Goal: Task Accomplishment & Management: Use online tool/utility

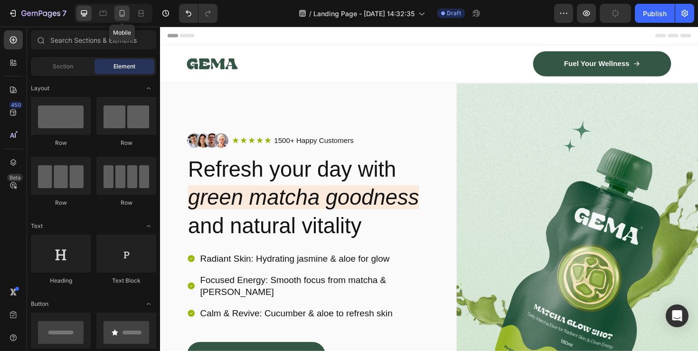
click at [128, 9] on div at bounding box center [121, 13] width 15 height 15
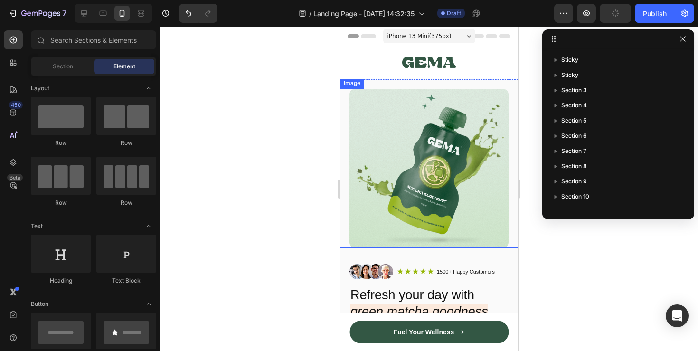
click at [473, 226] on img at bounding box center [428, 168] width 159 height 159
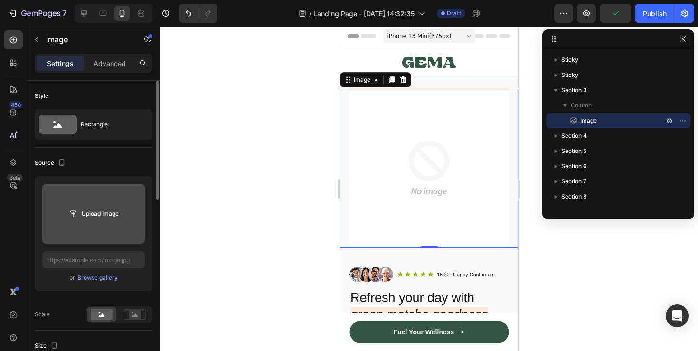
click at [97, 223] on input "file" at bounding box center [93, 214] width 103 height 60
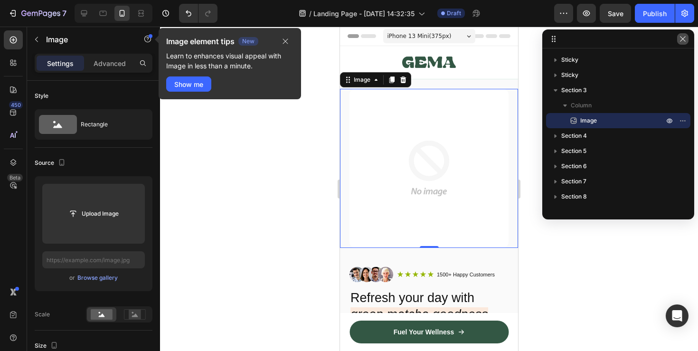
click at [681, 37] on icon "button" at bounding box center [682, 38] width 5 height 5
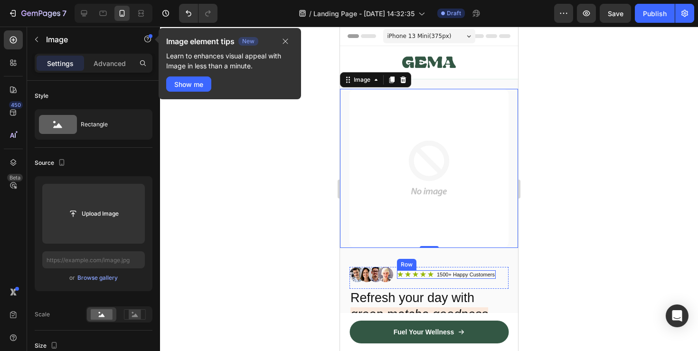
click at [436, 289] on h2 "Refresh your day with green matcha goodness and natural vitality" at bounding box center [428, 315] width 159 height 52
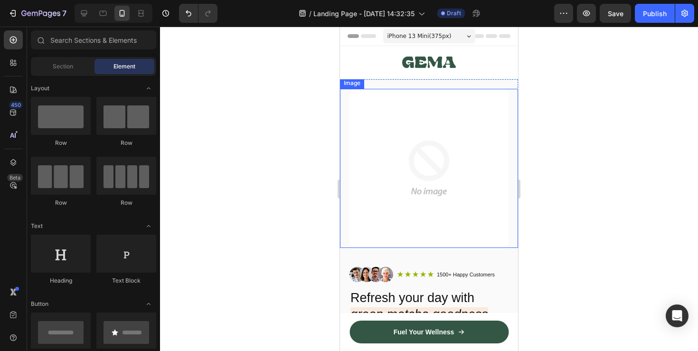
click at [448, 187] on img at bounding box center [428, 168] width 159 height 159
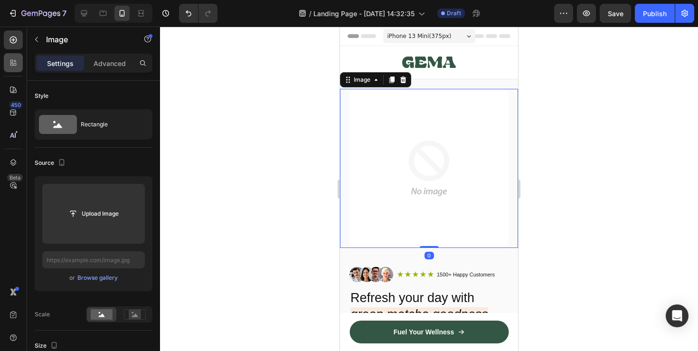
click at [14, 60] on icon at bounding box center [13, 62] width 9 height 9
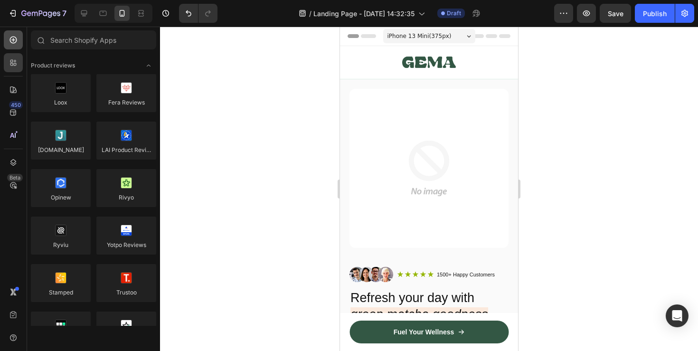
click at [15, 47] on div at bounding box center [13, 39] width 19 height 19
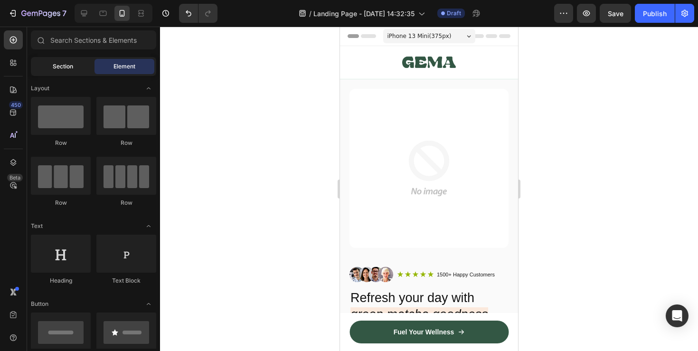
click at [79, 69] on div "Section" at bounding box center [63, 66] width 60 height 15
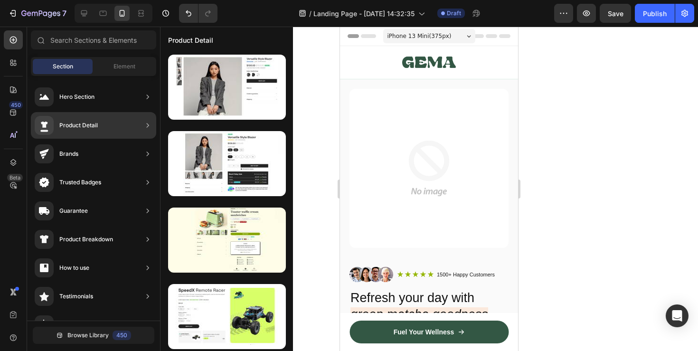
click at [92, 123] on div "Product Detail" at bounding box center [78, 125] width 38 height 9
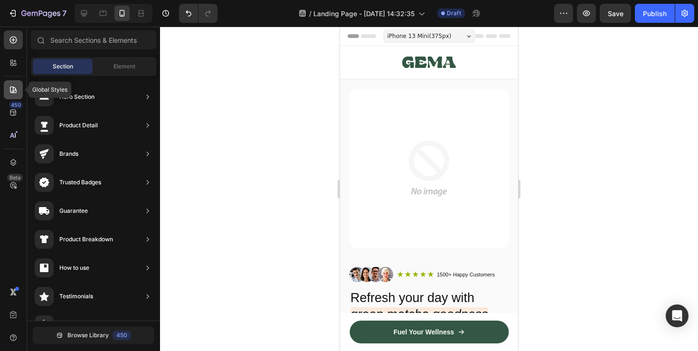
click at [14, 89] on icon at bounding box center [13, 89] width 9 height 9
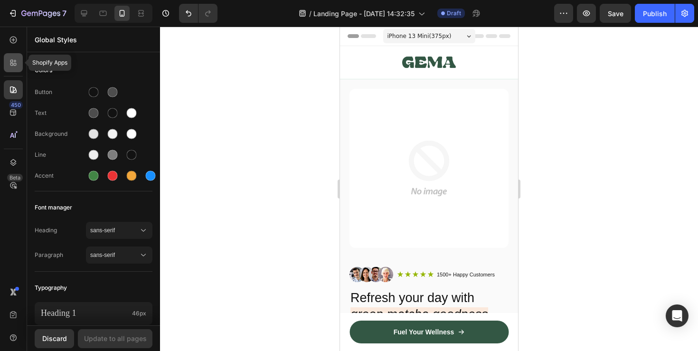
click at [12, 68] on div at bounding box center [13, 62] width 19 height 19
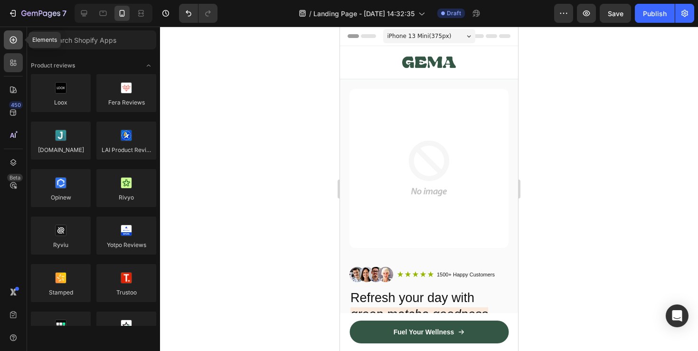
click at [17, 43] on icon at bounding box center [13, 39] width 9 height 9
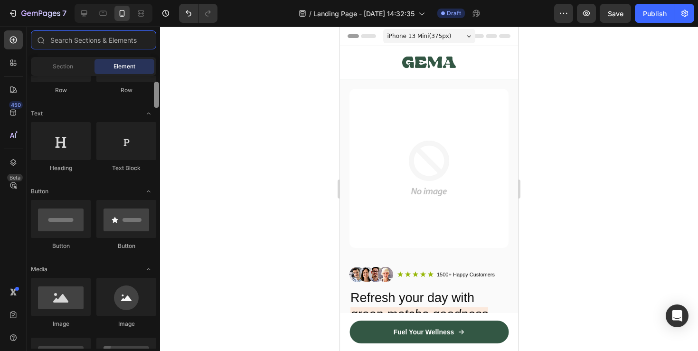
scroll to position [108, 0]
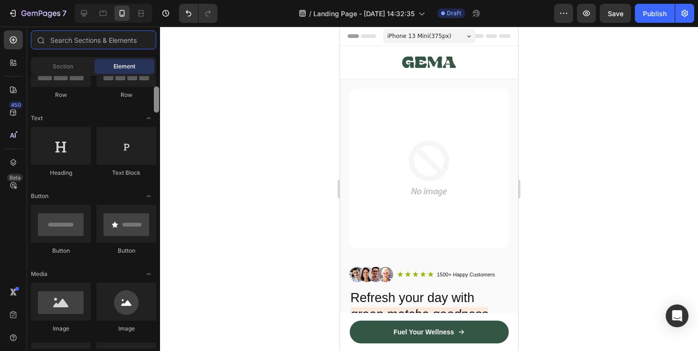
drag, startPoint x: 156, startPoint y: 87, endPoint x: 167, endPoint y: 98, distance: 15.1
click at [167, 0] on div "7 / Landing Page - Sep 27, 14:32:35 Draft Preview Save Publish 450 Beta Section…" at bounding box center [349, 0] width 698 height 0
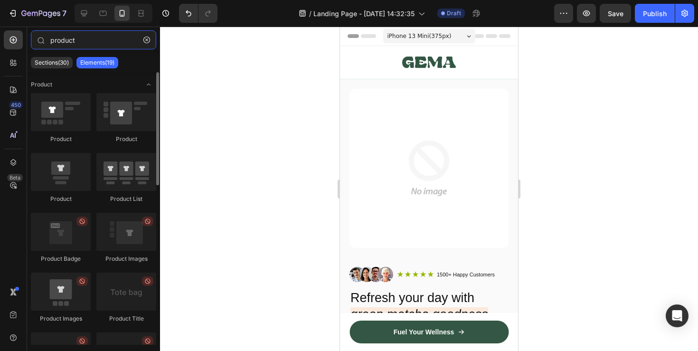
type input "product"
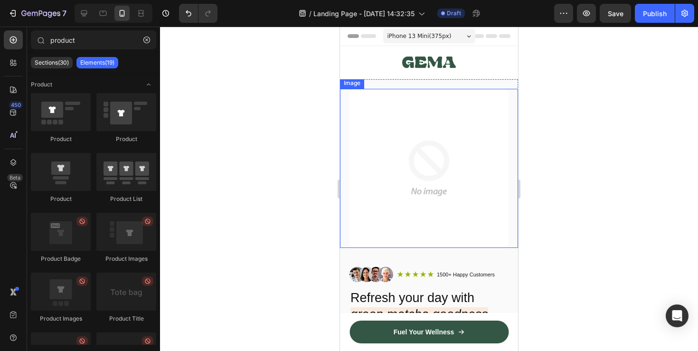
drag, startPoint x: 404, startPoint y: 305, endPoint x: 388, endPoint y: 156, distance: 149.9
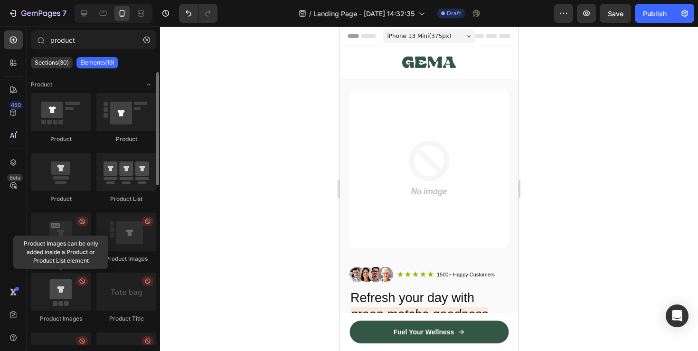
click at [63, 285] on div at bounding box center [61, 291] width 60 height 38
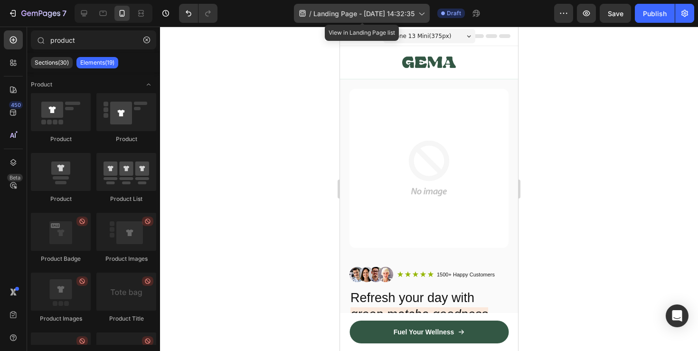
click at [364, 19] on div "/ Landing Page - Sep 27, 14:32:35" at bounding box center [362, 13] width 136 height 19
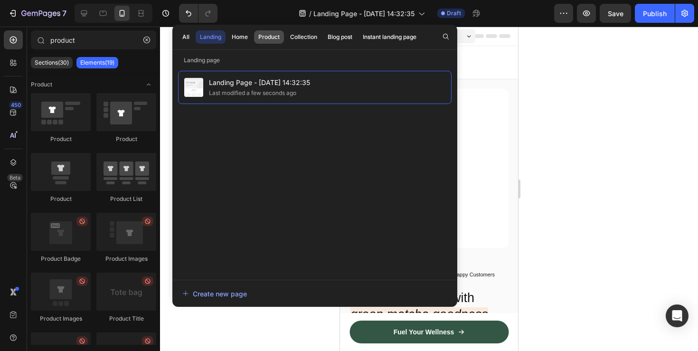
click at [277, 37] on div "Product" at bounding box center [268, 37] width 21 height 9
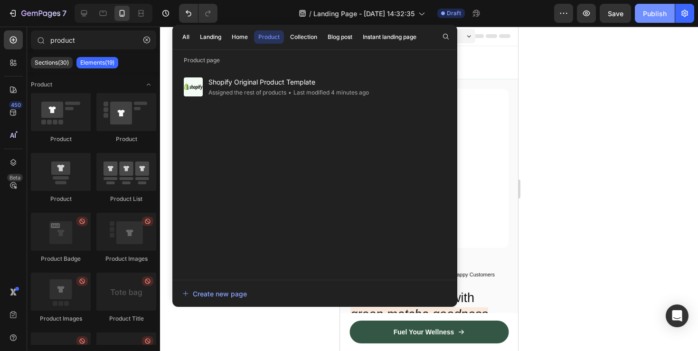
click at [651, 15] on div "Publish" at bounding box center [655, 14] width 24 height 10
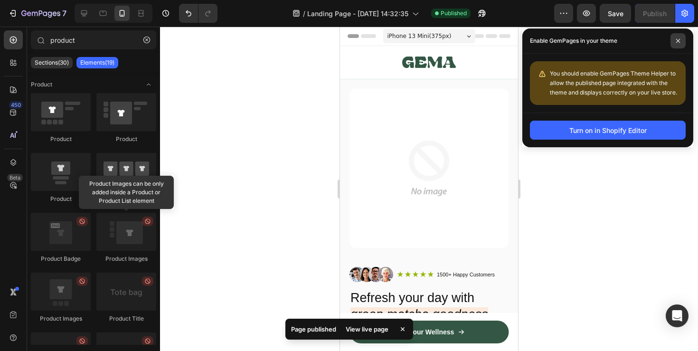
click at [673, 37] on span at bounding box center [677, 40] width 15 height 15
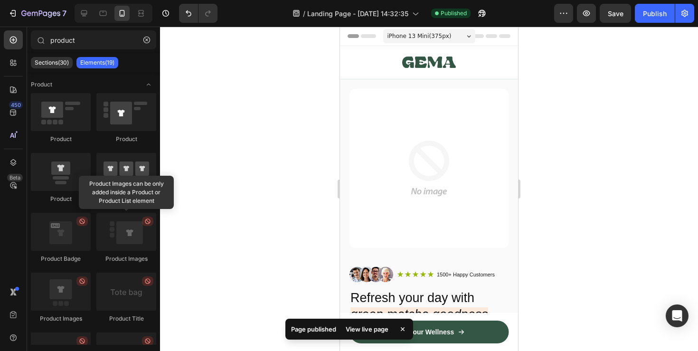
click at [11, 23] on div "7 / Landing Page - Sep 27, 14:32:35 Published Preview Save Publish" at bounding box center [349, 13] width 698 height 27
click at [9, 15] on icon "button" at bounding box center [12, 13] width 9 height 9
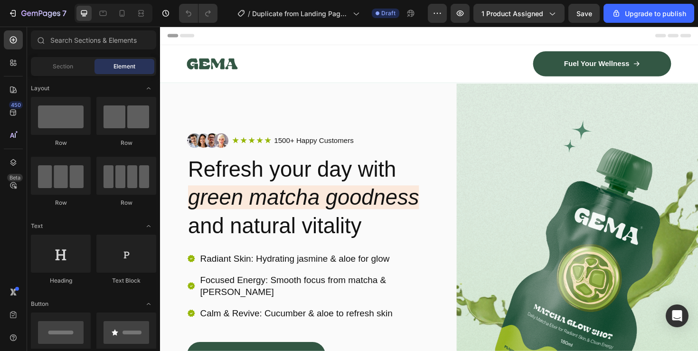
click at [112, 16] on div at bounding box center [114, 13] width 78 height 19
click at [121, 16] on icon at bounding box center [122, 13] width 5 height 7
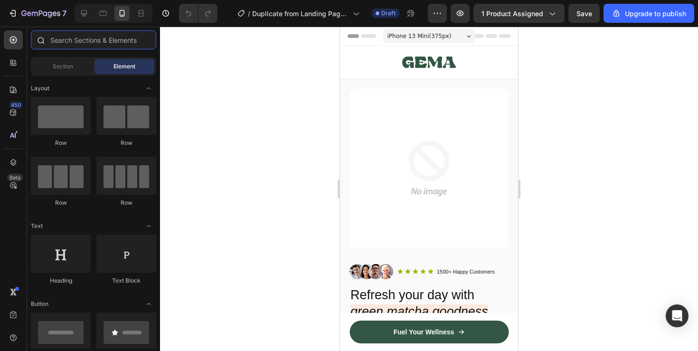
click at [73, 40] on input "text" at bounding box center [93, 39] width 125 height 19
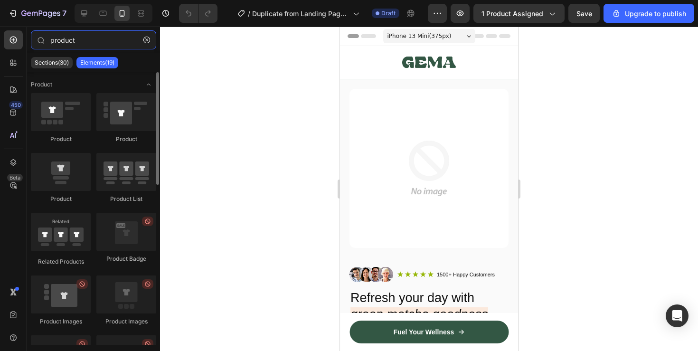
type input "product"
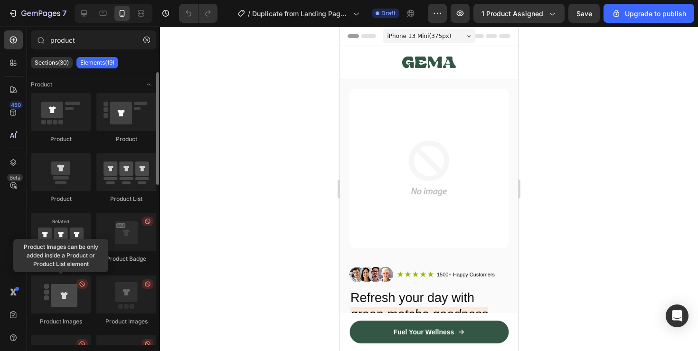
click at [64, 291] on div at bounding box center [61, 294] width 60 height 38
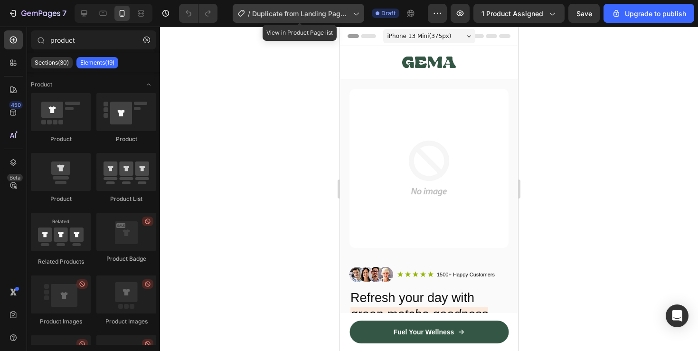
click at [352, 19] on div "/ Duplicate from Landing Page - Sep 27, 14:32:35" at bounding box center [298, 13] width 131 height 19
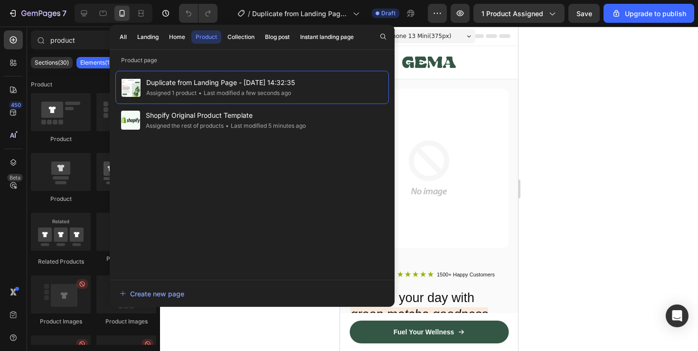
click at [561, 83] on div at bounding box center [429, 189] width 538 height 324
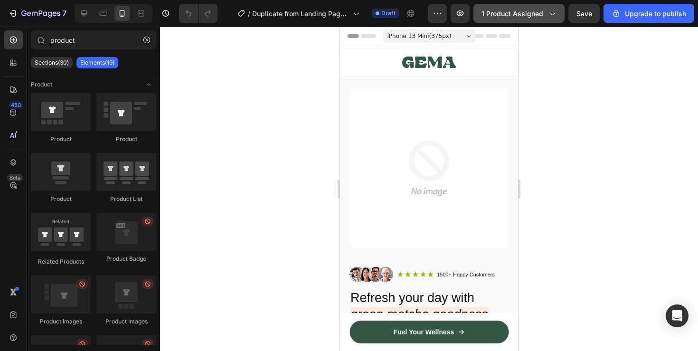
click at [533, 12] on span "1 product assigned" at bounding box center [512, 14] width 62 height 10
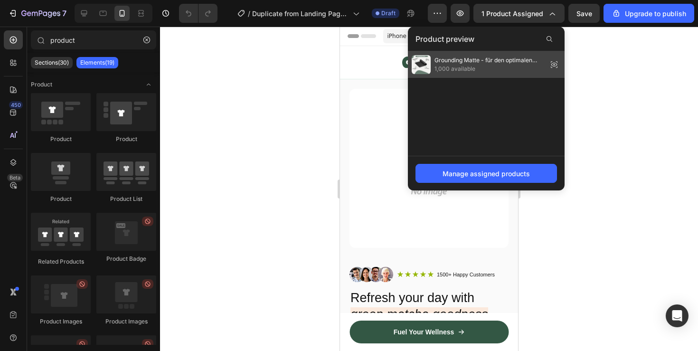
click at [441, 71] on span "1,000 available" at bounding box center [488, 69] width 109 height 9
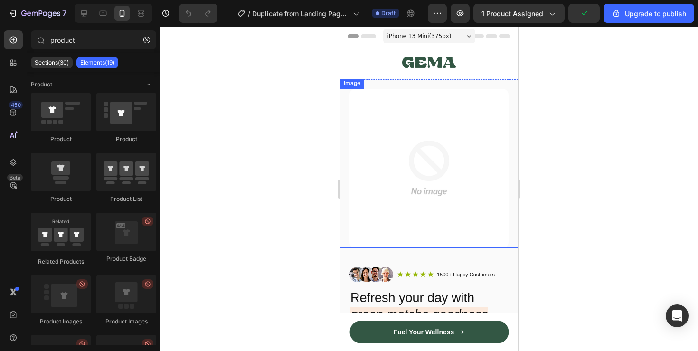
click at [456, 209] on img at bounding box center [428, 168] width 159 height 159
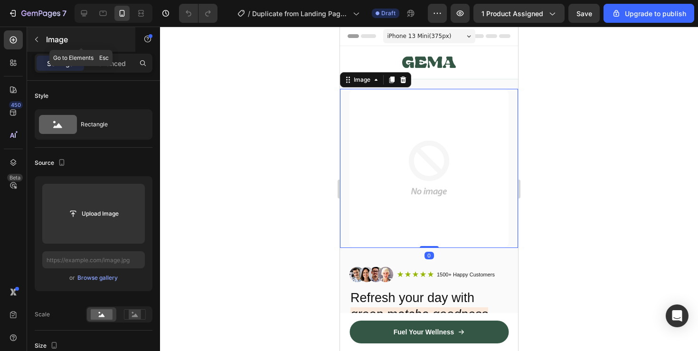
click at [37, 40] on icon "button" at bounding box center [37, 40] width 8 height 8
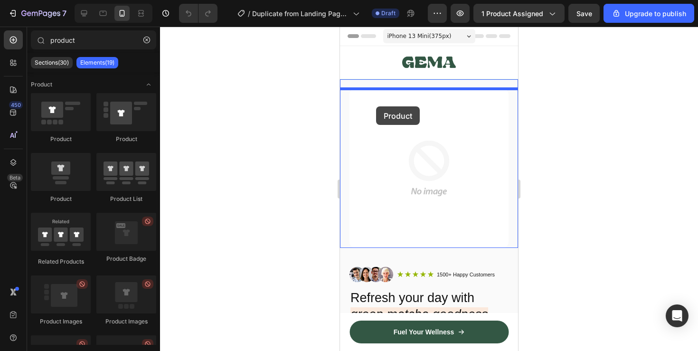
drag, startPoint x: 400, startPoint y: 156, endPoint x: 376, endPoint y: 106, distance: 54.8
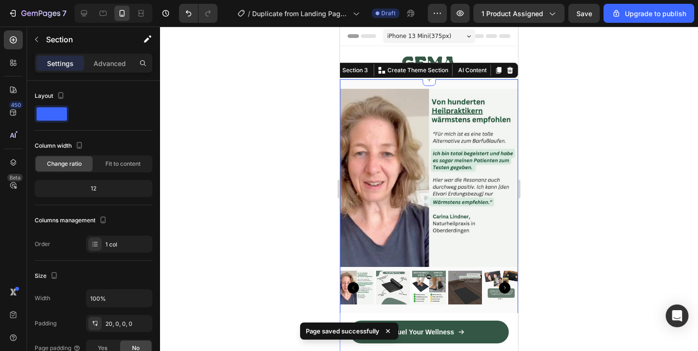
click at [468, 44] on div "iPhone 13 Mini ( 375 px) iPhone 13 Mini iPhone 13 Pro iPhone 11 Pro Max iPhone …" at bounding box center [429, 37] width 92 height 19
click at [454, 59] on img at bounding box center [429, 62] width 54 height 26
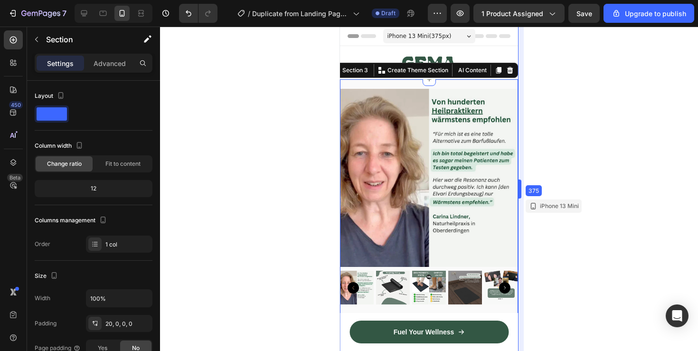
drag, startPoint x: 518, startPoint y: 186, endPoint x: 519, endPoint y: 191, distance: 4.8
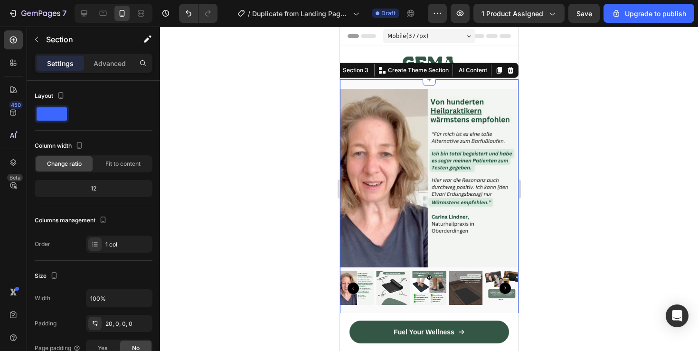
click at [468, 231] on img at bounding box center [427, 178] width 178 height 178
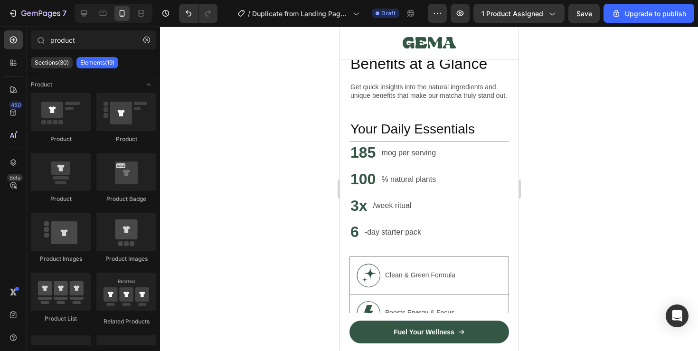
scroll to position [1259, 0]
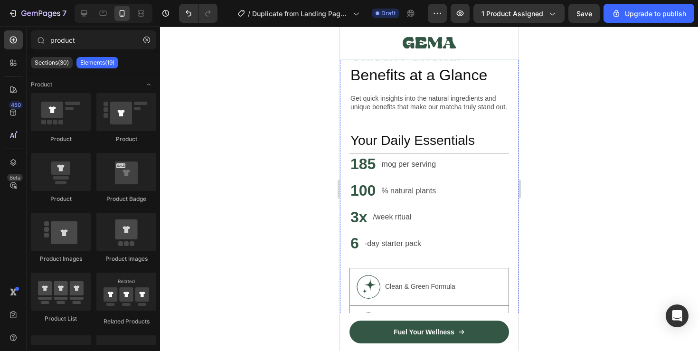
click at [459, 26] on img at bounding box center [428, 26] width 159 height 0
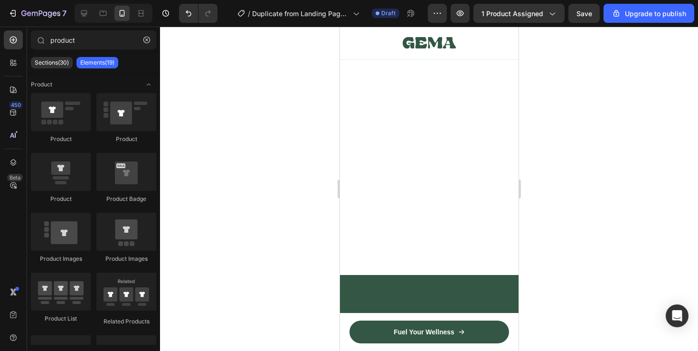
scroll to position [0, 0]
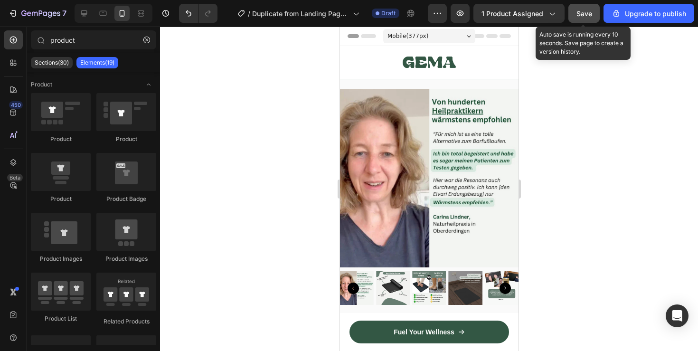
click at [575, 19] on button "Save" at bounding box center [583, 13] width 31 height 19
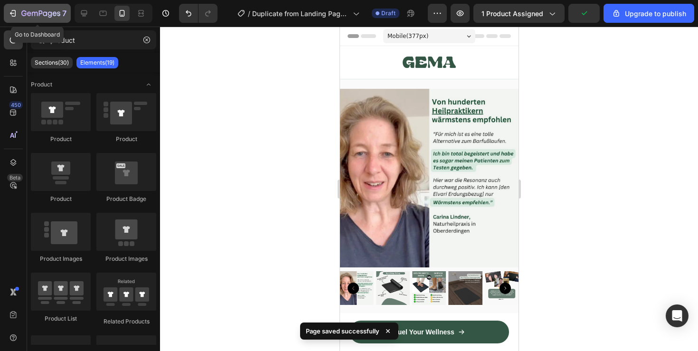
click at [11, 18] on icon "button" at bounding box center [12, 13] width 9 height 9
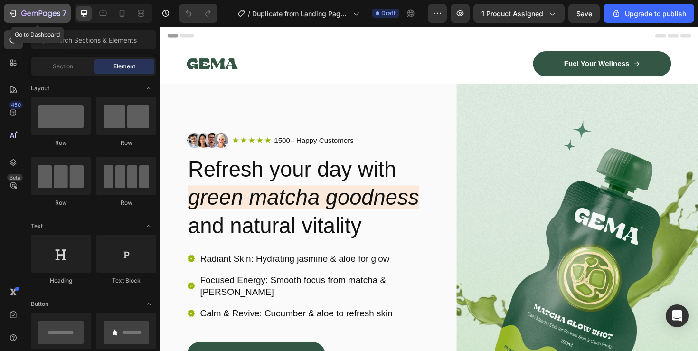
click at [14, 14] on icon "button" at bounding box center [12, 13] width 9 height 9
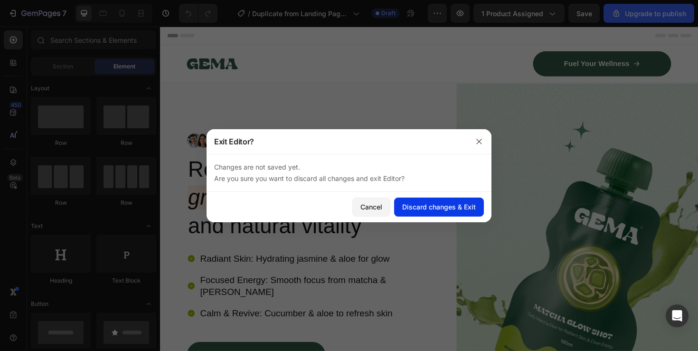
click at [433, 205] on div "Discard changes & Exit" at bounding box center [439, 207] width 74 height 10
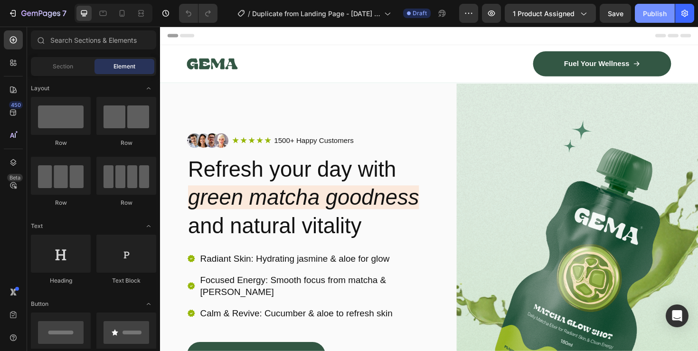
click at [640, 15] on button "Publish" at bounding box center [655, 13] width 40 height 19
click at [120, 12] on icon at bounding box center [122, 13] width 5 height 7
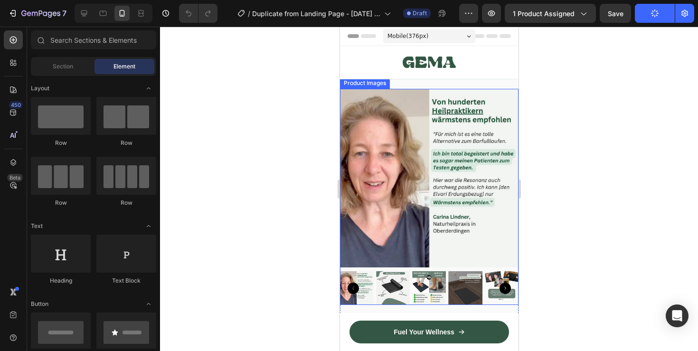
click at [434, 238] on img at bounding box center [428, 178] width 178 height 178
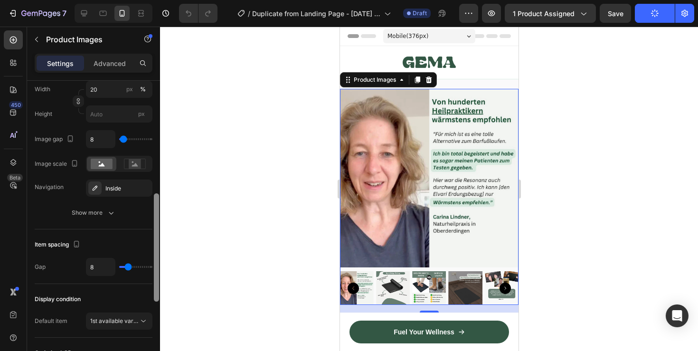
scroll to position [389, 0]
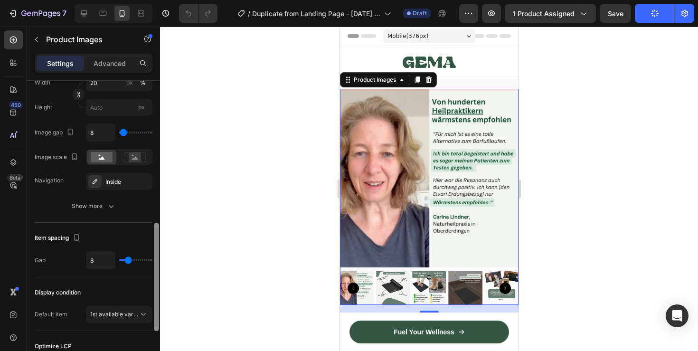
drag, startPoint x: 155, startPoint y: 154, endPoint x: 166, endPoint y: 296, distance: 142.3
click at [166, 0] on div "7 / Duplicate from Landing Page - [DATE] 14:32:35 Draft Preview 1 product assig…" at bounding box center [349, 0] width 698 height 0
click at [401, 300] on img at bounding box center [392, 288] width 34 height 34
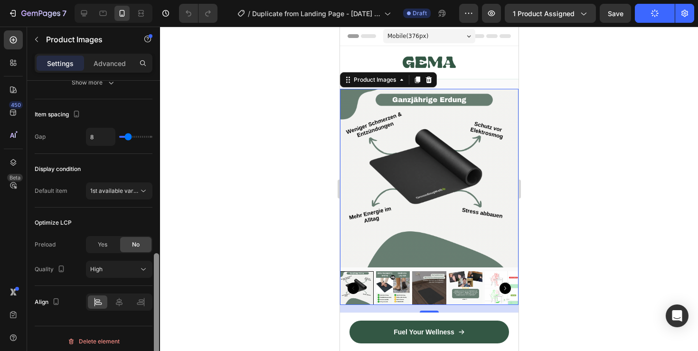
scroll to position [517, 0]
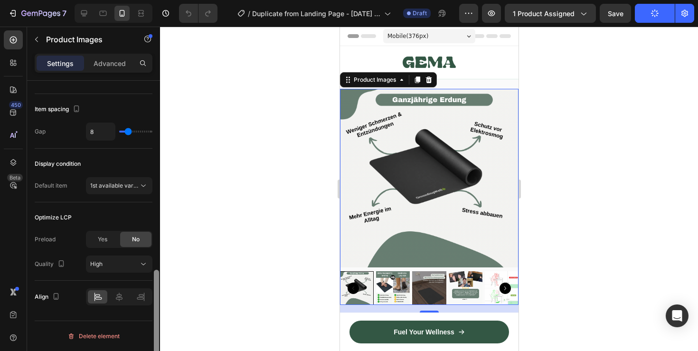
drag, startPoint x: 155, startPoint y: 246, endPoint x: 156, endPoint y: 304, distance: 58.4
click at [156, 304] on div at bounding box center [156, 324] width 5 height 108
click at [121, 300] on icon at bounding box center [118, 296] width 9 height 9
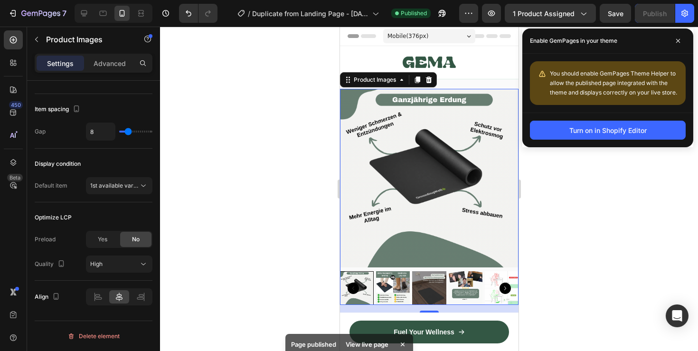
click at [456, 79] on div "Image Fuel Your Wellness Button Row Row Sticky" at bounding box center [428, 62] width 178 height 33
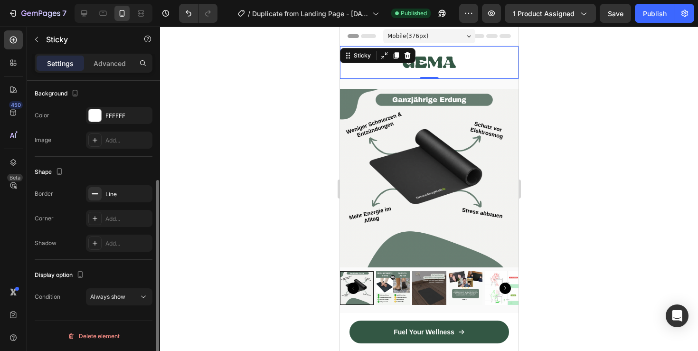
scroll to position [0, 0]
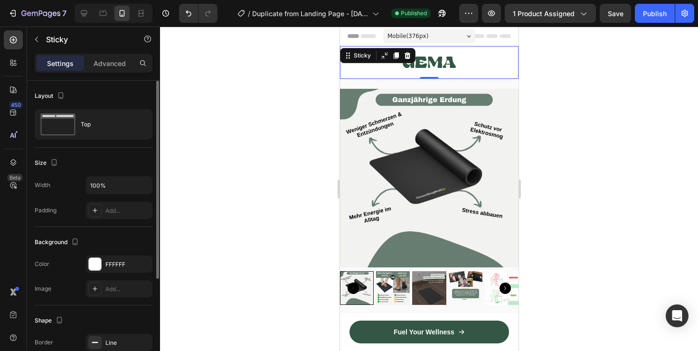
click at [449, 94] on img at bounding box center [428, 178] width 178 height 178
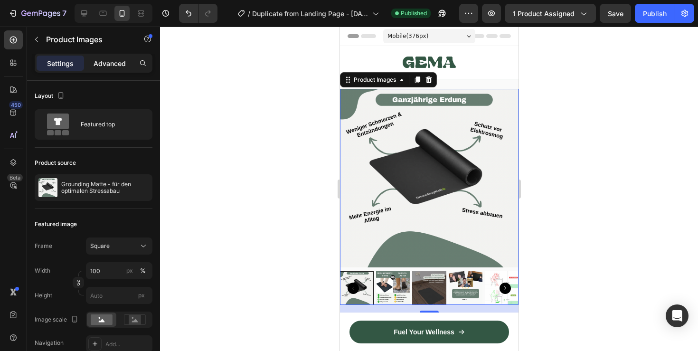
click at [118, 65] on p "Advanced" at bounding box center [110, 63] width 32 height 10
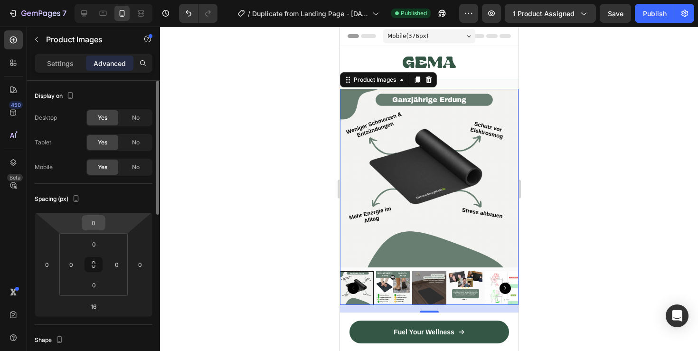
click at [87, 215] on input "0" at bounding box center [93, 222] width 19 height 14
click at [80, 197] on icon "button" at bounding box center [75, 198] width 9 height 9
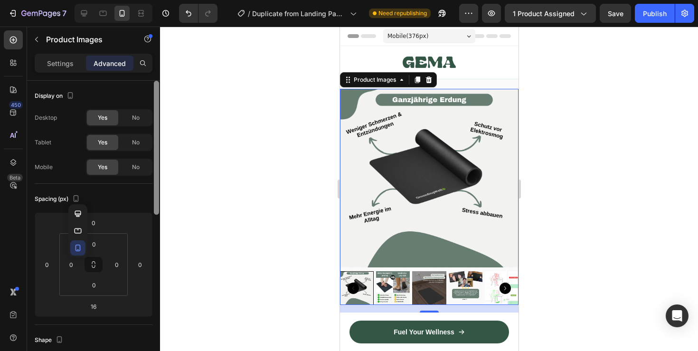
drag, startPoint x: 155, startPoint y: 144, endPoint x: 159, endPoint y: 131, distance: 13.7
click at [159, 131] on div at bounding box center [156, 148] width 5 height 134
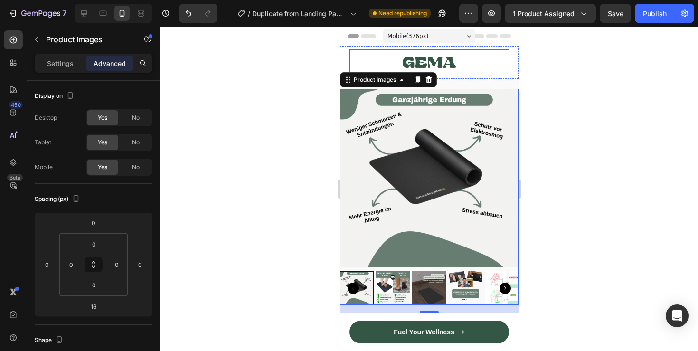
click at [459, 69] on div at bounding box center [428, 62] width 159 height 26
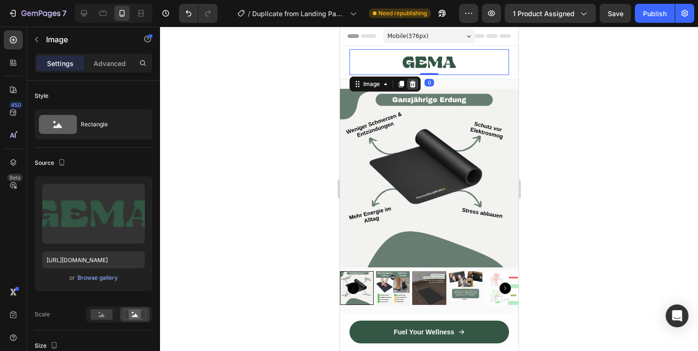
click at [408, 81] on icon at bounding box center [412, 84] width 8 height 8
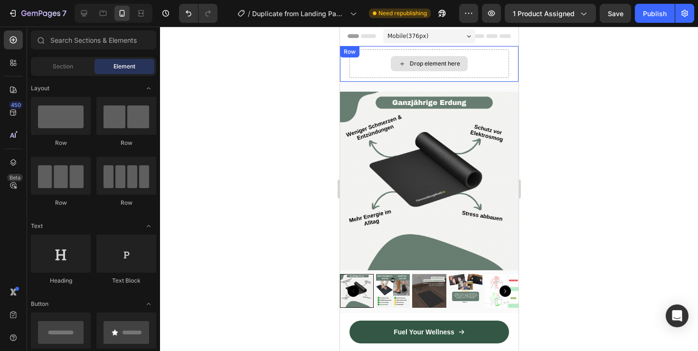
click at [455, 67] on div "Drop element here" at bounding box center [434, 64] width 50 height 8
click at [508, 74] on div "Drop element here" at bounding box center [428, 63] width 159 height 28
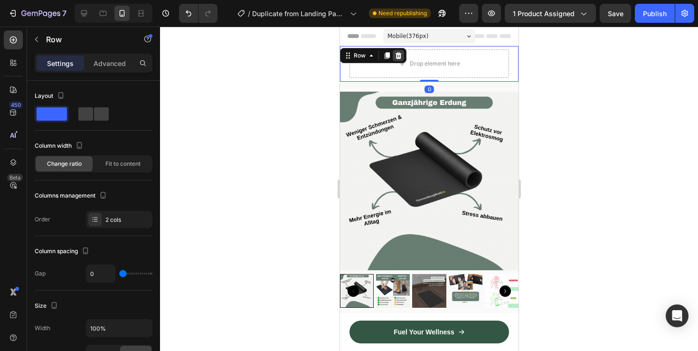
click at [393, 52] on div at bounding box center [397, 55] width 11 height 11
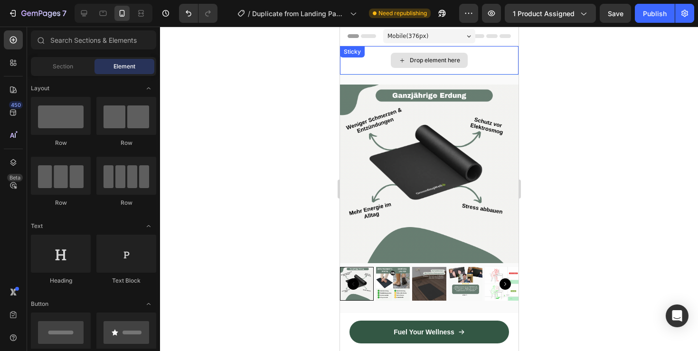
click at [453, 69] on div "Drop element here" at bounding box center [428, 60] width 178 height 28
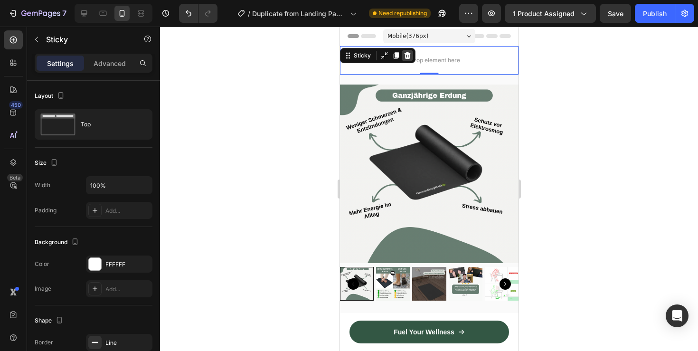
click at [405, 56] on icon at bounding box center [407, 55] width 6 height 7
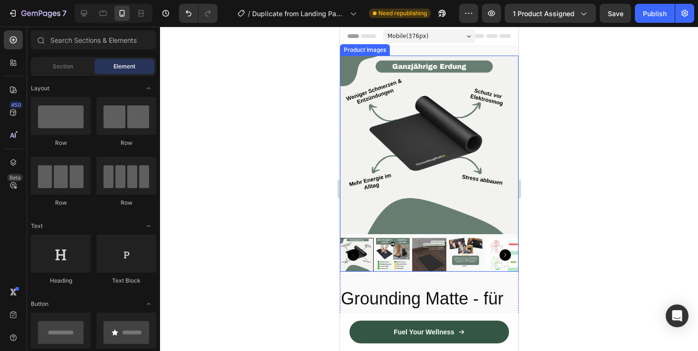
click at [438, 88] on img at bounding box center [428, 145] width 178 height 178
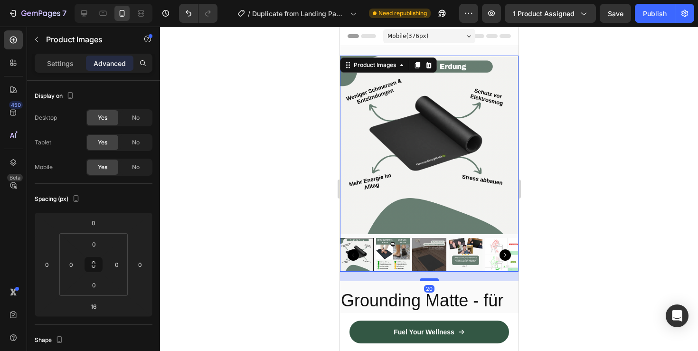
click at [426, 280] on div at bounding box center [428, 279] width 19 height 3
type input "20"
click at [12, 64] on icon at bounding box center [11, 64] width 3 height 3
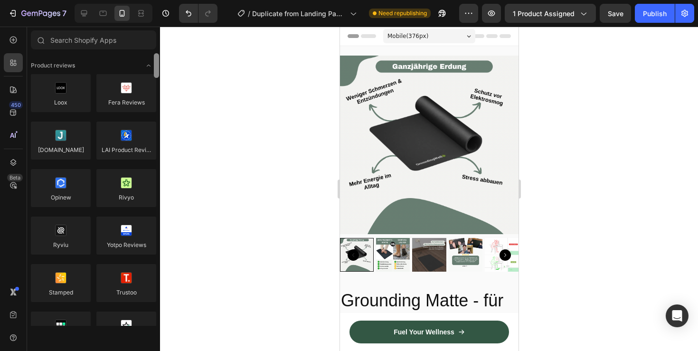
drag, startPoint x: 155, startPoint y: 67, endPoint x: 166, endPoint y: 46, distance: 23.3
click at [166, 0] on div "7 / Duplicate from Landing Page - [DATE] 14:32:35 Need republishing Preview 1 p…" at bounding box center [349, 0] width 698 height 0
click at [113, 42] on input "text" at bounding box center [93, 39] width 125 height 19
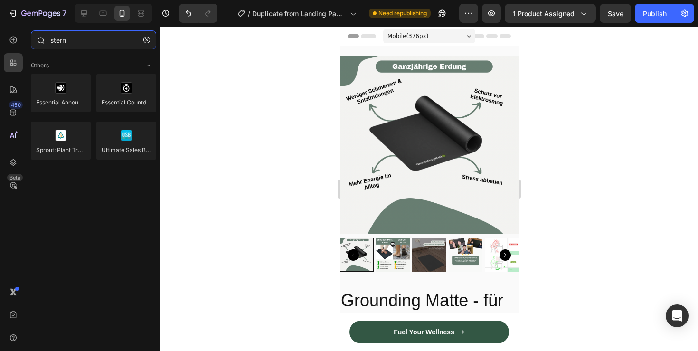
type input "sterni"
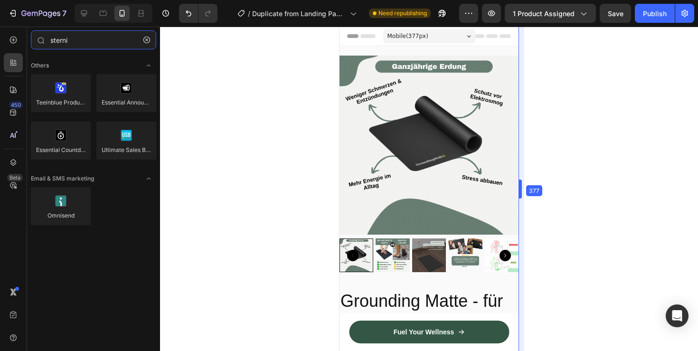
drag, startPoint x: 518, startPoint y: 189, endPoint x: 519, endPoint y: 197, distance: 8.2
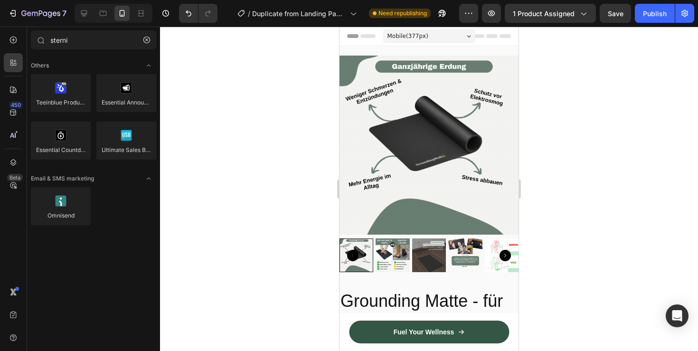
click at [498, 268] on img at bounding box center [502, 255] width 34 height 34
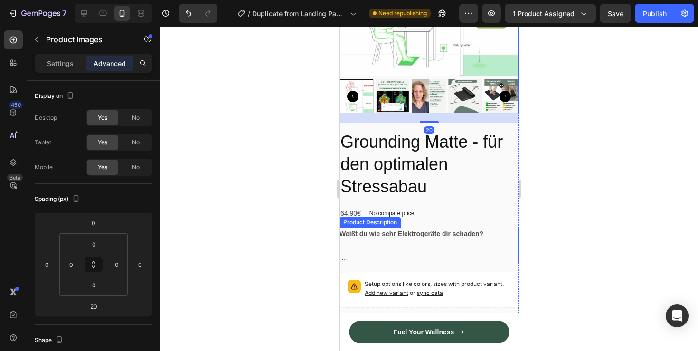
scroll to position [171, 0]
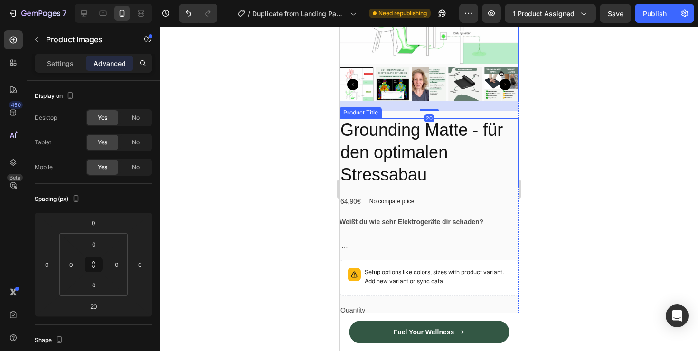
click at [415, 147] on h2 "Grounding Matte - für den optimalen Stressabau" at bounding box center [428, 152] width 179 height 68
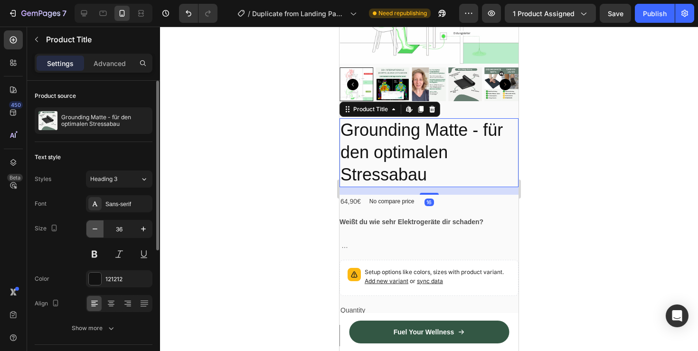
click at [99, 237] on button "button" at bounding box center [94, 228] width 17 height 17
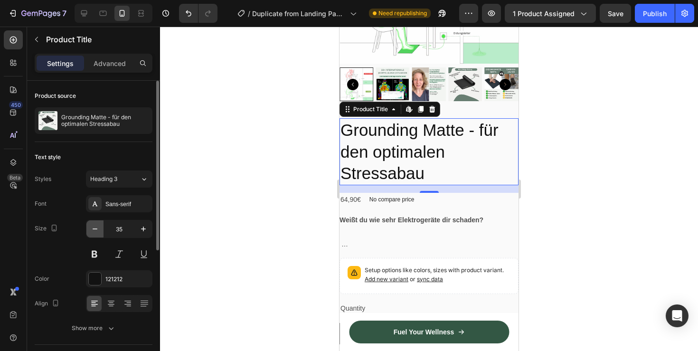
click at [98, 234] on button "button" at bounding box center [94, 228] width 17 height 17
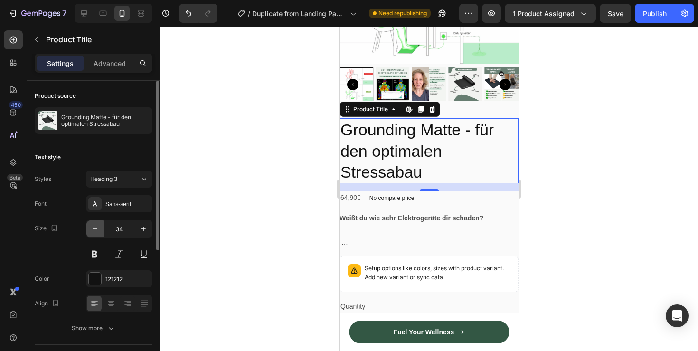
click at [98, 234] on button "button" at bounding box center [94, 228] width 17 height 17
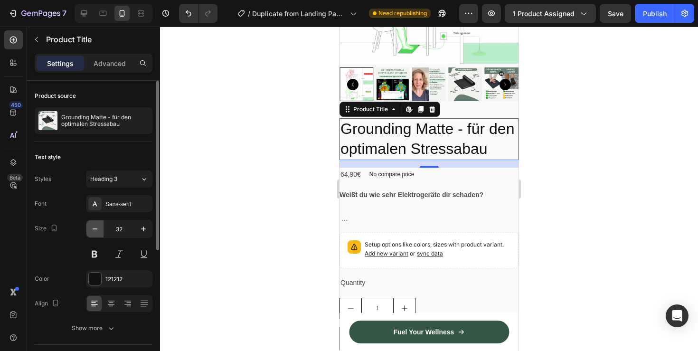
click at [98, 234] on button "button" at bounding box center [94, 228] width 17 height 17
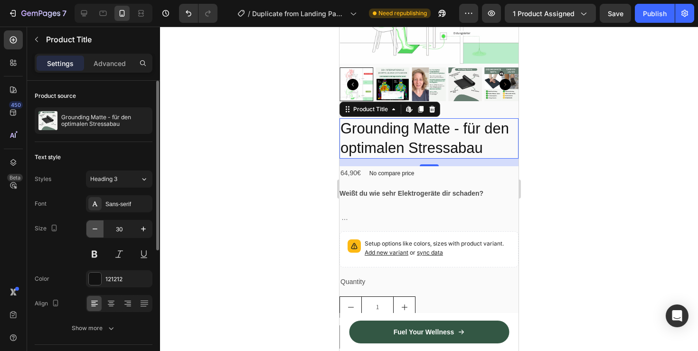
click at [98, 234] on button "button" at bounding box center [94, 228] width 17 height 17
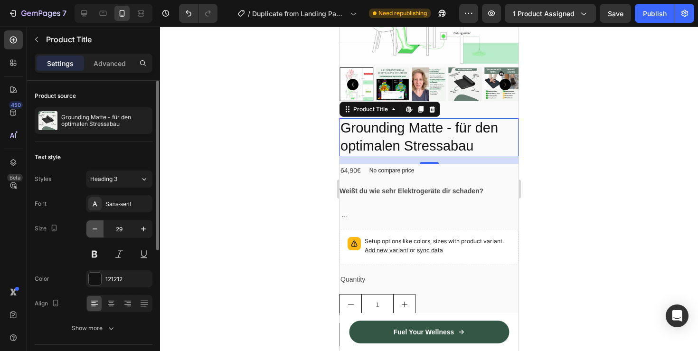
click at [98, 234] on button "button" at bounding box center [94, 228] width 17 height 17
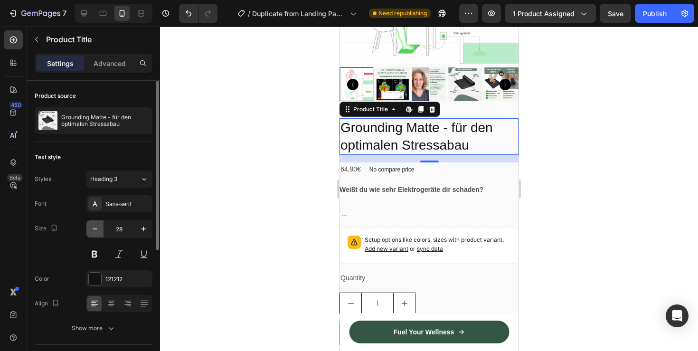
click at [98, 234] on button "button" at bounding box center [94, 228] width 17 height 17
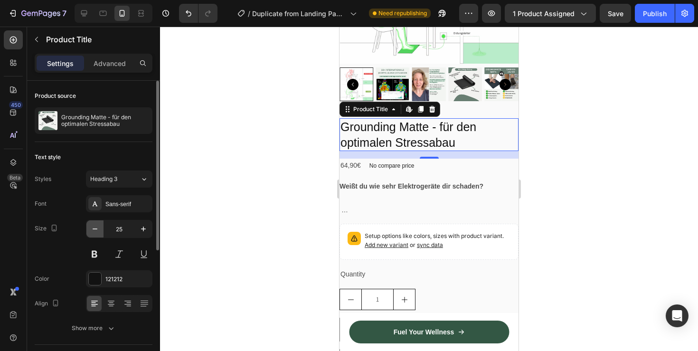
click at [98, 234] on button "button" at bounding box center [94, 228] width 17 height 17
type input "24"
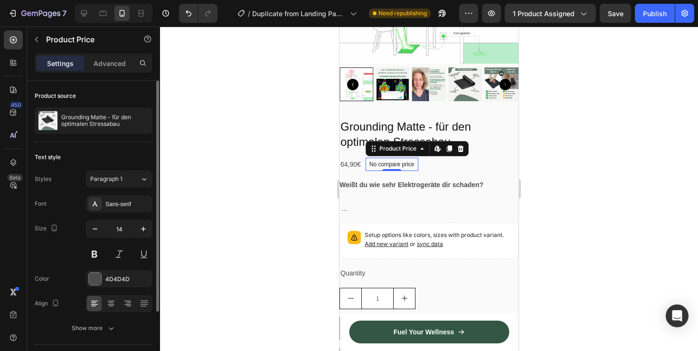
click at [416, 165] on div "No compare price" at bounding box center [391, 164] width 53 height 13
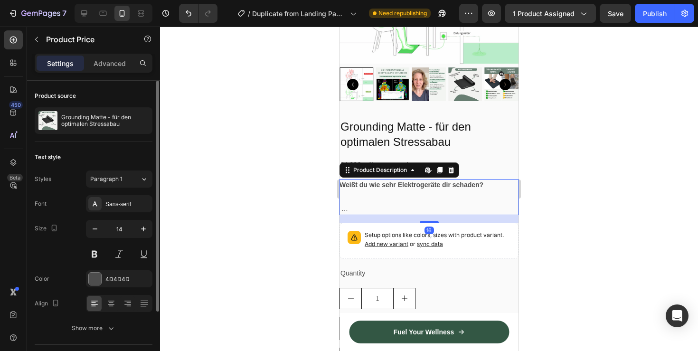
click at [379, 187] on strong "Weißt du wie sehr Elektrogeräte dir schaden?" at bounding box center [411, 185] width 144 height 8
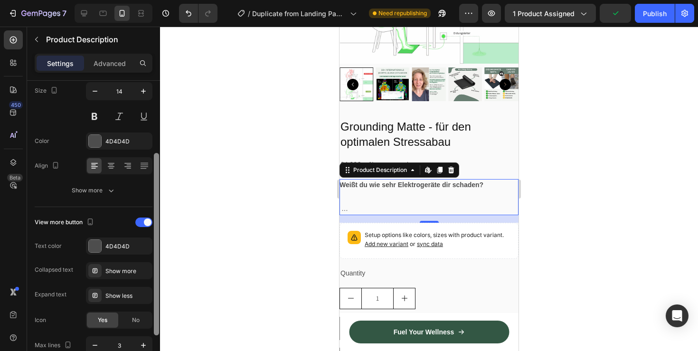
scroll to position [187, 0]
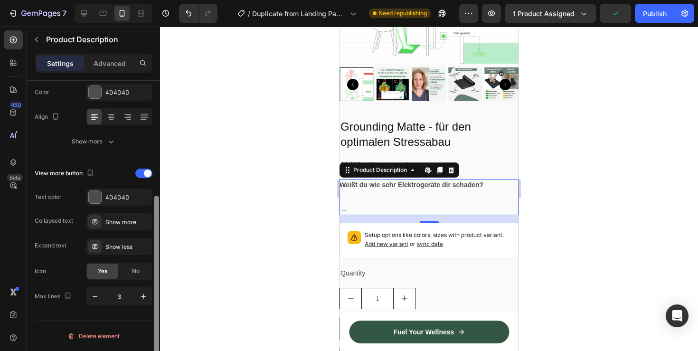
drag, startPoint x: 154, startPoint y: 181, endPoint x: 163, endPoint y: 318, distance: 137.0
click at [163, 0] on div "7 / Duplicate from Landing Page - [DATE] 14:32:35 Need republishing Preview 1 p…" at bounding box center [349, 0] width 698 height 0
click at [130, 272] on div "No" at bounding box center [135, 270] width 31 height 15
click at [143, 175] on div at bounding box center [143, 173] width 17 height 9
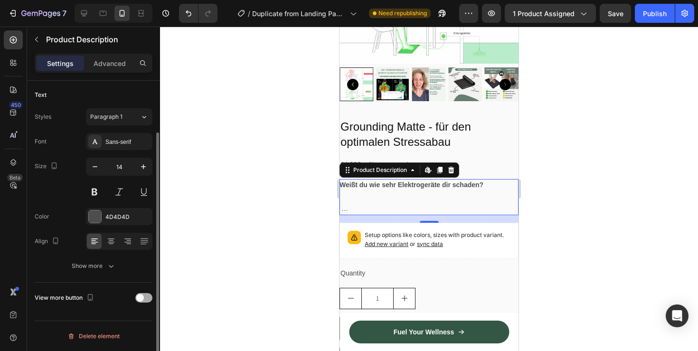
scroll to position [62, 0]
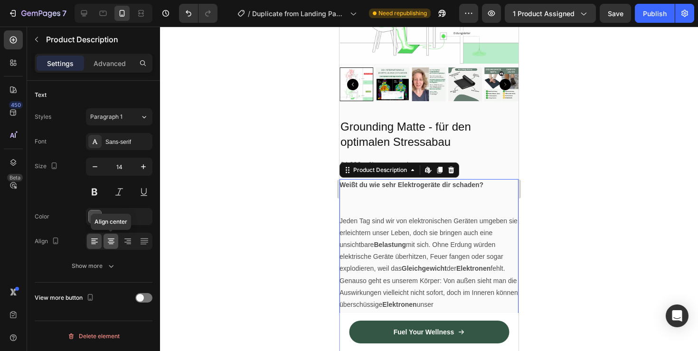
click at [110, 242] on icon at bounding box center [111, 242] width 7 height 1
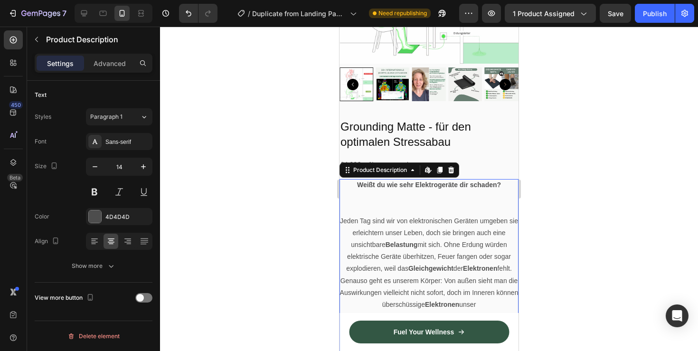
click at [451, 183] on strong "Weißt du wie sehr Elektrogeräte dir schaden?" at bounding box center [429, 185] width 144 height 8
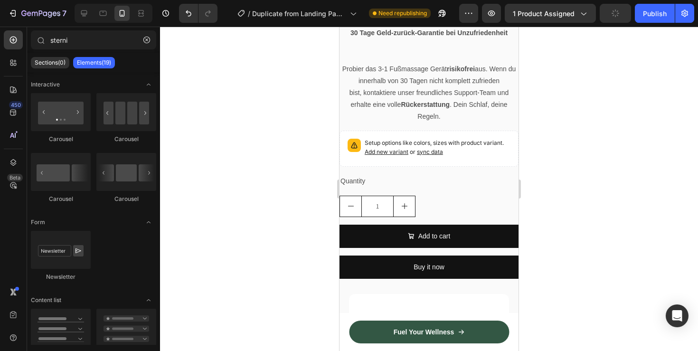
scroll to position [942, 0]
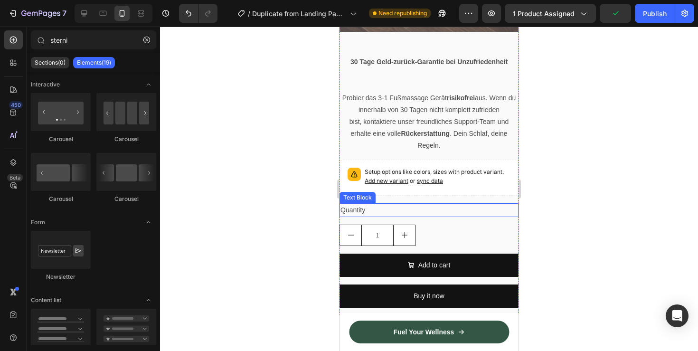
click at [431, 203] on div "Quantity" at bounding box center [428, 210] width 179 height 14
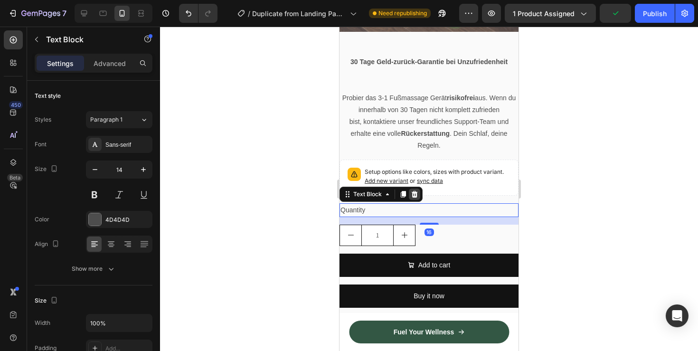
click at [412, 190] on icon at bounding box center [415, 193] width 6 height 7
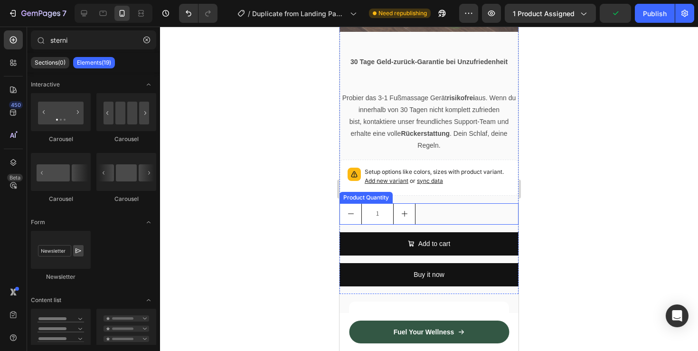
click at [427, 203] on div "1" at bounding box center [428, 213] width 179 height 21
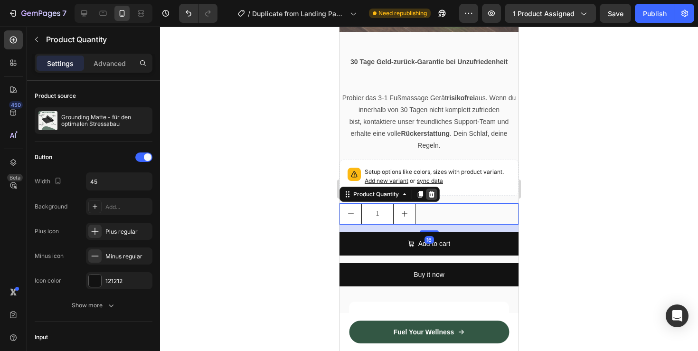
click at [437, 188] on div at bounding box center [431, 193] width 11 height 11
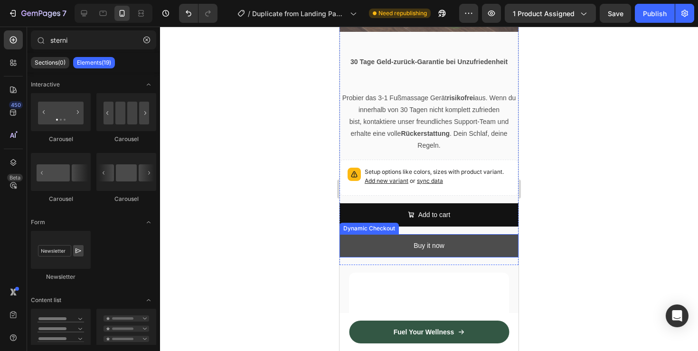
click at [464, 234] on button "Buy it now" at bounding box center [428, 245] width 179 height 23
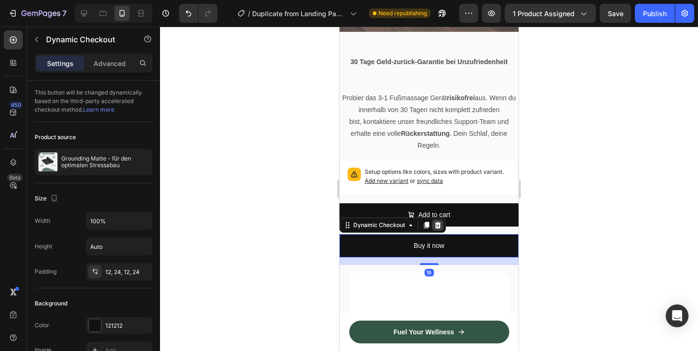
click at [440, 221] on icon at bounding box center [438, 225] width 8 height 8
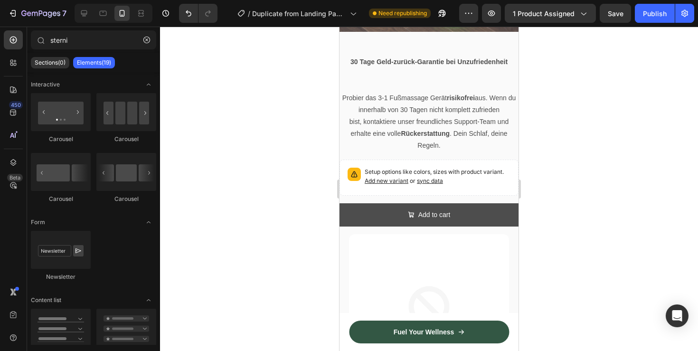
click at [468, 203] on button "Add to cart" at bounding box center [428, 214] width 179 height 23
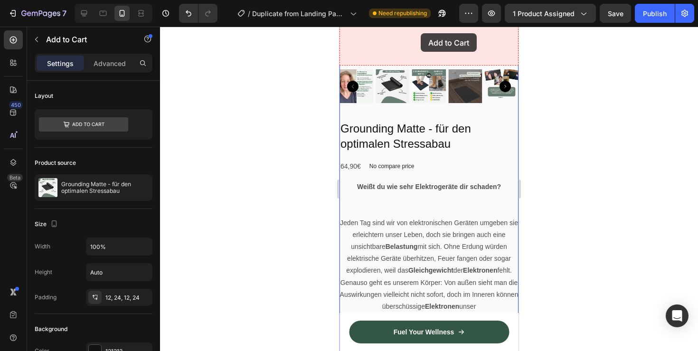
scroll to position [110, 0]
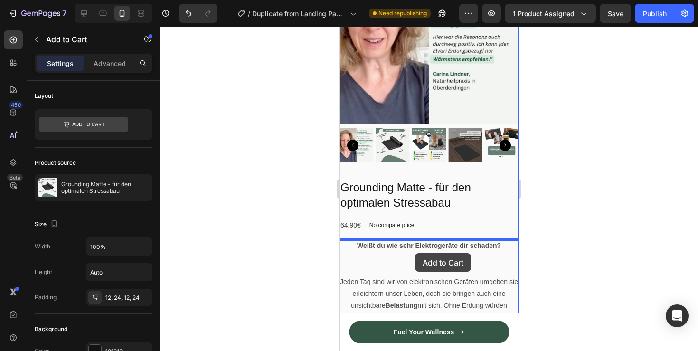
drag, startPoint x: 365, startPoint y: 184, endPoint x: 414, endPoint y: 251, distance: 82.8
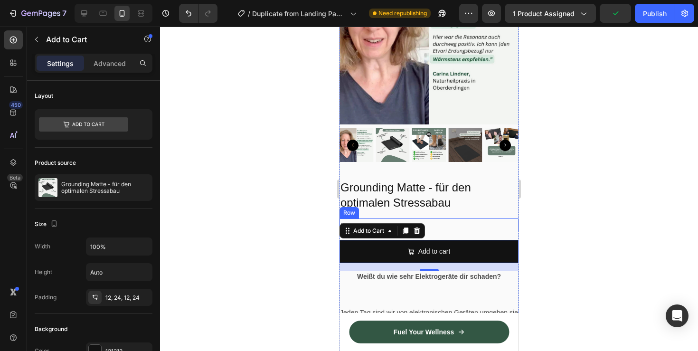
click at [436, 218] on div "64,90€ Product Price Product Price No compare price Product Price Row" at bounding box center [428, 225] width 179 height 14
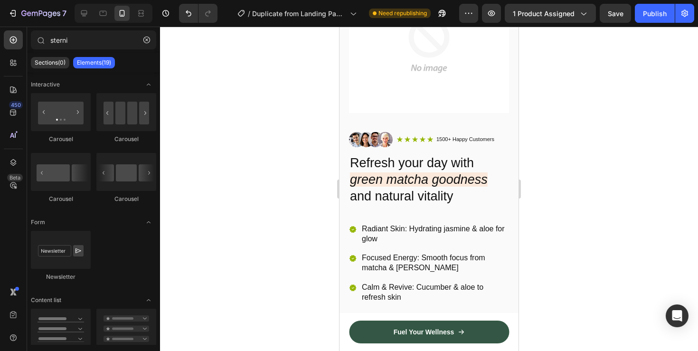
scroll to position [1160, 0]
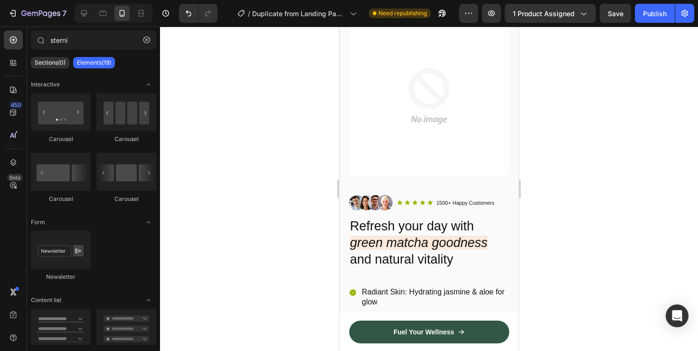
click at [498, 195] on div "Image Icon Icon Icon Icon Icon Icon List 1500+ Happy Customers Text Block Row R…" at bounding box center [429, 206] width 160 height 22
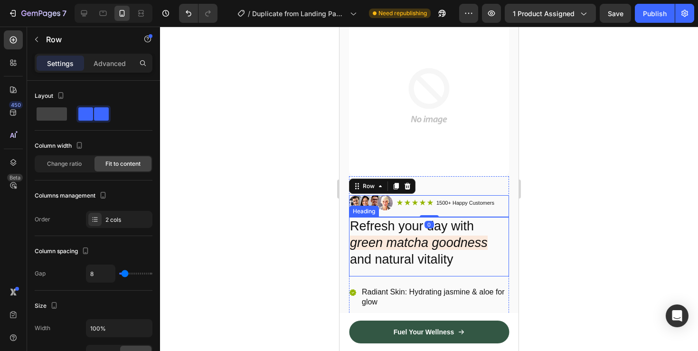
click at [483, 237] on icon "green matcha goodness" at bounding box center [419, 242] width 138 height 14
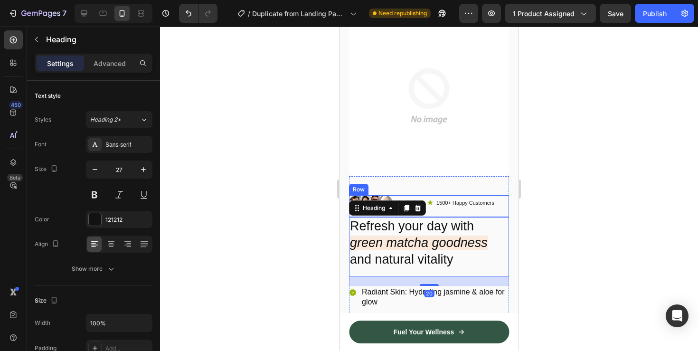
click at [463, 199] on p "1500+ Happy Customers" at bounding box center [465, 202] width 58 height 7
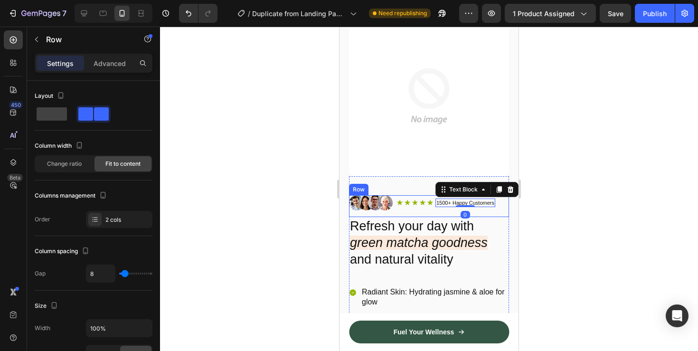
click at [496, 195] on div "Image Icon Icon Icon Icon Icon Icon List 1500+ Happy Customers Text Block 0 Row…" at bounding box center [429, 206] width 160 height 22
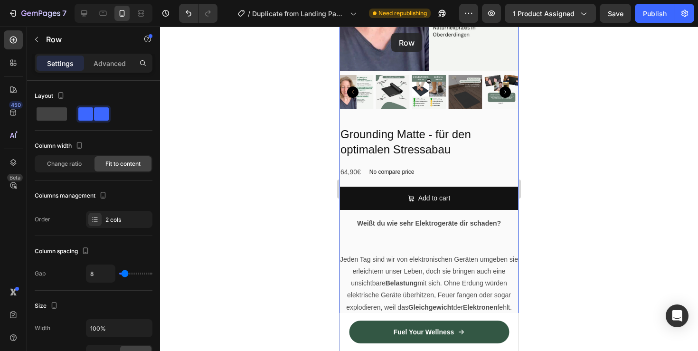
scroll to position [160, 0]
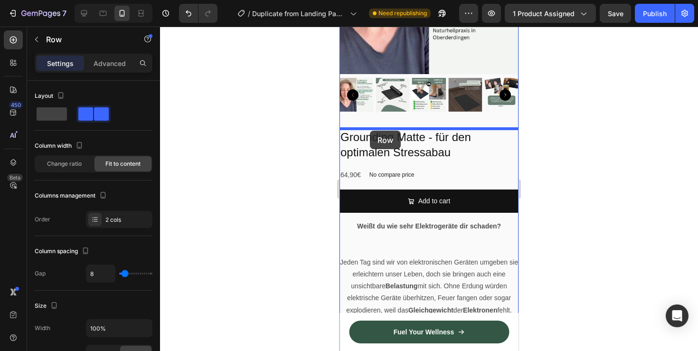
drag, startPoint x: 371, startPoint y: 175, endPoint x: 370, endPoint y: 131, distance: 43.2
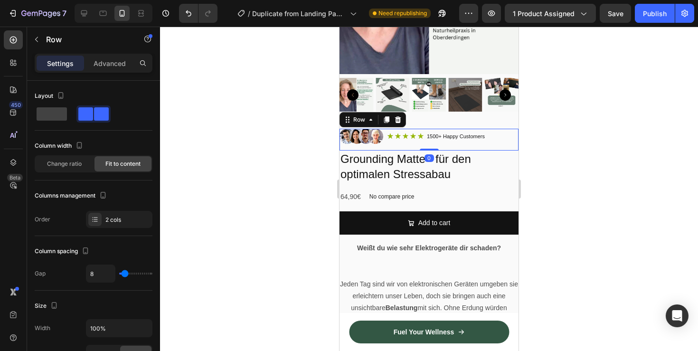
drag, startPoint x: 433, startPoint y: 156, endPoint x: 433, endPoint y: 146, distance: 10.0
click at [433, 146] on div "Image Icon Icon Icon Icon Icon Icon List 1500+ Happy Customers Text Block Row R…" at bounding box center [428, 140] width 179 height 22
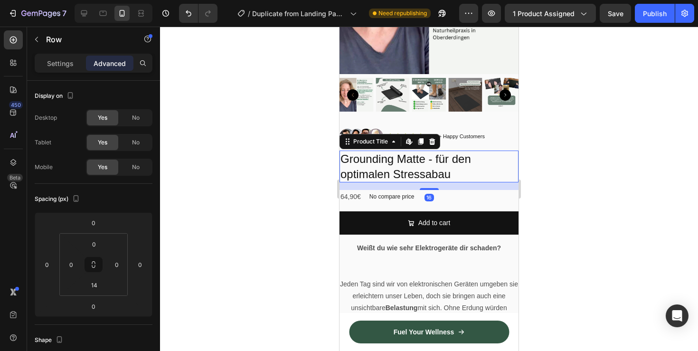
click at [442, 162] on h2 "Grounding Matte - für den optimalen Stressabau" at bounding box center [428, 165] width 179 height 31
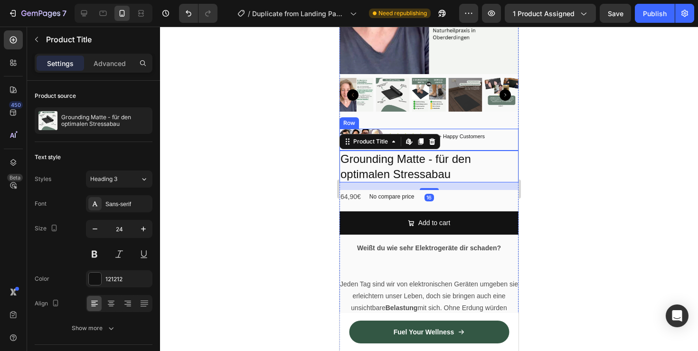
click at [461, 141] on div "Icon Icon Icon Icon Icon Icon List 1500+ Happy Customers Text Block Row" at bounding box center [436, 136] width 99 height 15
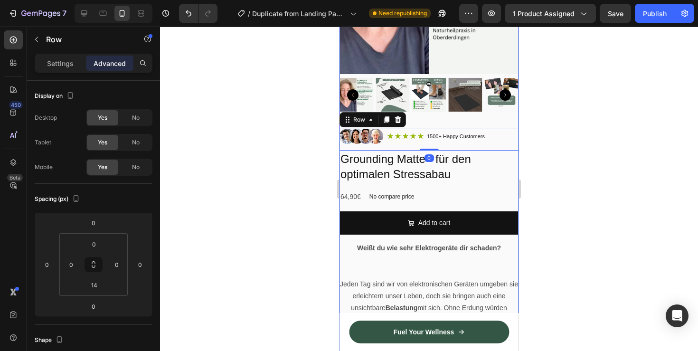
click at [436, 115] on div "Product Images" at bounding box center [428, 8] width 179 height 226
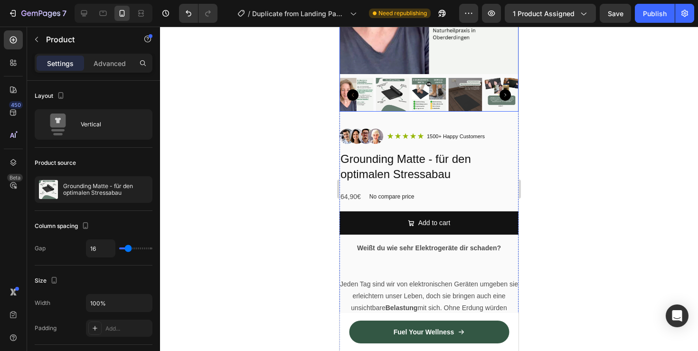
click at [436, 101] on img at bounding box center [429, 95] width 34 height 34
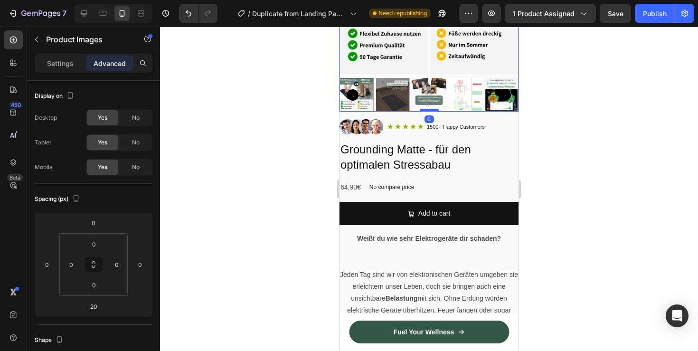
drag, startPoint x: 430, startPoint y: 120, endPoint x: 430, endPoint y: 108, distance: 11.4
click at [430, 109] on div at bounding box center [429, 110] width 19 height 3
type input "0"
click at [456, 151] on h2 "Grounding Matte - für den optimalen Stressabau" at bounding box center [428, 156] width 179 height 31
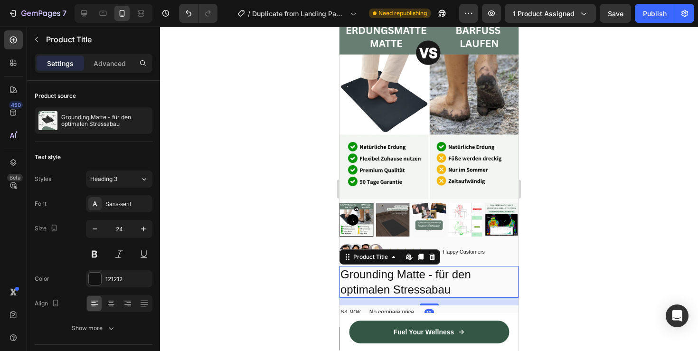
scroll to position [0, 0]
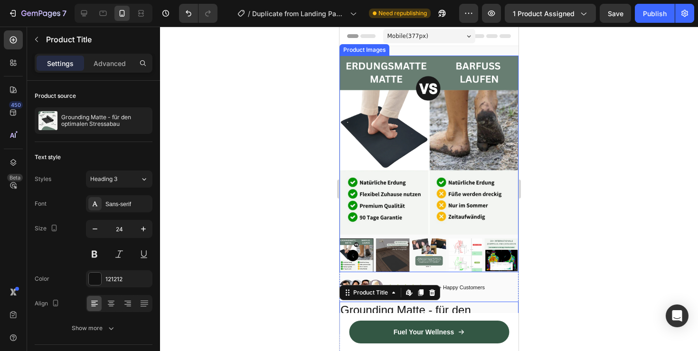
click at [458, 154] on img at bounding box center [428, 145] width 179 height 179
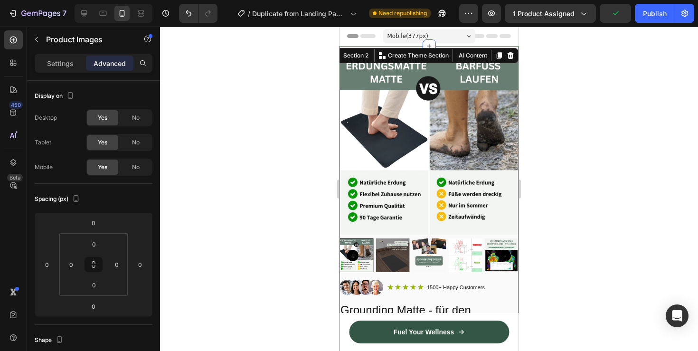
click at [500, 49] on div "Section 2 You can create reusable sections Create Theme Section AI Content Writ…" at bounding box center [423, 55] width 189 height 15
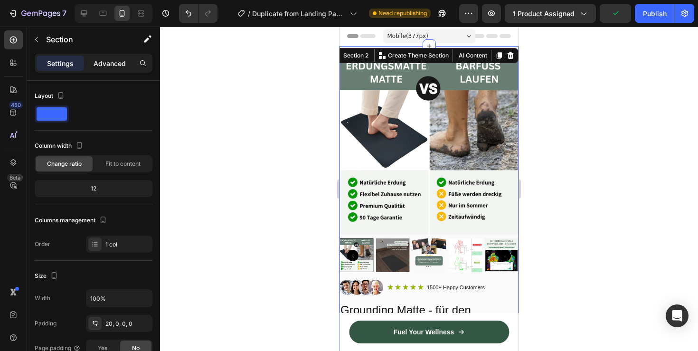
click at [113, 65] on p "Advanced" at bounding box center [110, 63] width 32 height 10
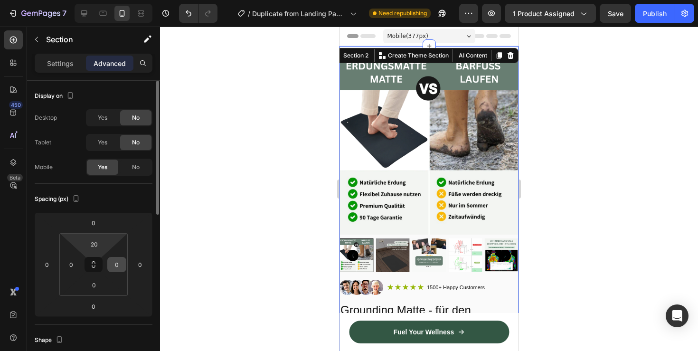
click at [121, 264] on input "0" at bounding box center [117, 264] width 14 height 14
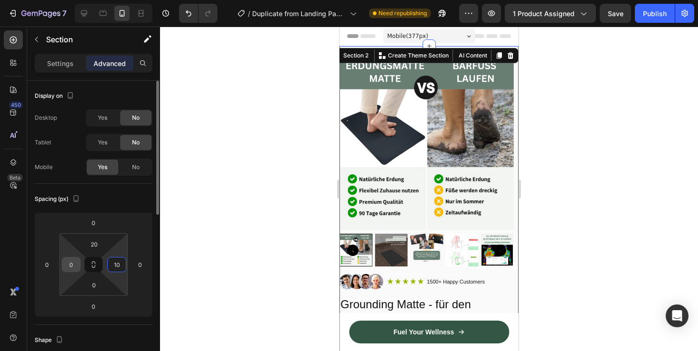
type input "10"
click at [75, 261] on input "0" at bounding box center [71, 264] width 14 height 14
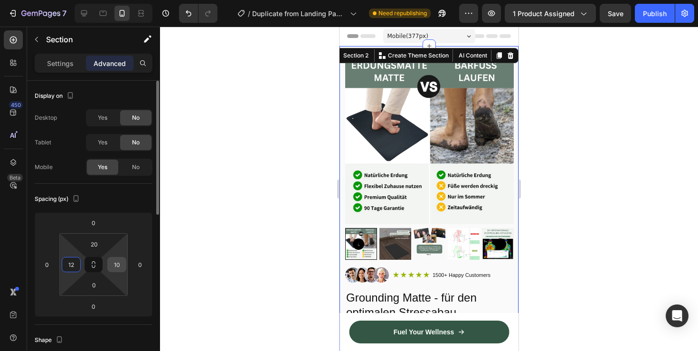
type input "12"
click at [117, 262] on input "10" at bounding box center [117, 264] width 14 height 14
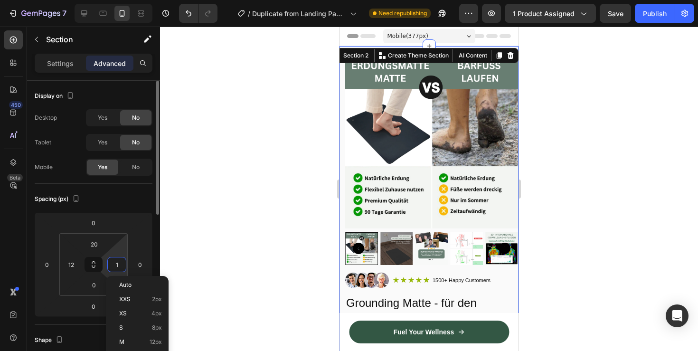
type input "12"
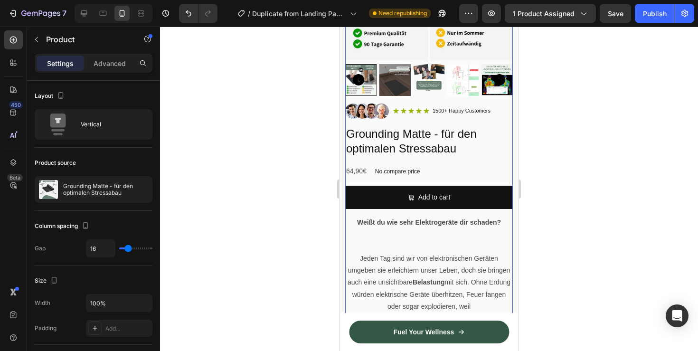
scroll to position [190, 0]
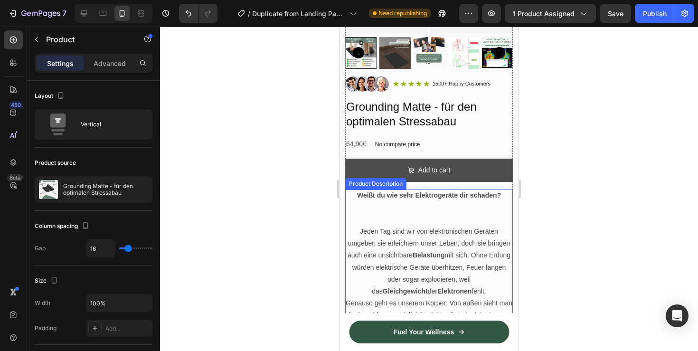
click at [462, 173] on button "Add to cart" at bounding box center [429, 170] width 168 height 23
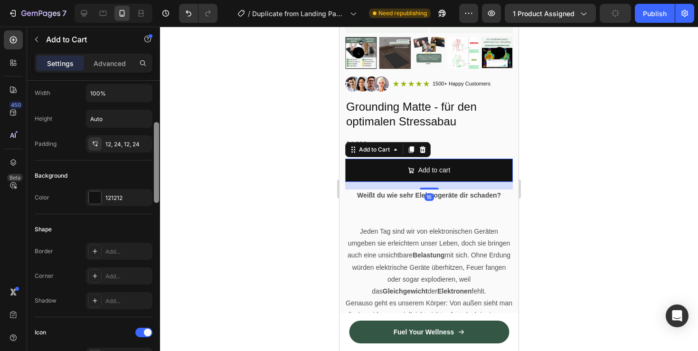
drag, startPoint x: 155, startPoint y: 151, endPoint x: 154, endPoint y: 192, distance: 41.3
click at [154, 192] on div at bounding box center [156, 162] width 5 height 81
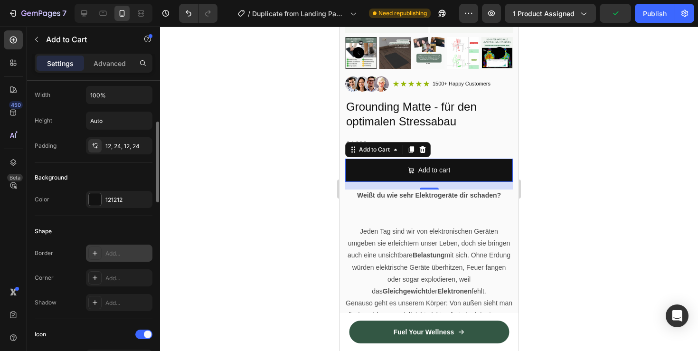
click at [94, 254] on icon at bounding box center [95, 253] width 5 height 5
click at [61, 303] on div "Shadow Add..." at bounding box center [94, 302] width 118 height 17
click at [118, 284] on div "Add..." at bounding box center [119, 277] width 66 height 17
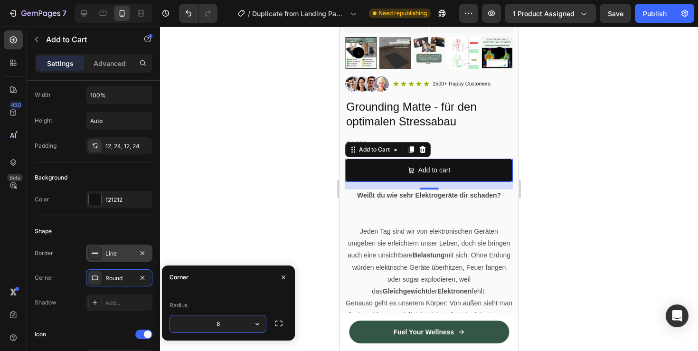
click at [245, 326] on input "8" at bounding box center [218, 323] width 96 height 17
click at [256, 325] on icon "button" at bounding box center [257, 323] width 9 height 9
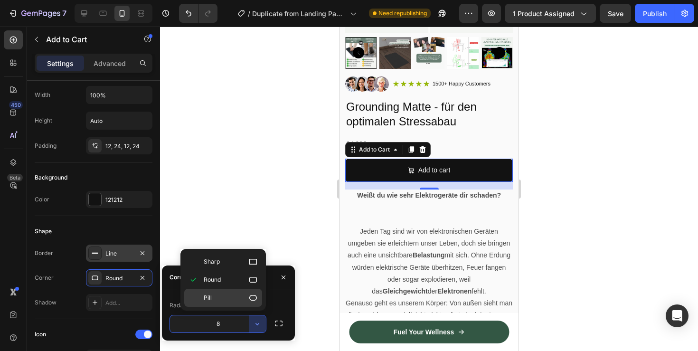
click at [256, 296] on icon at bounding box center [253, 298] width 8 height 6
type input "9999"
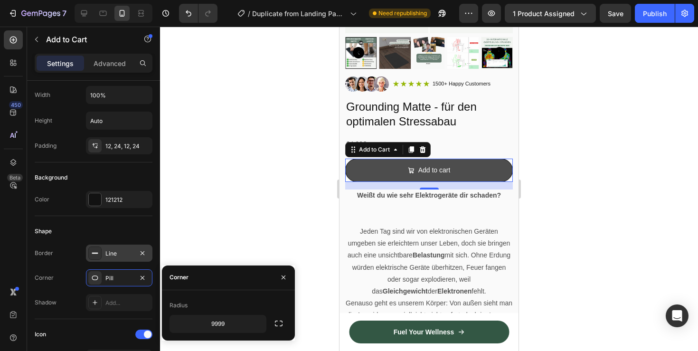
click at [483, 172] on button "Add to cart" at bounding box center [429, 170] width 168 height 23
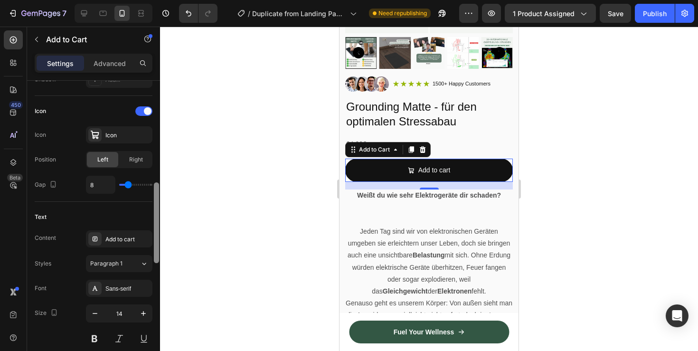
scroll to position [376, 0]
drag, startPoint x: 157, startPoint y: 173, endPoint x: 157, endPoint y: 234, distance: 61.2
click at [157, 234] on div at bounding box center [156, 223] width 5 height 81
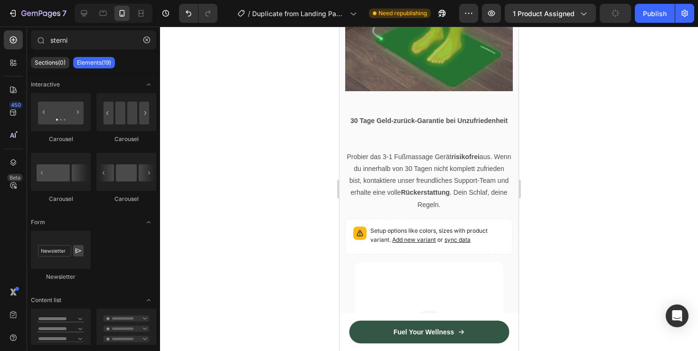
scroll to position [994, 0]
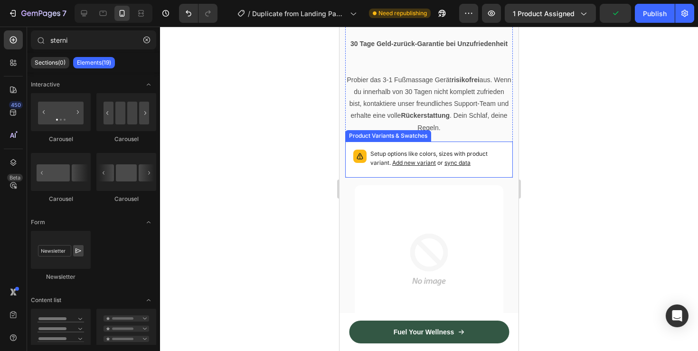
click at [482, 168] on p "Setup options like colors, sizes with product variant. Add new variant or sync …" at bounding box center [437, 159] width 134 height 18
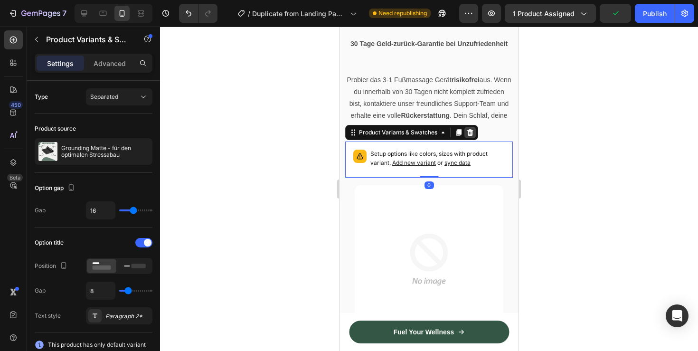
click at [472, 136] on icon at bounding box center [470, 132] width 6 height 7
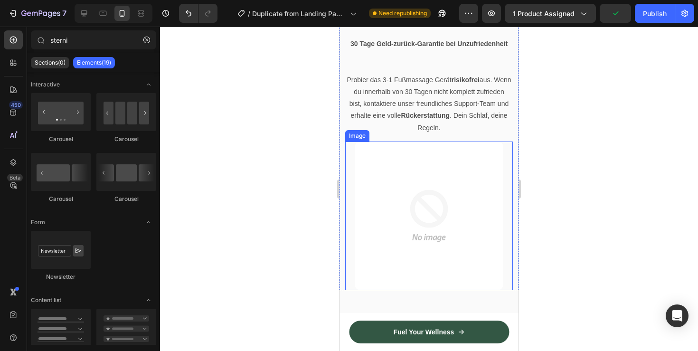
click at [477, 204] on img at bounding box center [429, 215] width 149 height 149
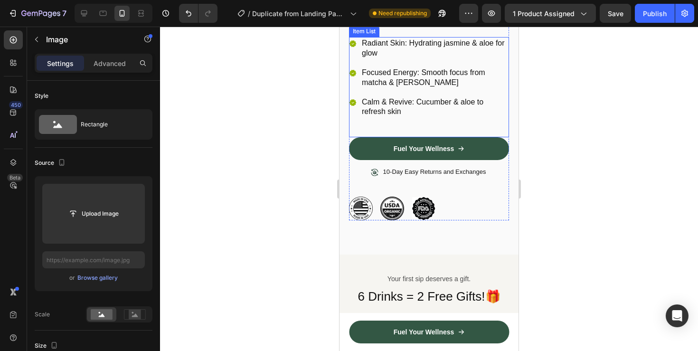
scroll to position [1355, 0]
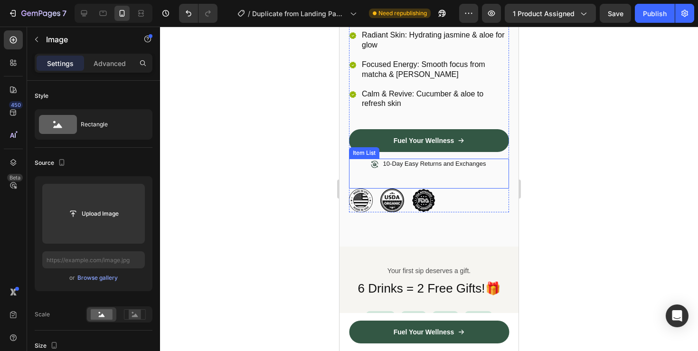
click at [483, 164] on p "10-Day Easy Returns and Exchanges" at bounding box center [434, 164] width 103 height 8
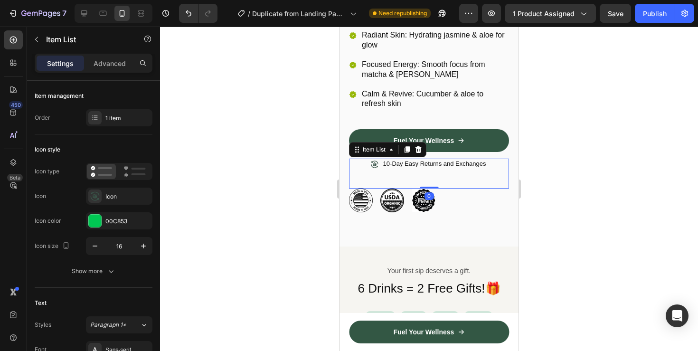
click at [488, 165] on div "10-Day Easy Returns and Exchanges" at bounding box center [429, 174] width 160 height 30
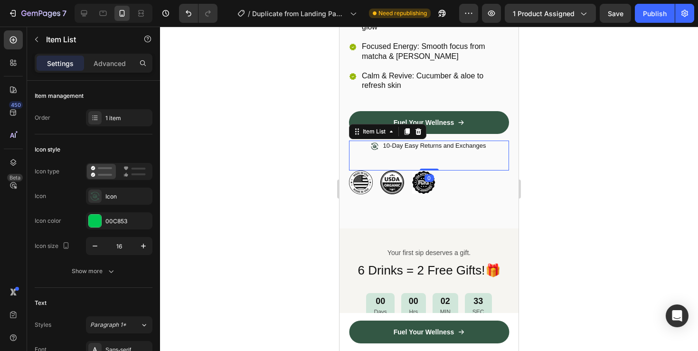
scroll to position [1374, 0]
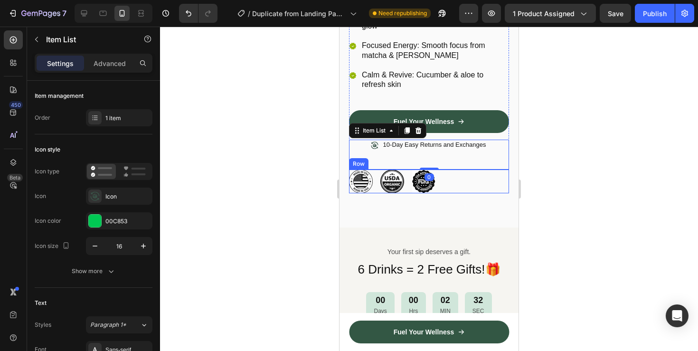
click at [450, 185] on div "Image Image Image Row" at bounding box center [429, 181] width 160 height 24
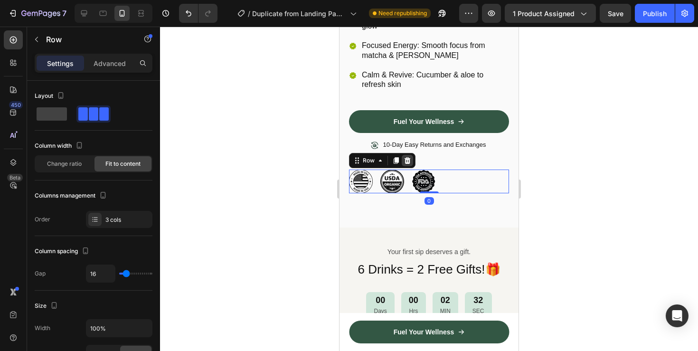
click at [407, 160] on icon at bounding box center [407, 160] width 6 height 7
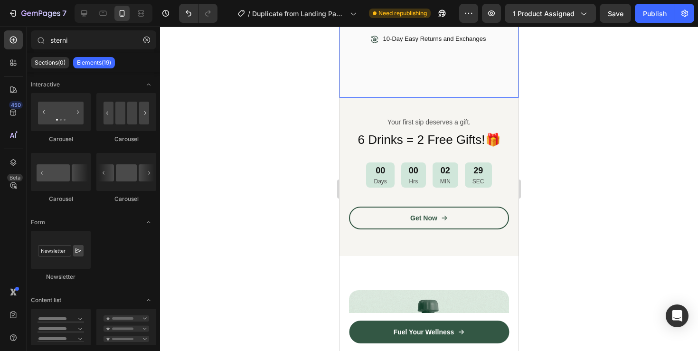
scroll to position [1507, 0]
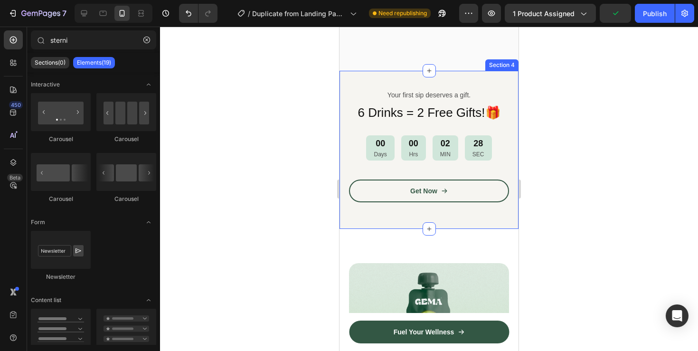
click at [480, 78] on div "Your first sip deserves a gift. Text Block 6 Drinks = 2 Free Gifts!🎁 Heading 00…" at bounding box center [428, 150] width 179 height 158
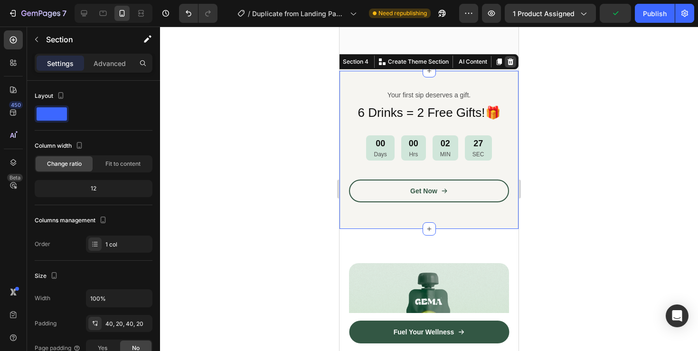
click at [511, 57] on div at bounding box center [510, 61] width 11 height 11
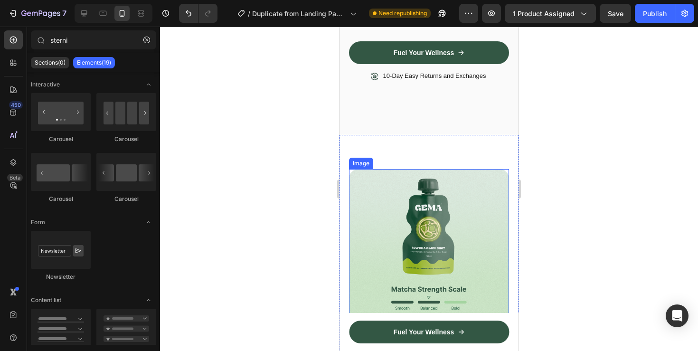
scroll to position [1431, 0]
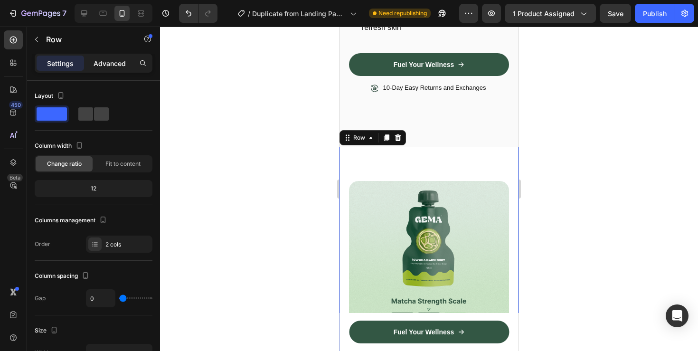
click at [104, 62] on p "Advanced" at bounding box center [110, 63] width 32 height 10
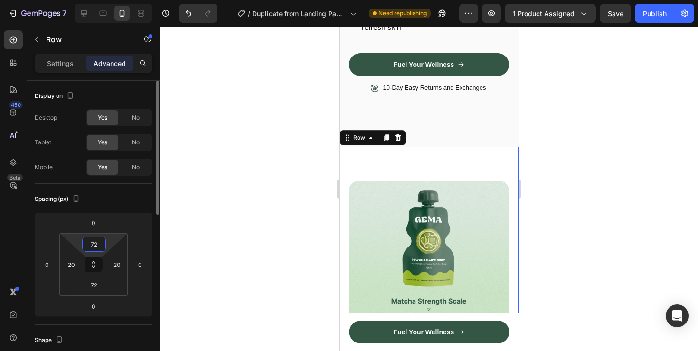
click at [90, 238] on input "72" at bounding box center [93, 244] width 19 height 14
type input "20"
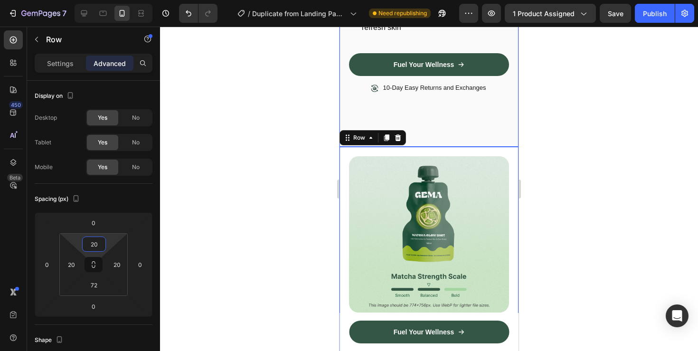
click at [450, 124] on div "Refresh your day with green matcha goodness and natural vitality Heading Radian…" at bounding box center [428, 5] width 179 height 281
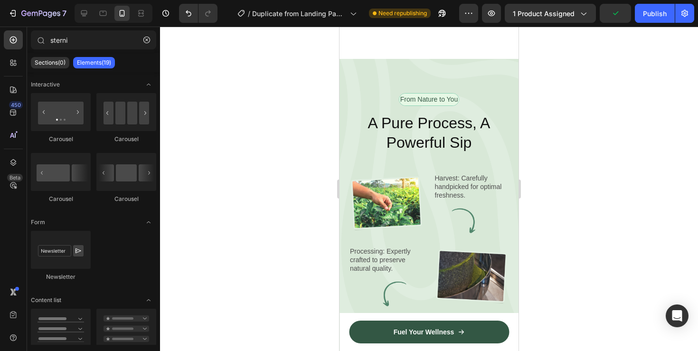
scroll to position [2587, 0]
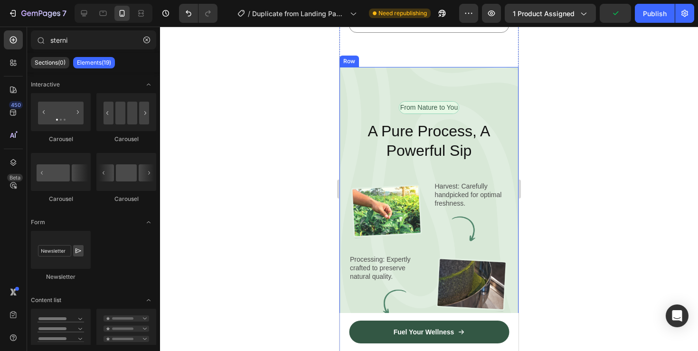
click at [478, 92] on div "From Nature to You Text Block Row A Pure Process, A Powerful Sip Heading Image …" at bounding box center [428, 241] width 179 height 348
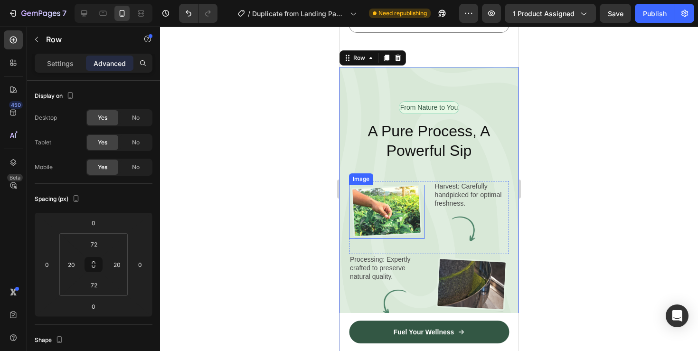
click at [381, 197] on img at bounding box center [386, 212] width 75 height 54
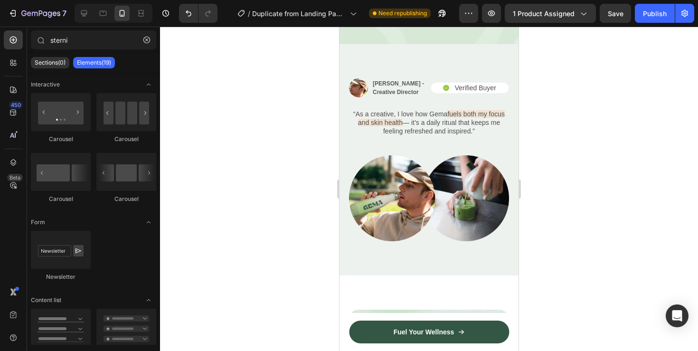
scroll to position [2929, 0]
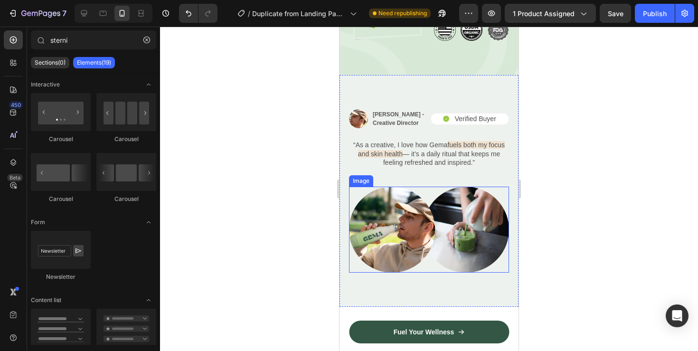
click at [402, 221] on img at bounding box center [429, 230] width 160 height 86
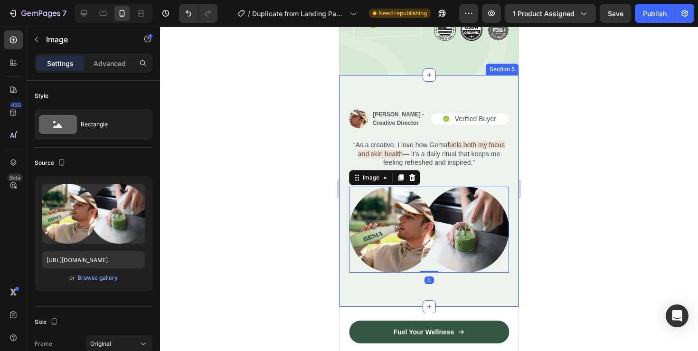
click at [509, 190] on div "Image [PERSON_NAME] - Creative Director Text Block Row Icon Verified Buyer Text…" at bounding box center [428, 190] width 179 height 231
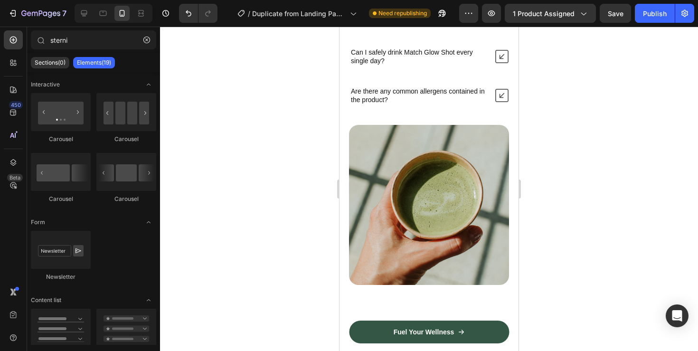
scroll to position [5045, 0]
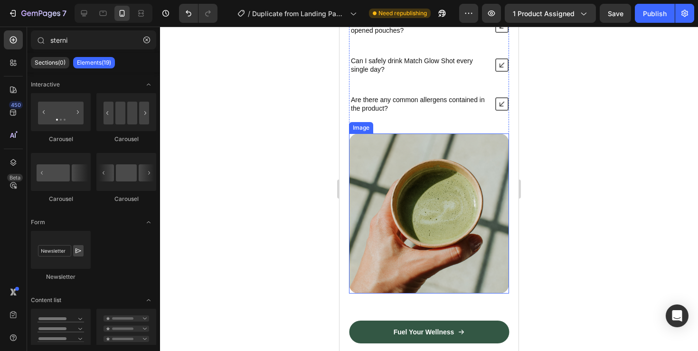
click at [462, 220] on img at bounding box center [429, 213] width 160 height 160
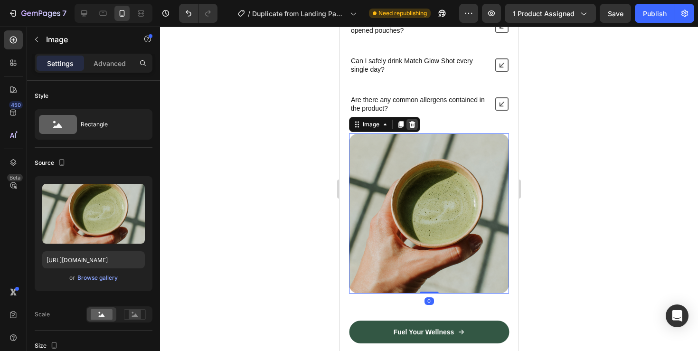
click at [412, 125] on icon at bounding box center [412, 125] width 8 height 8
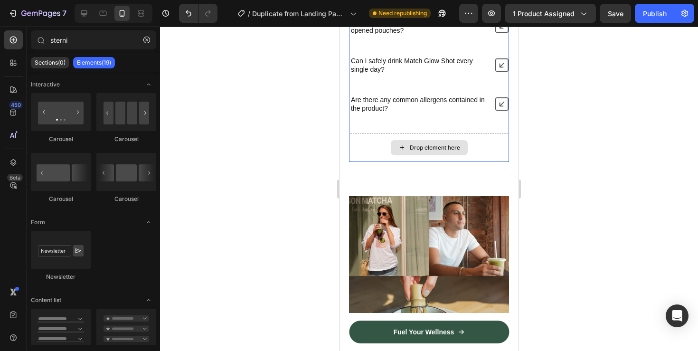
click at [428, 146] on div "Drop element here" at bounding box center [435, 148] width 50 height 8
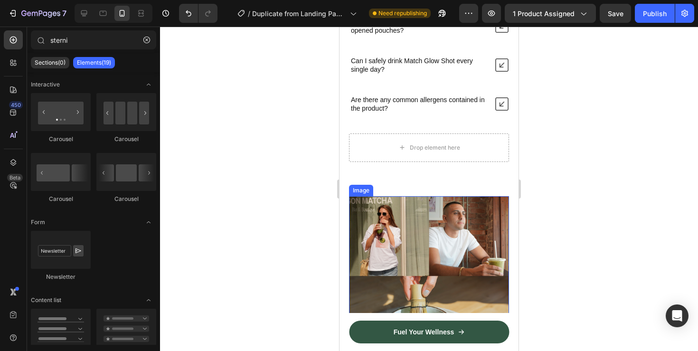
click at [441, 215] on img at bounding box center [429, 315] width 160 height 239
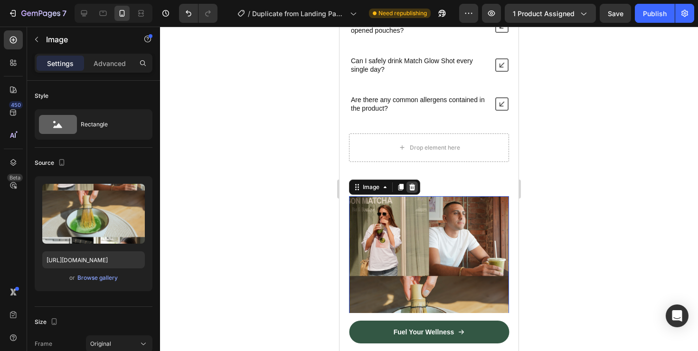
click at [412, 189] on icon at bounding box center [412, 187] width 6 height 7
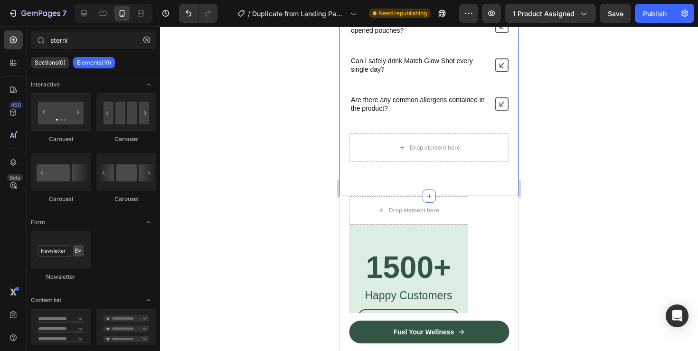
click at [432, 187] on div "Nature’s daily boost Text Block Row Frequently Asked Questions Heading What exa…" at bounding box center [428, 8] width 179 height 376
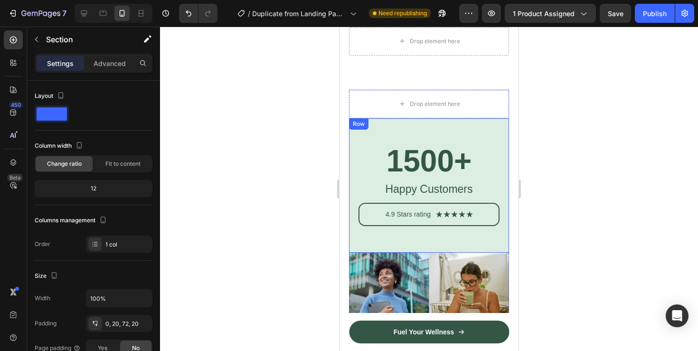
scroll to position [5140, 0]
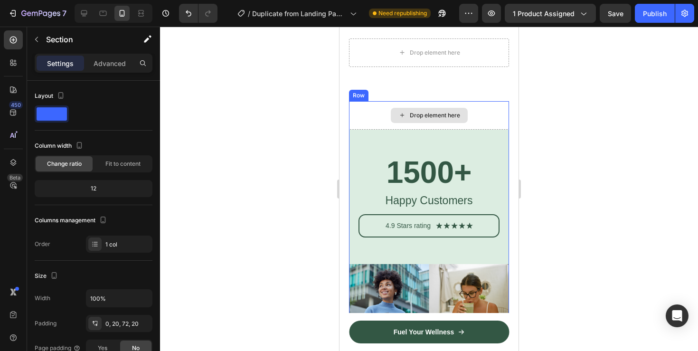
click at [469, 106] on div "Drop element here" at bounding box center [429, 115] width 160 height 28
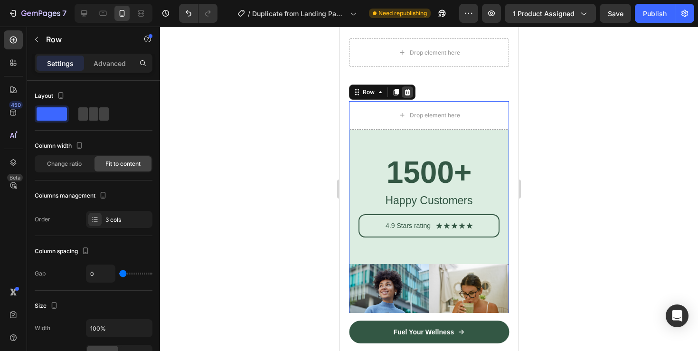
click at [406, 93] on icon at bounding box center [407, 92] width 6 height 7
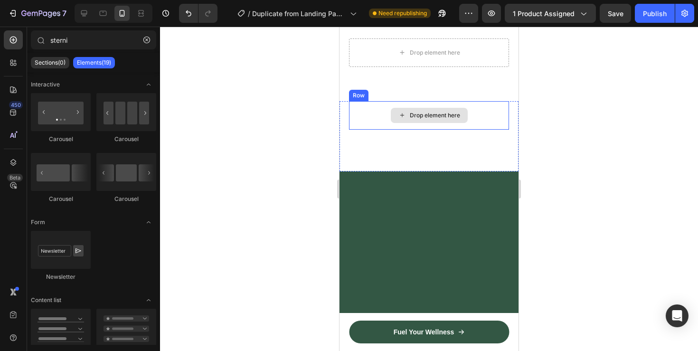
click at [469, 115] on div "Drop element here" at bounding box center [429, 115] width 160 height 28
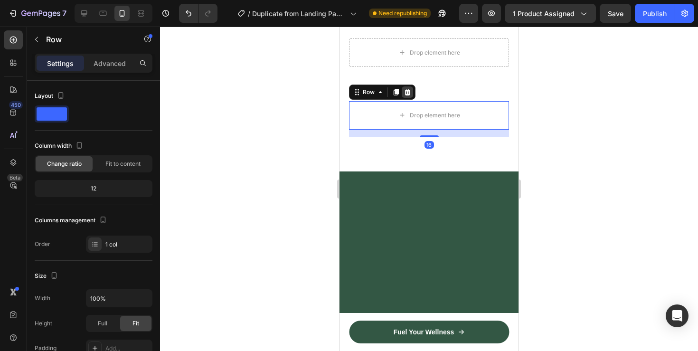
click at [405, 91] on icon at bounding box center [407, 92] width 6 height 7
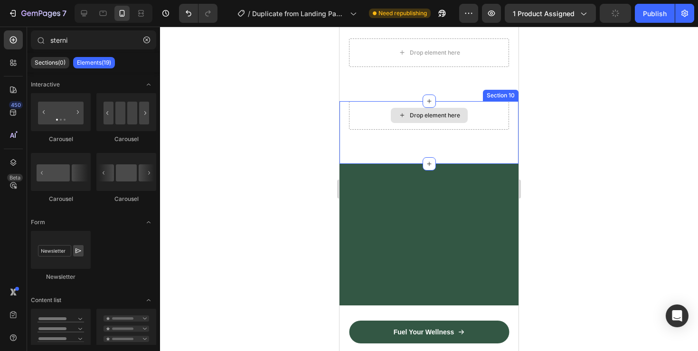
click at [427, 116] on div "Drop element here" at bounding box center [435, 116] width 50 height 8
click at [409, 120] on div "Drop element here" at bounding box center [429, 115] width 77 height 15
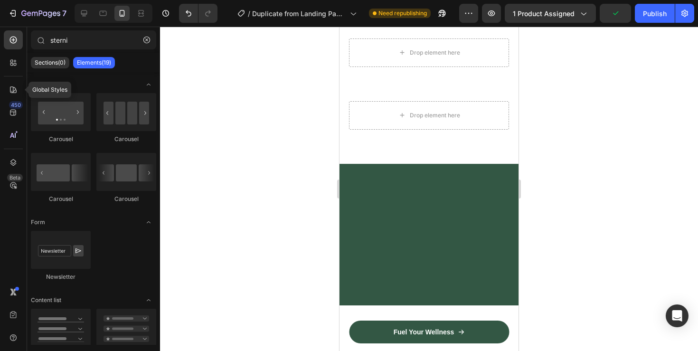
click at [13, 77] on div "Global Styles 450 Beta" at bounding box center [13, 156] width 19 height 252
click at [13, 66] on icon at bounding box center [13, 62] width 9 height 9
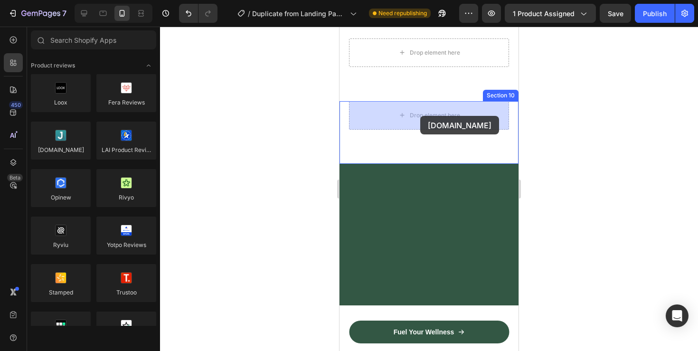
drag, startPoint x: 406, startPoint y: 171, endPoint x: 421, endPoint y: 116, distance: 56.8
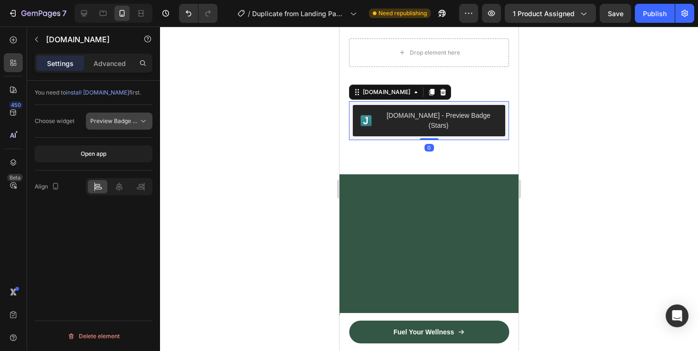
click at [120, 121] on span "Preview Badge (Stars)" at bounding box center [120, 120] width 60 height 7
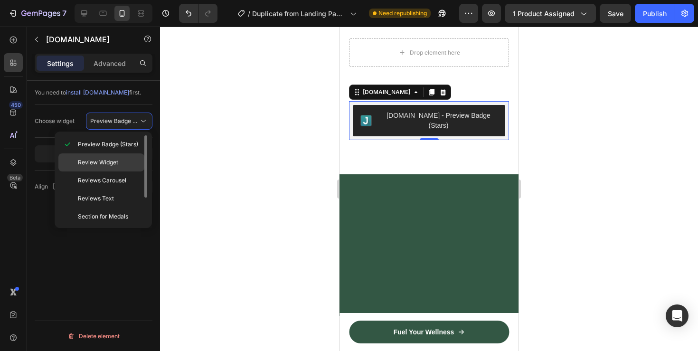
click at [107, 160] on span "Review Widget" at bounding box center [98, 162] width 40 height 9
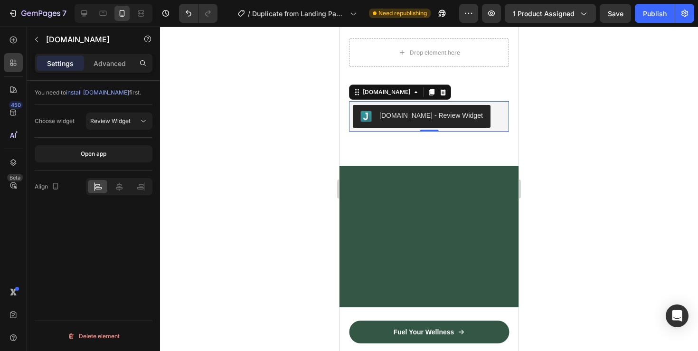
click at [481, 153] on div "[DOMAIN_NAME] - Review Widget [DOMAIN_NAME] 0 Section 10" at bounding box center [428, 133] width 179 height 65
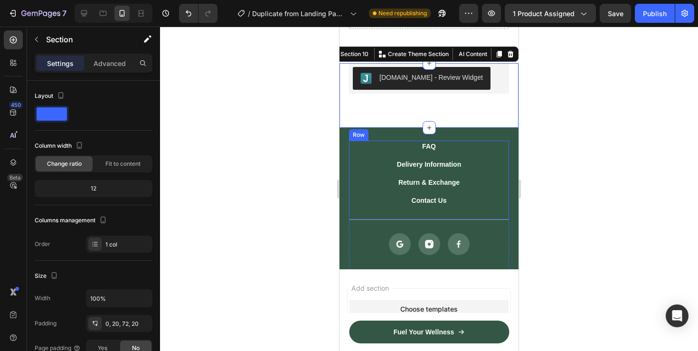
scroll to position [5216, 0]
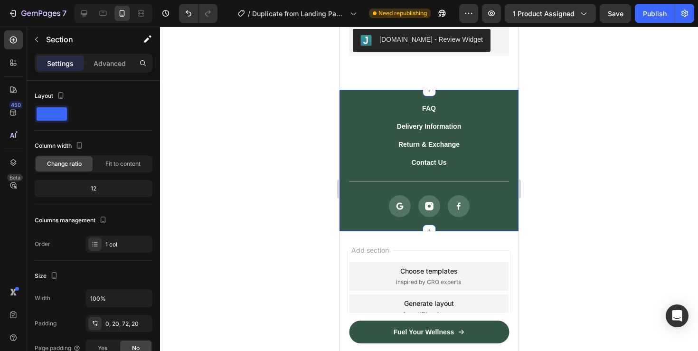
click at [469, 100] on div "FAQ Button Delivery Information Button Return & Exchange Button Contact Us Butt…" at bounding box center [428, 160] width 179 height 141
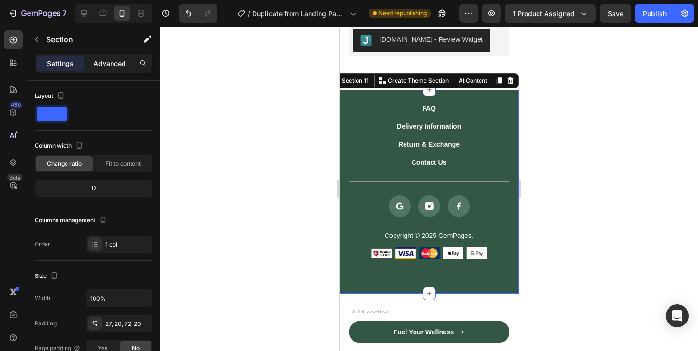
click at [114, 56] on div "Advanced" at bounding box center [109, 63] width 47 height 15
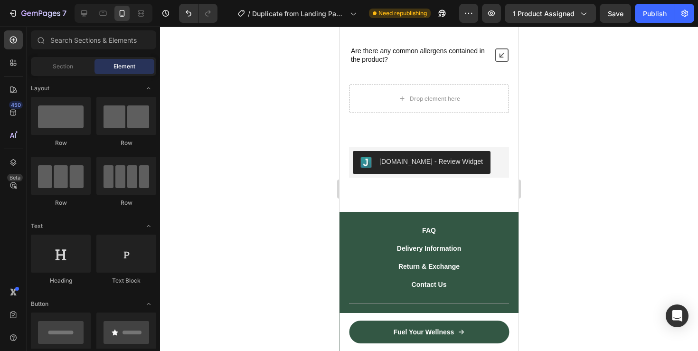
scroll to position [5075, 0]
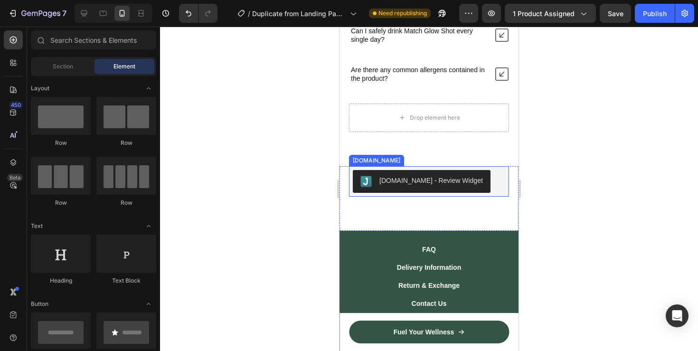
click at [432, 177] on div "[DOMAIN_NAME] - Review Widget" at bounding box center [430, 181] width 103 height 10
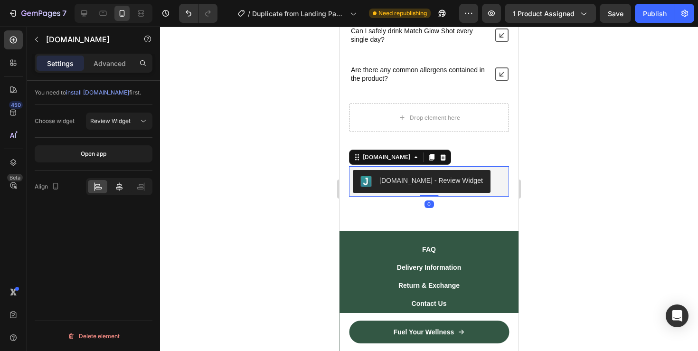
click at [120, 181] on div at bounding box center [118, 186] width 19 height 13
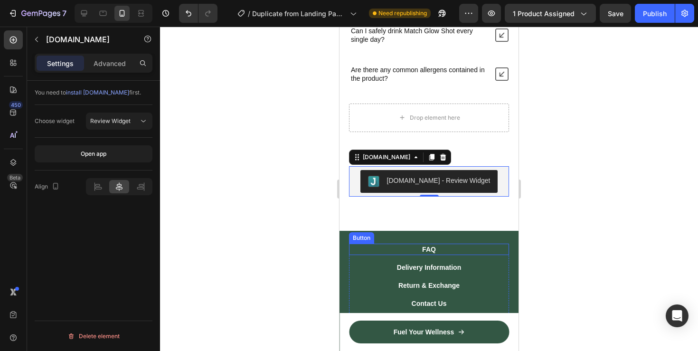
click at [437, 259] on div "FAQ Button" at bounding box center [429, 252] width 160 height 18
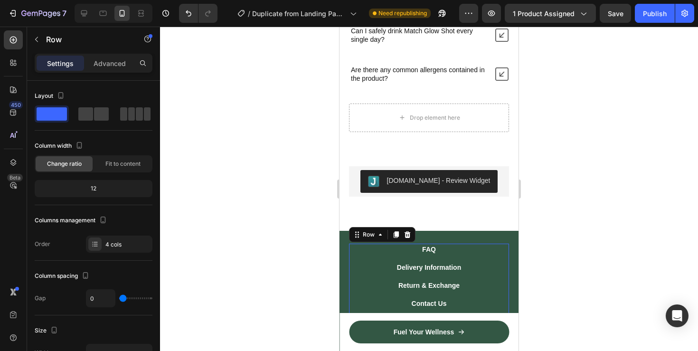
scroll to position [5094, 0]
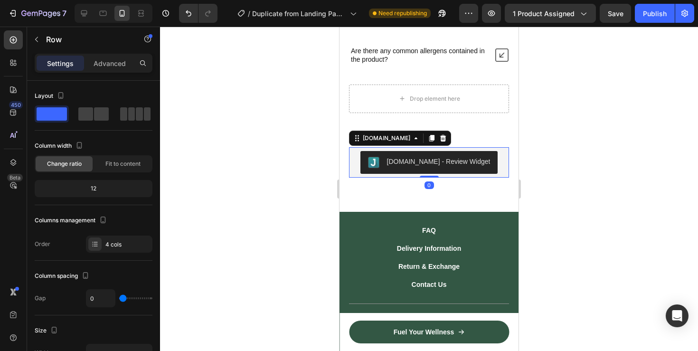
click at [431, 158] on div "[DOMAIN_NAME] - Review Widget" at bounding box center [438, 162] width 103 height 10
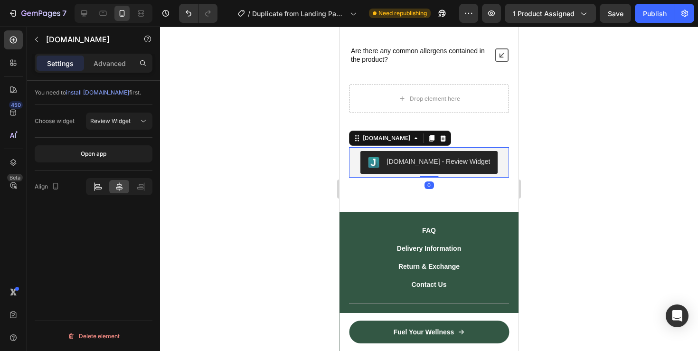
click at [99, 185] on icon at bounding box center [97, 186] width 9 height 9
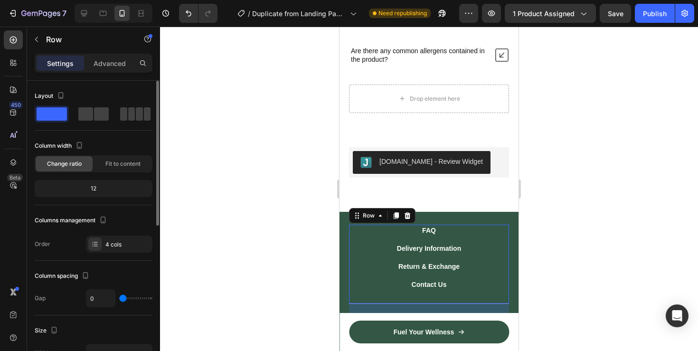
click at [444, 238] on div "FAQ Button" at bounding box center [429, 234] width 160 height 18
click at [449, 225] on div "FAQ Button" at bounding box center [429, 230] width 160 height 11
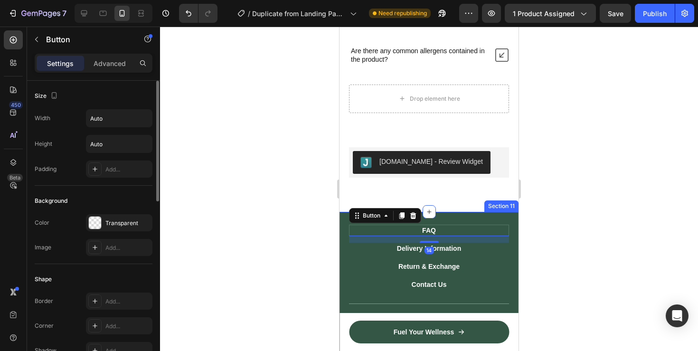
click at [457, 217] on div "FAQ Button 14 Delivery Information Button Return & Exchange Button Contact Us B…" at bounding box center [428, 314] width 179 height 204
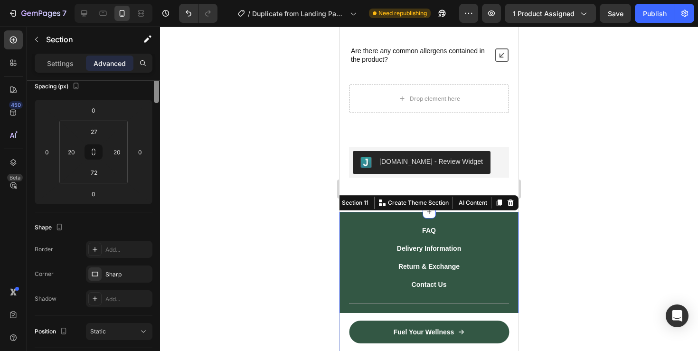
scroll to position [0, 0]
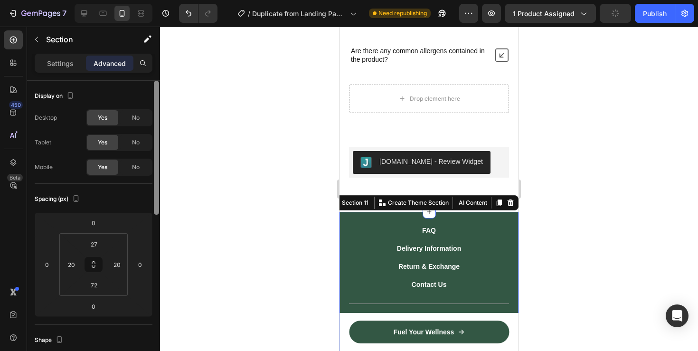
drag, startPoint x: 157, startPoint y: 121, endPoint x: 154, endPoint y: 103, distance: 18.7
click at [154, 103] on div at bounding box center [156, 148] width 5 height 134
click at [57, 61] on p "Settings" at bounding box center [60, 63] width 27 height 10
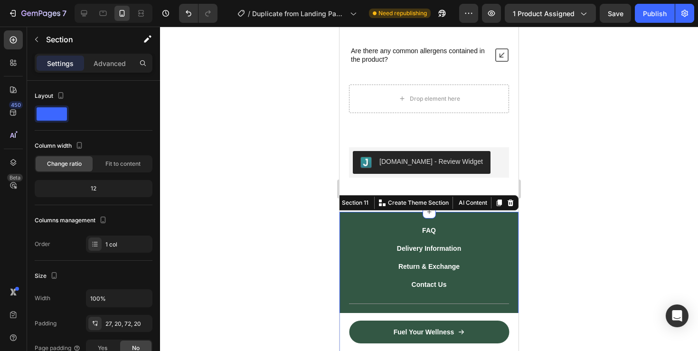
drag, startPoint x: 160, startPoint y: 125, endPoint x: 160, endPoint y: 136, distance: 10.4
click at [160, 136] on div at bounding box center [429, 189] width 538 height 324
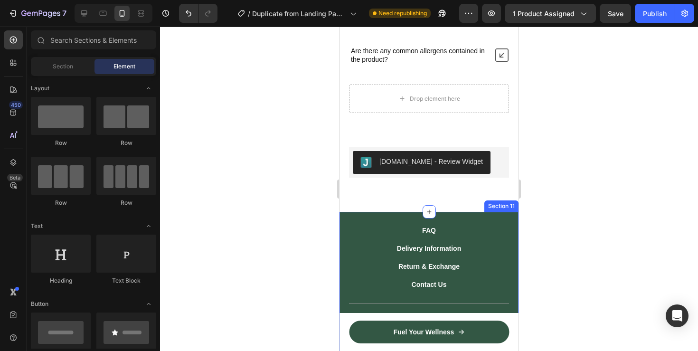
click at [448, 215] on div "FAQ Button Delivery Information Button Return & Exchange Button Contact Us Butt…" at bounding box center [428, 314] width 179 height 204
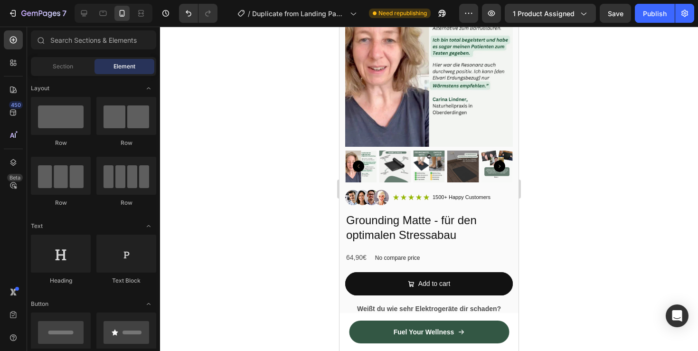
scroll to position [68, 0]
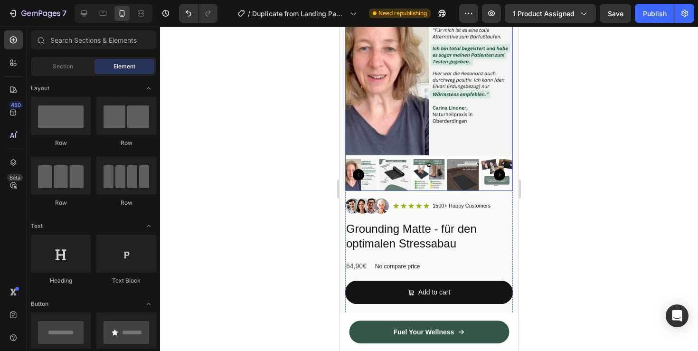
click at [445, 185] on div at bounding box center [429, 175] width 168 height 32
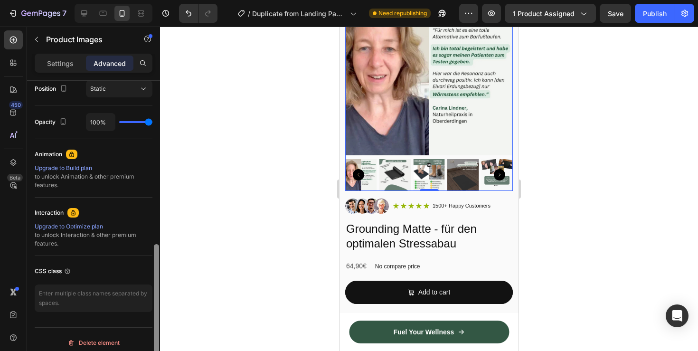
drag, startPoint x: 155, startPoint y: 178, endPoint x: 164, endPoint y: 337, distance: 159.7
click at [164, 0] on div "7 / Duplicate from Landing Page - [DATE] 14:32:35 Need republishing Preview 1 p…" at bounding box center [349, 0] width 698 height 0
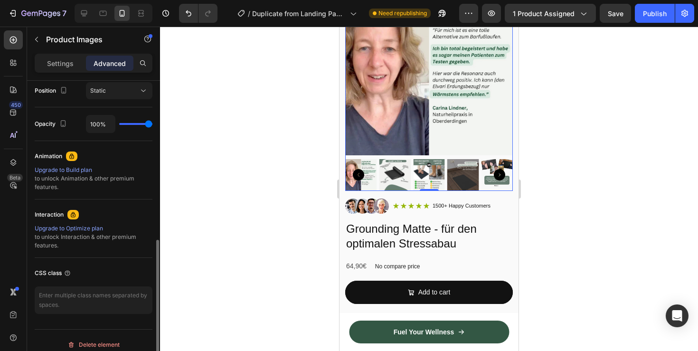
click at [384, 176] on img at bounding box center [395, 175] width 32 height 32
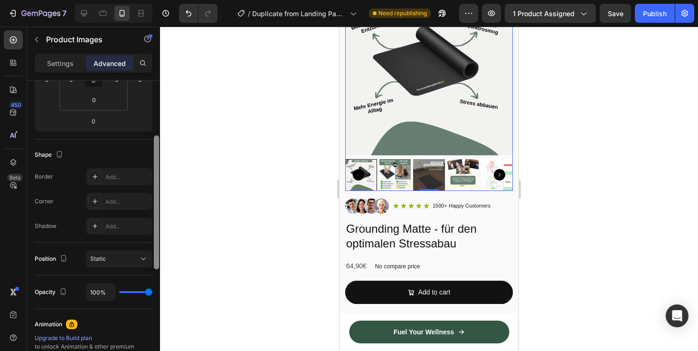
scroll to position [189, 0]
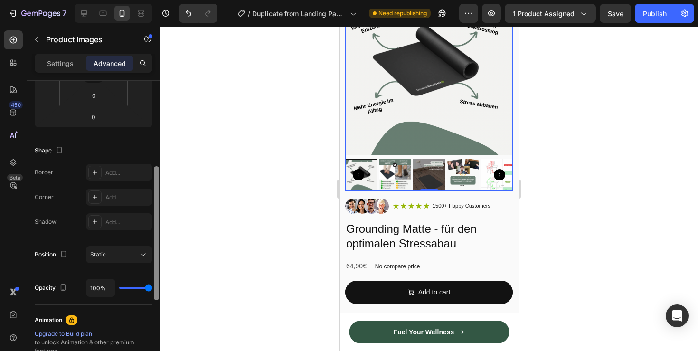
drag, startPoint x: 158, startPoint y: 253, endPoint x: 157, endPoint y: 179, distance: 74.1
click at [157, 179] on div at bounding box center [156, 233] width 5 height 134
click at [101, 199] on div at bounding box center [94, 196] width 13 height 13
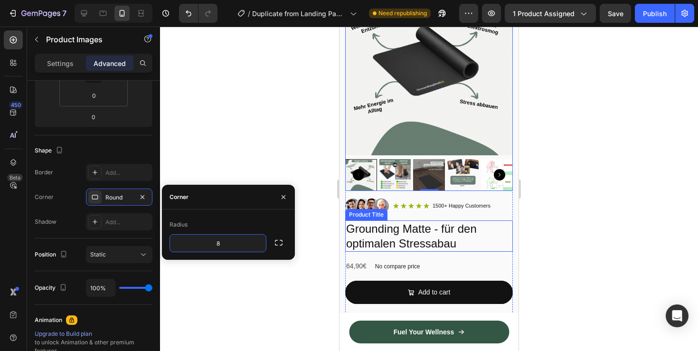
click at [423, 229] on h2 "Grounding Matte - für den optimalen Stressabau" at bounding box center [429, 235] width 168 height 31
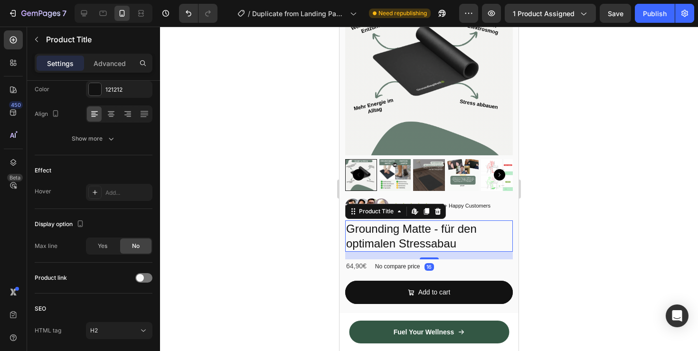
scroll to position [0, 0]
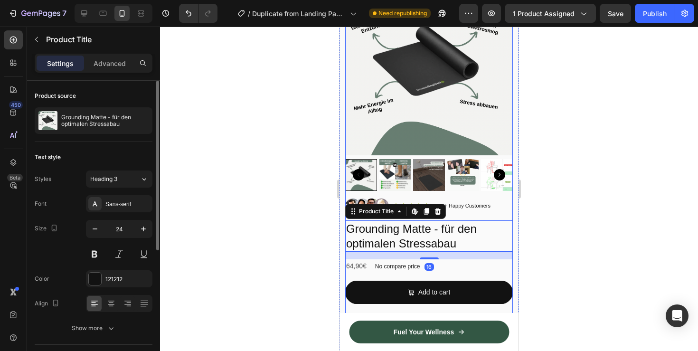
click at [418, 170] on img at bounding box center [429, 175] width 32 height 32
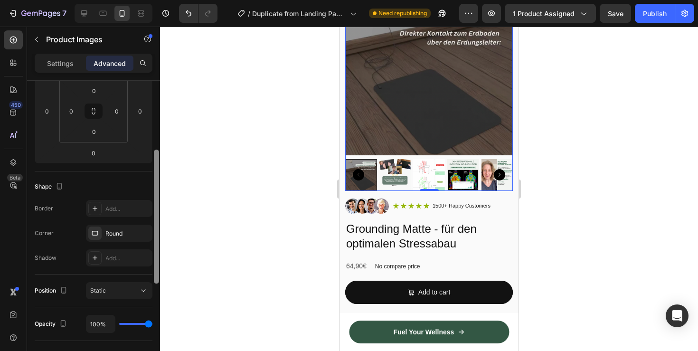
scroll to position [165, 0]
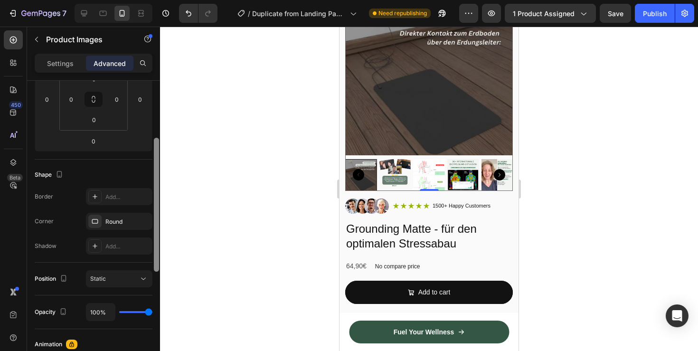
drag, startPoint x: 159, startPoint y: 126, endPoint x: 157, endPoint y: 200, distance: 74.5
click at [157, 200] on div at bounding box center [156, 205] width 5 height 134
click at [104, 221] on div "Round" at bounding box center [119, 221] width 66 height 17
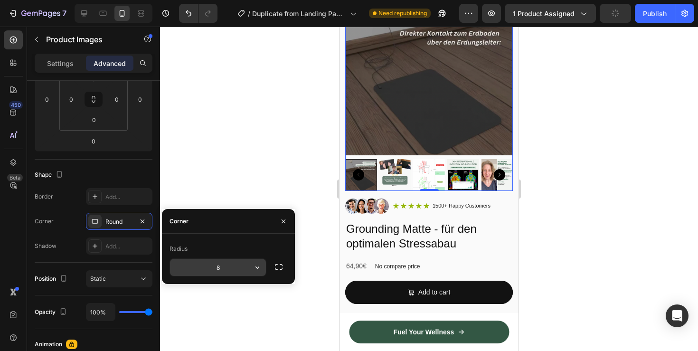
click at [225, 273] on input "8" at bounding box center [218, 267] width 96 height 17
type input "12"
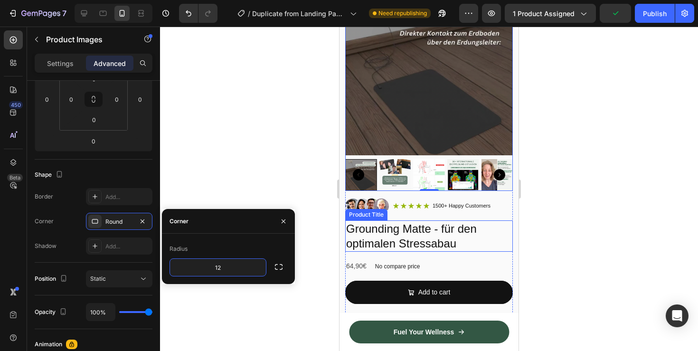
click at [451, 231] on h2 "Grounding Matte - für den optimalen Stressabau" at bounding box center [429, 235] width 168 height 31
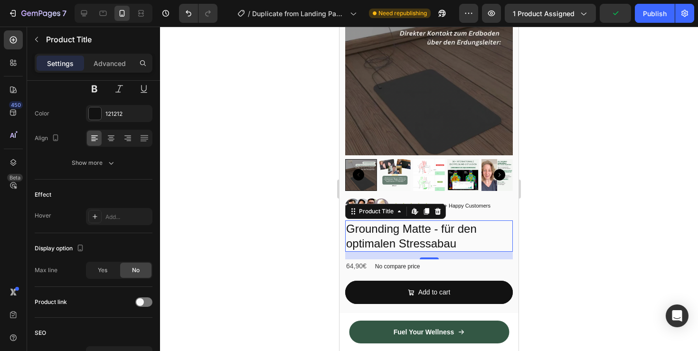
scroll to position [0, 0]
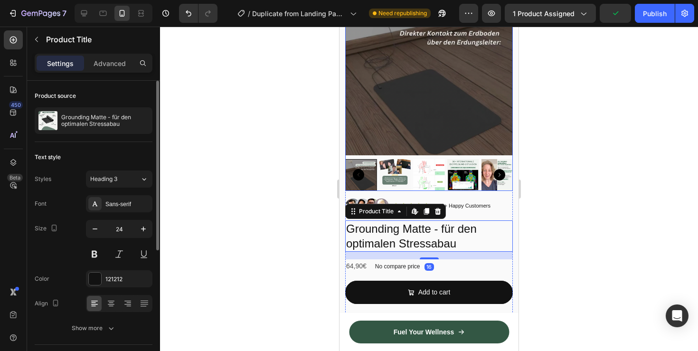
click at [433, 120] on img at bounding box center [429, 72] width 168 height 168
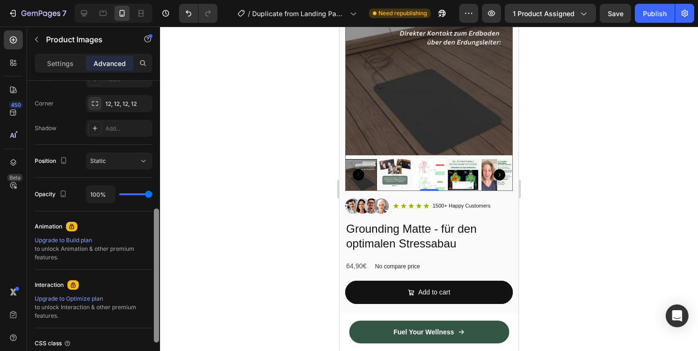
drag, startPoint x: 157, startPoint y: 182, endPoint x: 157, endPoint y: 309, distance: 126.7
click at [158, 309] on div at bounding box center [156, 275] width 5 height 134
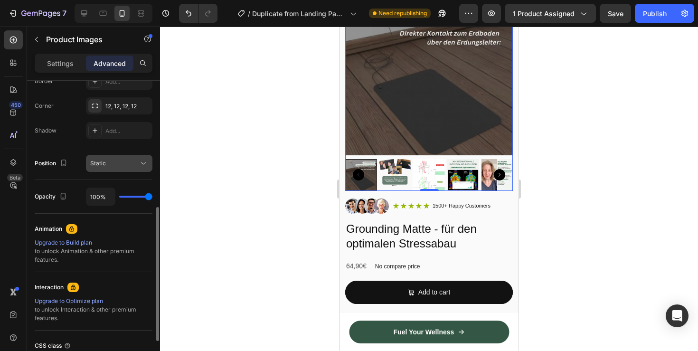
click at [124, 168] on button "Static" at bounding box center [119, 163] width 66 height 17
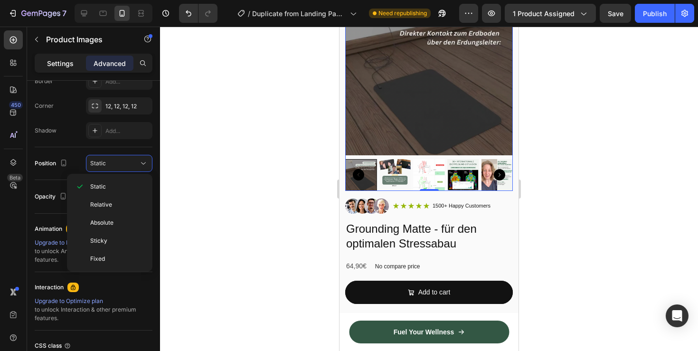
click at [55, 60] on p "Settings" at bounding box center [60, 63] width 27 height 10
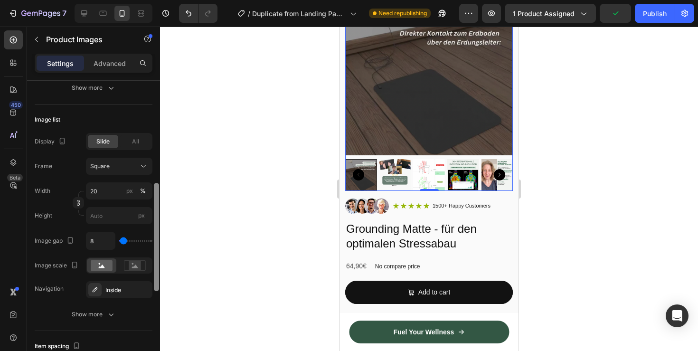
scroll to position [517, 0]
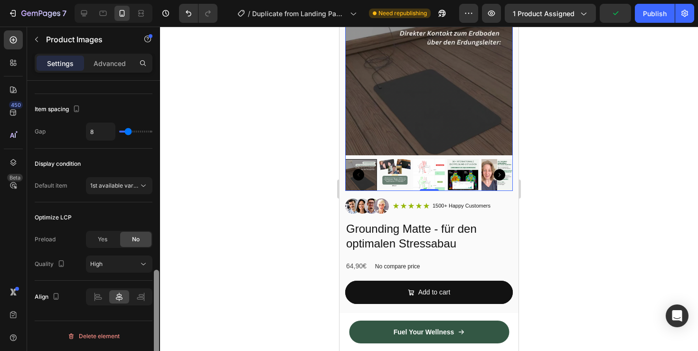
drag, startPoint x: 159, startPoint y: 217, endPoint x: 159, endPoint y: 207, distance: 10.0
click at [159, 207] on div at bounding box center [156, 229] width 7 height 297
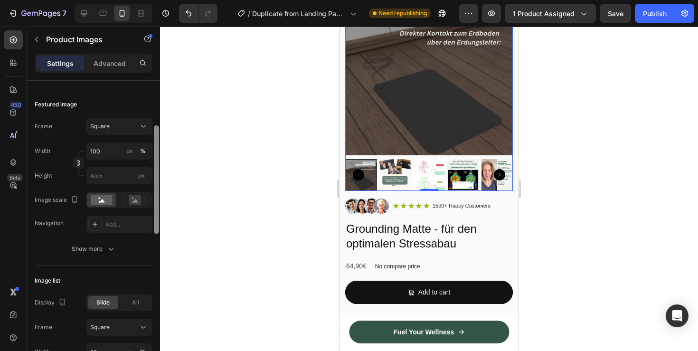
scroll to position [121, 0]
drag, startPoint x: 155, startPoint y: 282, endPoint x: 159, endPoint y: 137, distance: 144.8
click at [159, 137] on div at bounding box center [156, 229] width 7 height 297
click at [131, 131] on button "Square" at bounding box center [119, 125] width 66 height 17
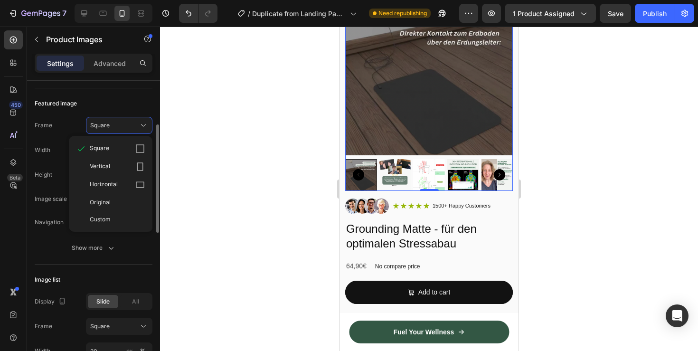
click at [121, 100] on div "Featured image" at bounding box center [94, 103] width 118 height 15
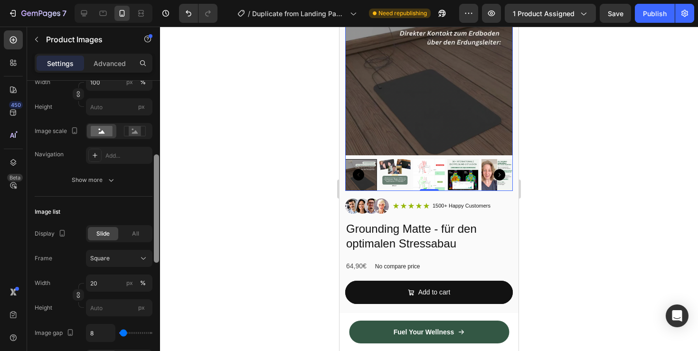
scroll to position [194, 0]
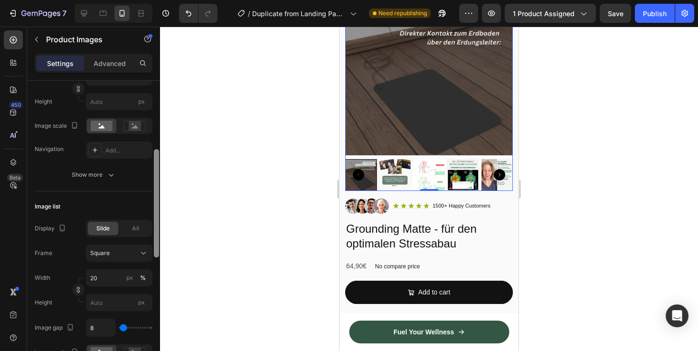
drag, startPoint x: 156, startPoint y: 222, endPoint x: 157, endPoint y: 247, distance: 25.7
click at [157, 248] on div at bounding box center [156, 203] width 5 height 108
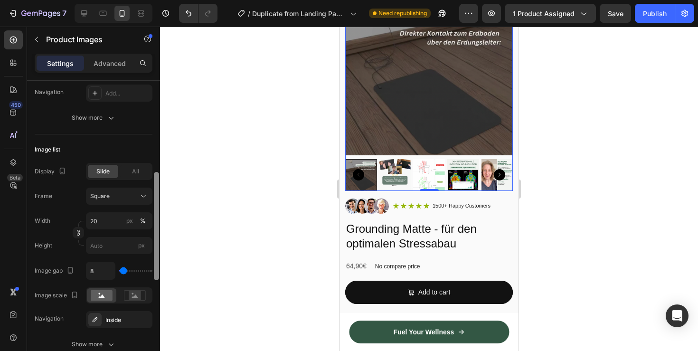
scroll to position [254, 0]
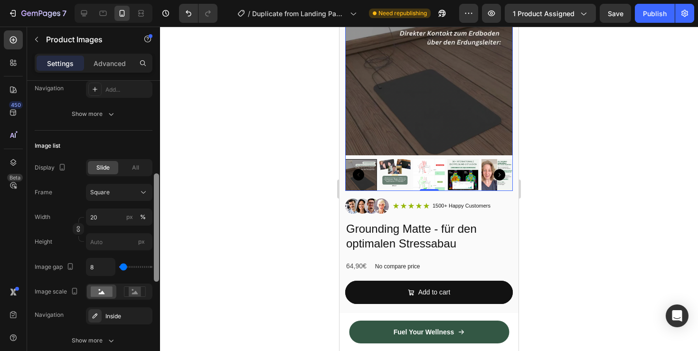
drag, startPoint x: 155, startPoint y: 224, endPoint x: 156, endPoint y: 246, distance: 22.3
click at [156, 246] on div at bounding box center [156, 227] width 5 height 108
click at [109, 219] on input "20" at bounding box center [119, 216] width 66 height 17
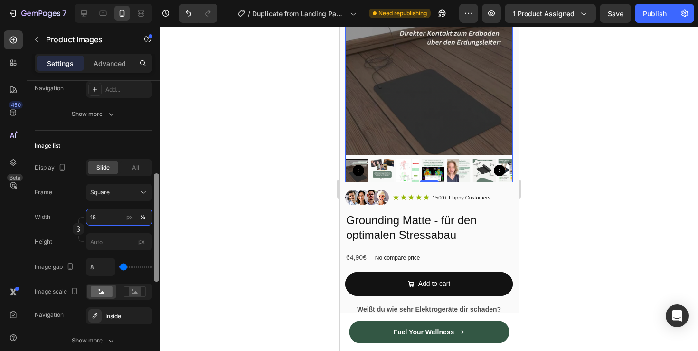
type input "1"
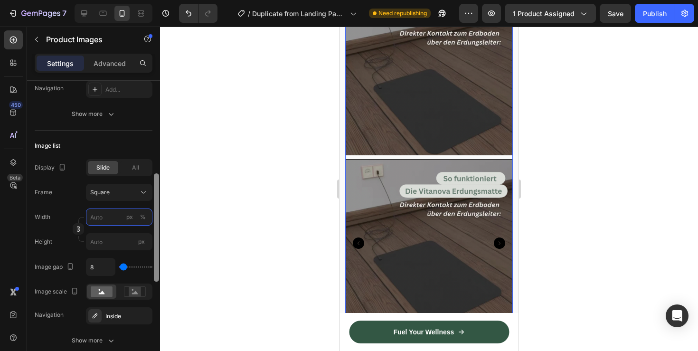
type input "2"
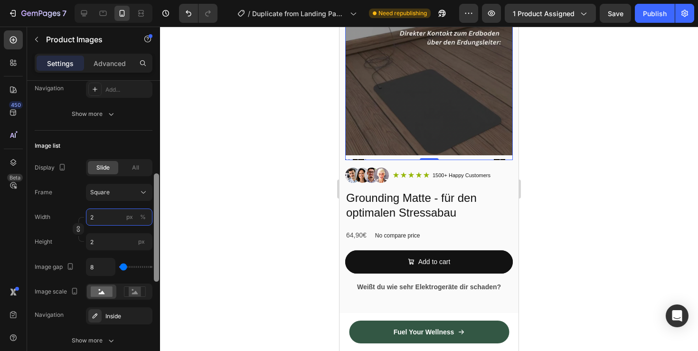
type input "20"
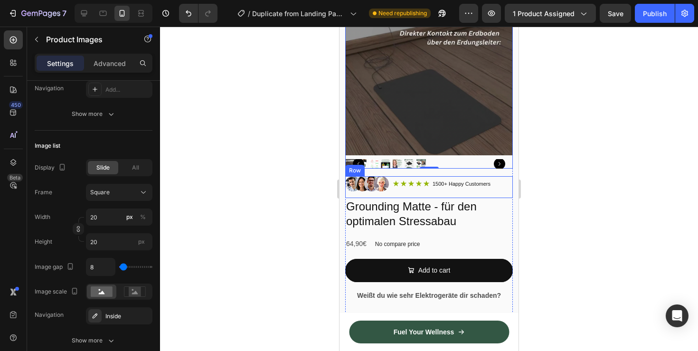
click at [455, 190] on div "Icon Icon Icon Icon Icon Icon List 1500+ Happy Customers Text Block Row" at bounding box center [442, 183] width 99 height 15
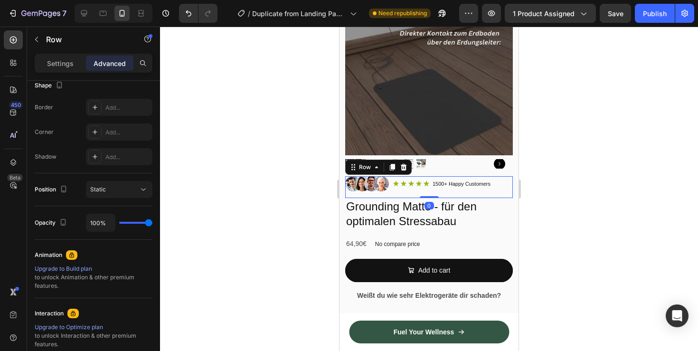
scroll to position [0, 0]
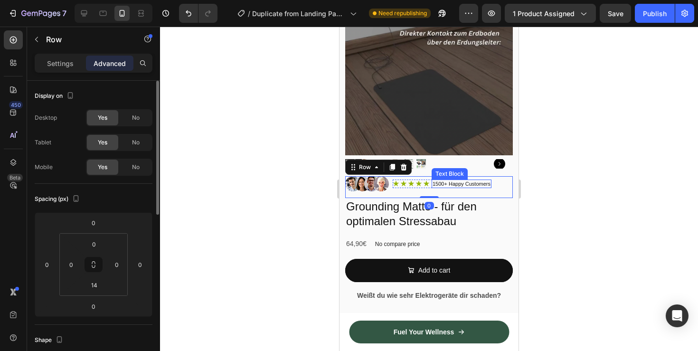
click at [450, 169] on div "Text Block" at bounding box center [449, 173] width 36 height 11
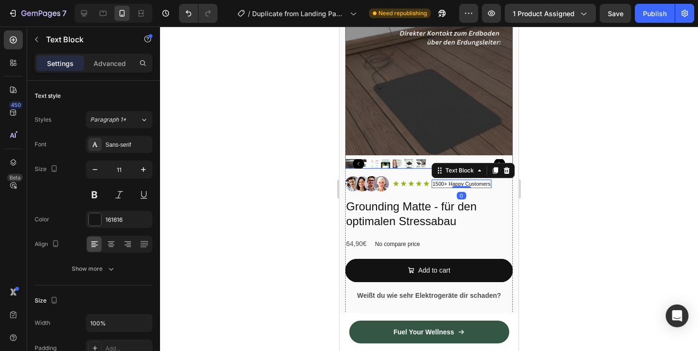
click at [411, 158] on div at bounding box center [429, 78] width 168 height 181
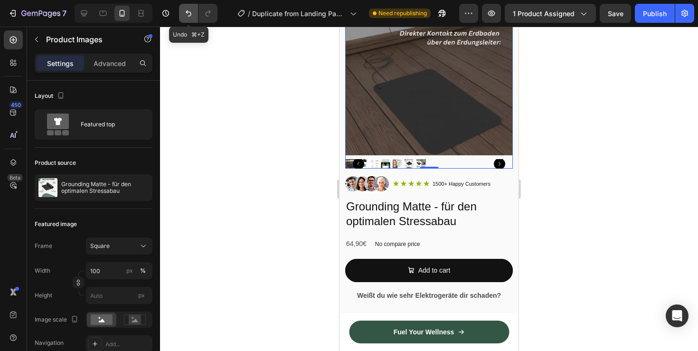
click at [187, 15] on icon "Undo/Redo" at bounding box center [188, 13] width 9 height 9
type input "15"
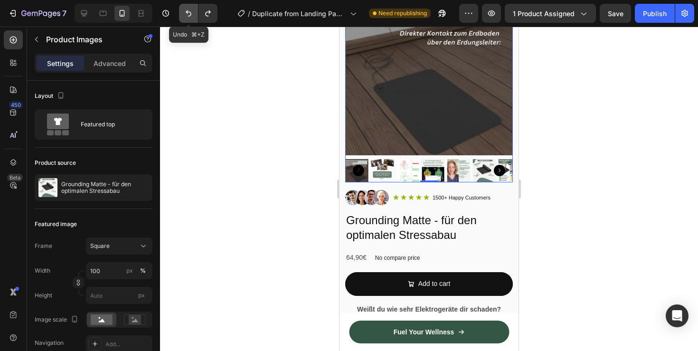
click at [190, 17] on icon "Undo/Redo" at bounding box center [188, 13] width 9 height 9
type input "20"
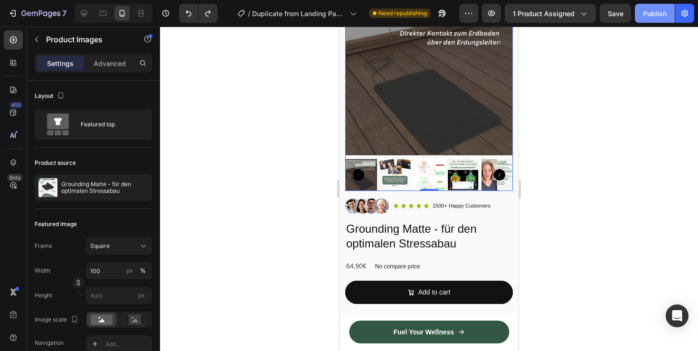
click at [665, 9] on div "Publish" at bounding box center [655, 14] width 24 height 10
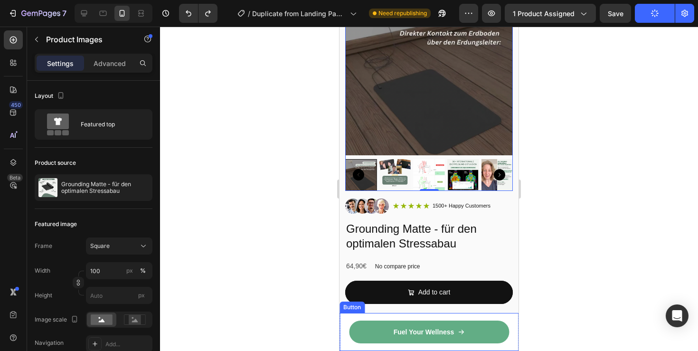
click at [478, 332] on link "Fuel Your Wellness" at bounding box center [429, 331] width 160 height 23
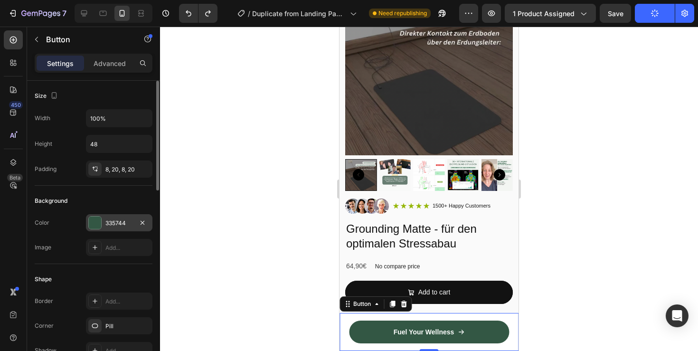
click at [99, 225] on div at bounding box center [95, 222] width 12 height 12
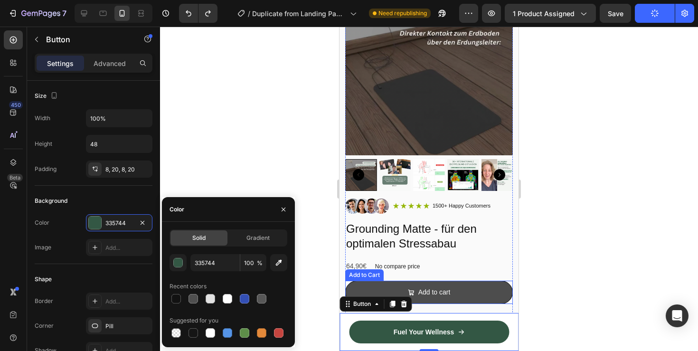
click at [455, 293] on button "Add to cart" at bounding box center [429, 292] width 168 height 23
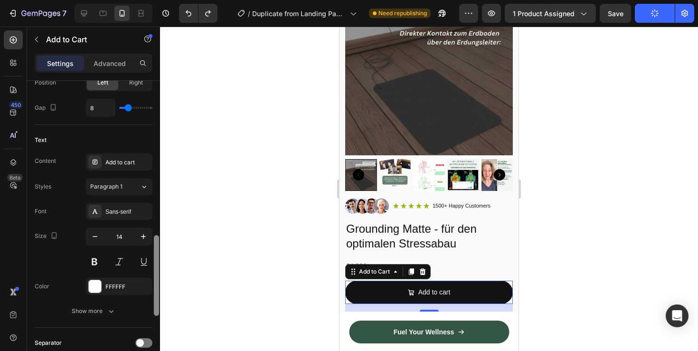
scroll to position [502, 0]
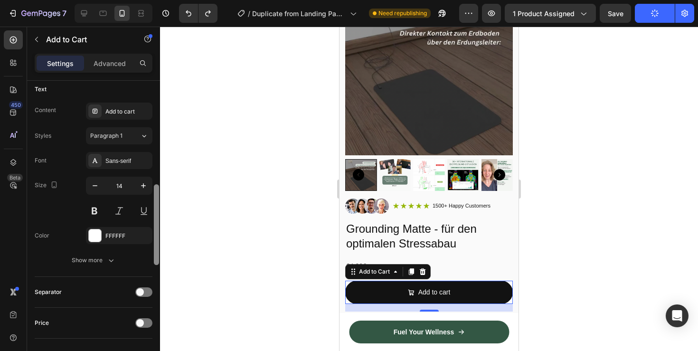
drag, startPoint x: 155, startPoint y: 139, endPoint x: 162, endPoint y: 275, distance: 136.9
click at [162, 0] on div "7 / Duplicate from Landing Page - [DATE] 14:32:35 Need republishing Preview 1 p…" at bounding box center [349, 0] width 698 height 0
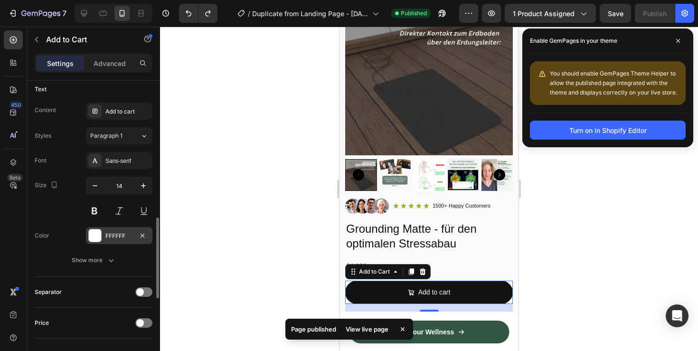
click at [132, 234] on div "FFFFFF" at bounding box center [119, 236] width 28 height 9
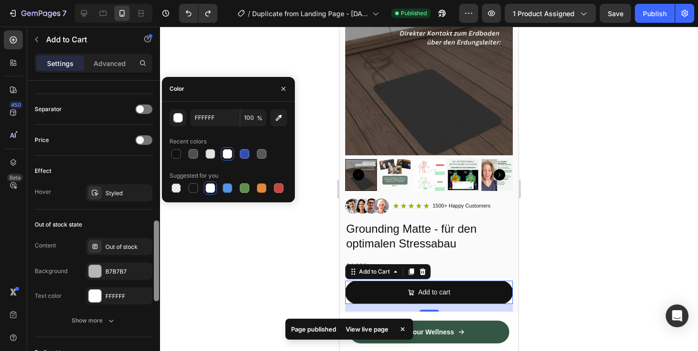
scroll to position [744, 0]
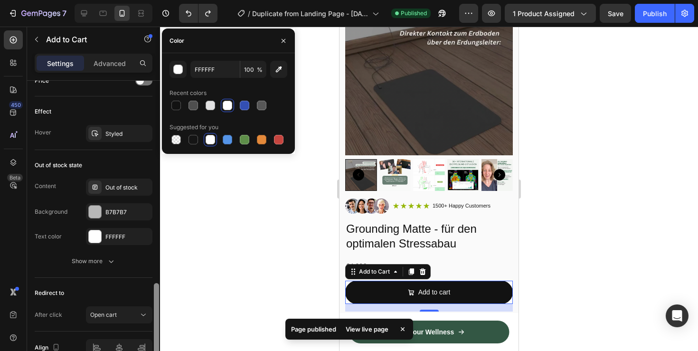
drag, startPoint x: 157, startPoint y: 234, endPoint x: 159, endPoint y: 300, distance: 66.0
click at [159, 300] on div at bounding box center [156, 229] width 7 height 297
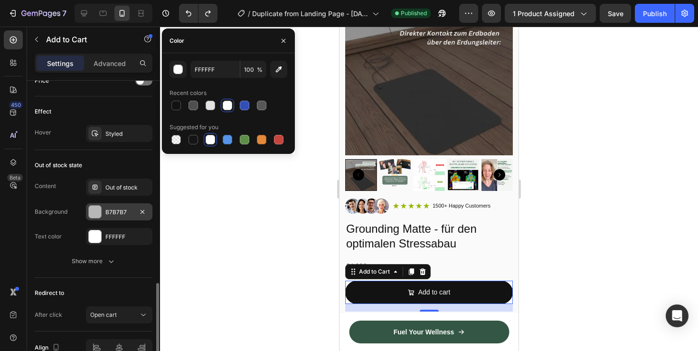
click at [103, 215] on div "B7B7B7" at bounding box center [119, 211] width 66 height 17
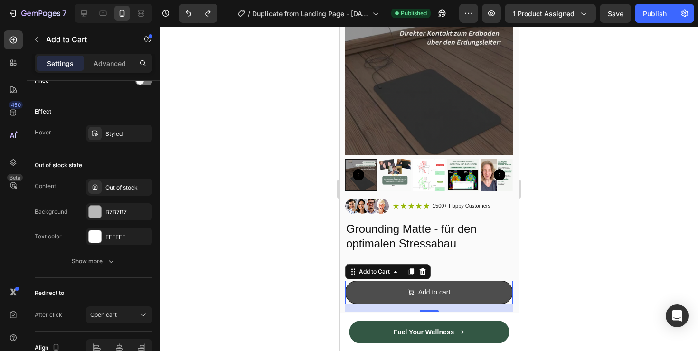
click at [377, 298] on button "Add to cart" at bounding box center [429, 292] width 168 height 23
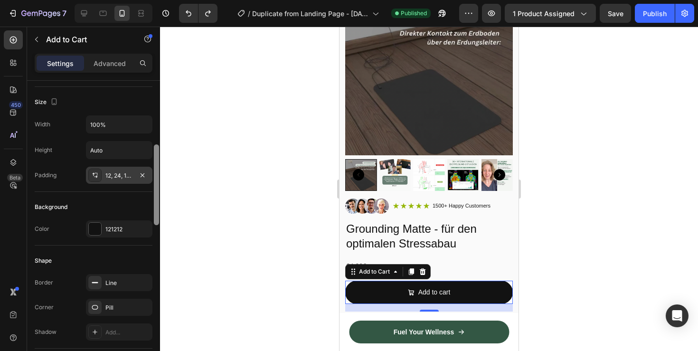
scroll to position [151, 0]
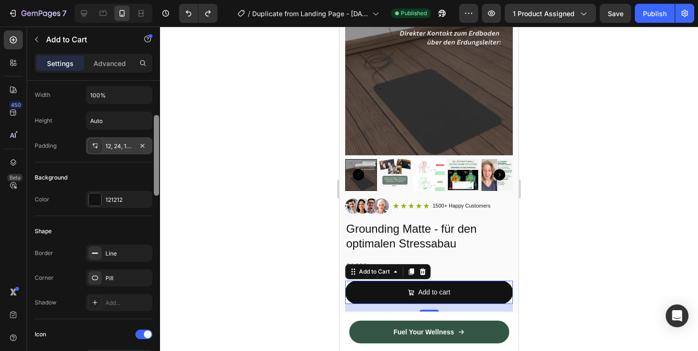
drag, startPoint x: 156, startPoint y: 300, endPoint x: 149, endPoint y: 139, distance: 161.5
click at [149, 139] on div "Layout Product source Grounding Matte - für den optimalen Stressabau Size Width…" at bounding box center [93, 229] width 133 height 297
click at [104, 196] on div "121212" at bounding box center [119, 199] width 66 height 17
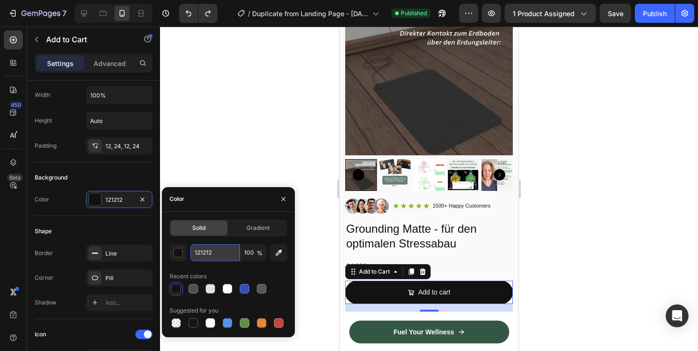
paste input "335744"
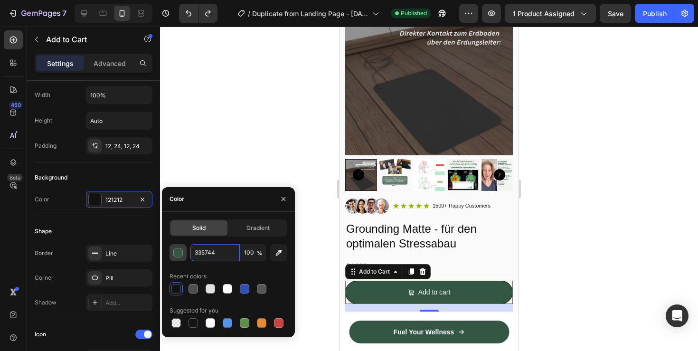
type input "335744"
click at [179, 253] on div "button" at bounding box center [178, 252] width 9 height 9
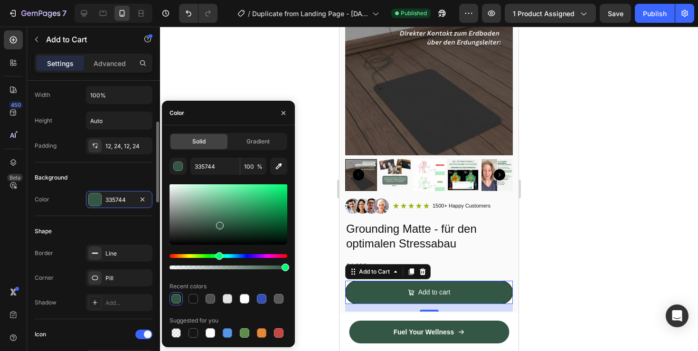
click at [112, 240] on div "Shape Border Line Corner Pill Shadow Add..." at bounding box center [94, 267] width 118 height 103
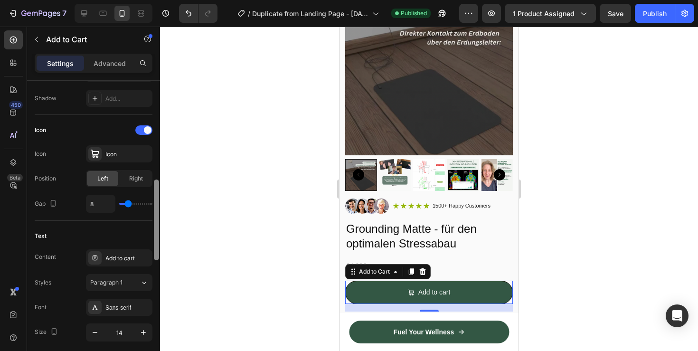
scroll to position [361, 0]
drag, startPoint x: 158, startPoint y: 185, endPoint x: 158, endPoint y: 242, distance: 57.0
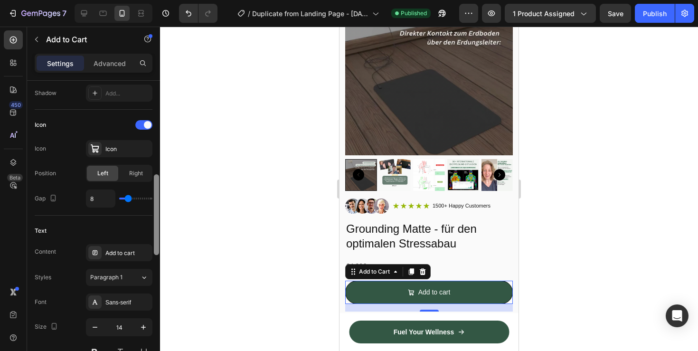
click at [158, 242] on div at bounding box center [156, 214] width 5 height 81
click at [144, 249] on div "Add to cart" at bounding box center [127, 253] width 45 height 9
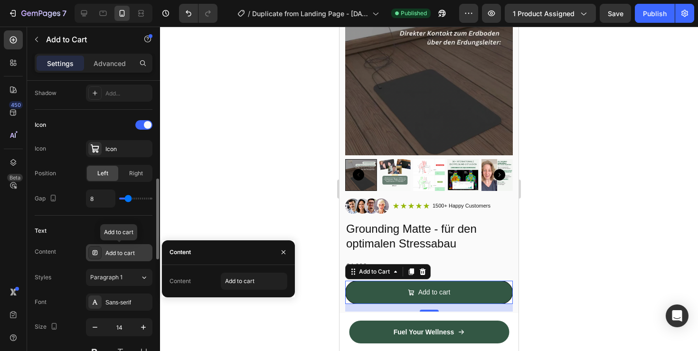
click at [143, 249] on div "Add to cart" at bounding box center [127, 253] width 45 height 9
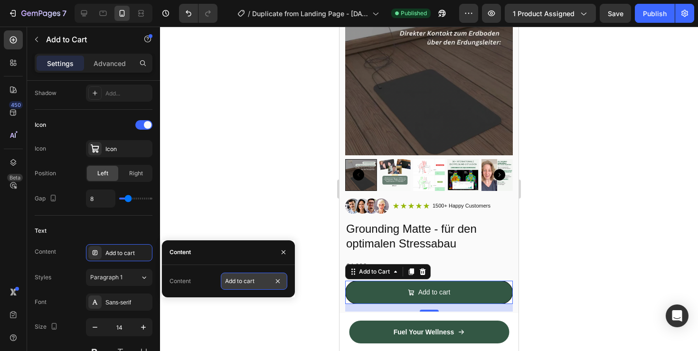
click at [242, 279] on input "Add to cart" at bounding box center [254, 280] width 66 height 17
drag, startPoint x: 265, startPoint y: 281, endPoint x: 222, endPoint y: 280, distance: 42.7
click at [222, 280] on input "Add to cart" at bounding box center [254, 280] width 66 height 17
type input "In den Warenkorb"
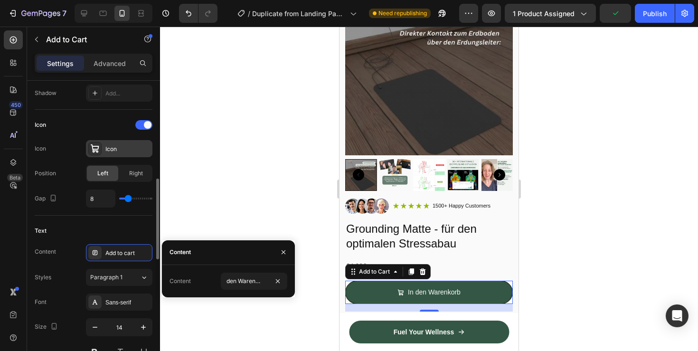
click at [102, 156] on div "Icon" at bounding box center [119, 148] width 66 height 17
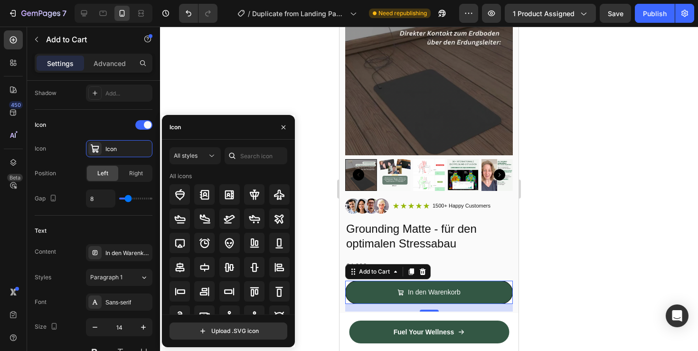
click at [254, 165] on div "All styles All icons" at bounding box center [228, 230] width 118 height 167
click at [254, 158] on input "text" at bounding box center [256, 155] width 63 height 17
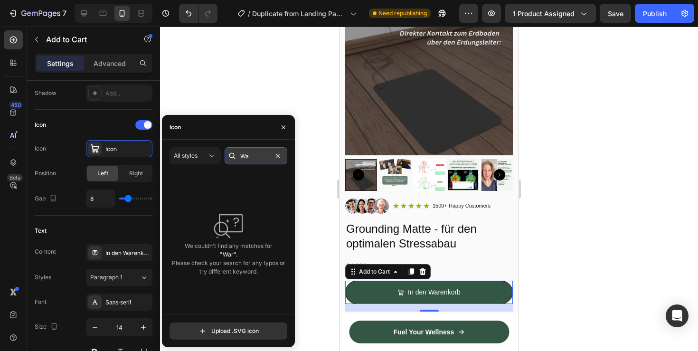
type input "W"
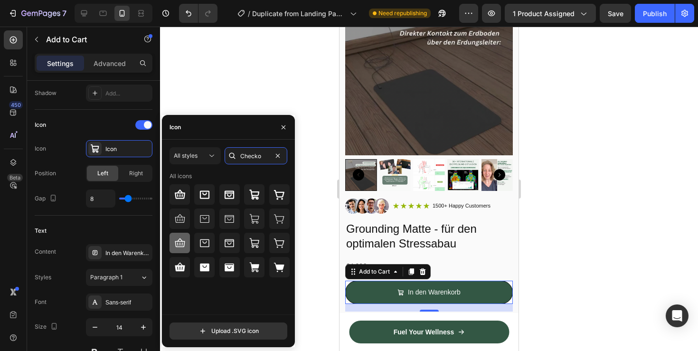
type input "Checko"
click at [178, 238] on icon at bounding box center [179, 242] width 11 height 11
click at [178, 216] on icon at bounding box center [179, 218] width 11 height 11
click at [197, 222] on div at bounding box center [204, 218] width 20 height 20
click at [175, 221] on icon at bounding box center [180, 218] width 10 height 9
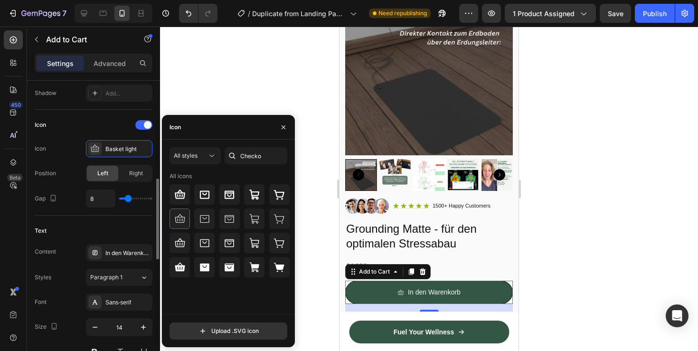
click at [130, 197] on input "range" at bounding box center [135, 198] width 33 height 2
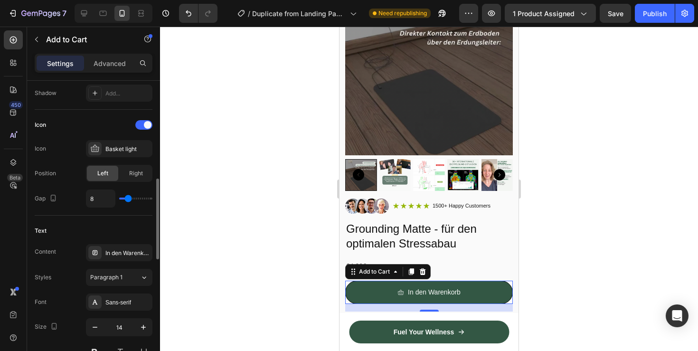
type input "11"
type input "12"
type input "15"
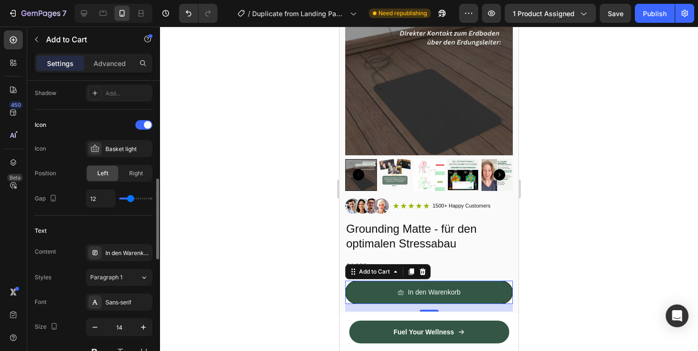
type input "15"
type input "16"
type input "15"
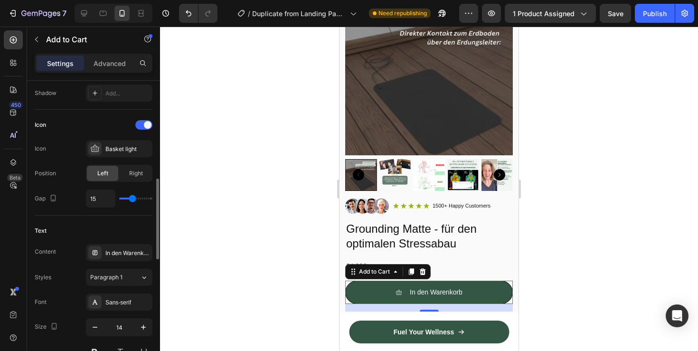
type input "14"
type input "13"
type input "12"
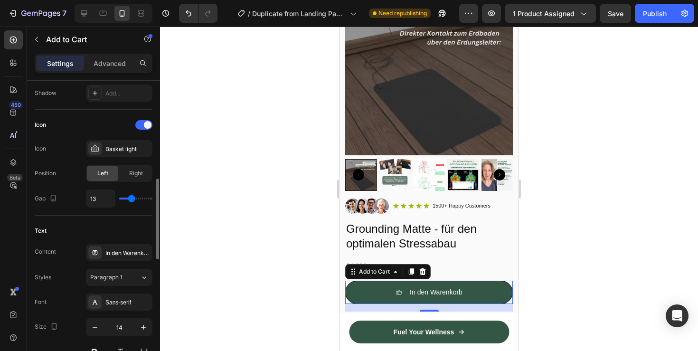
type input "12"
type input "11"
type input "10"
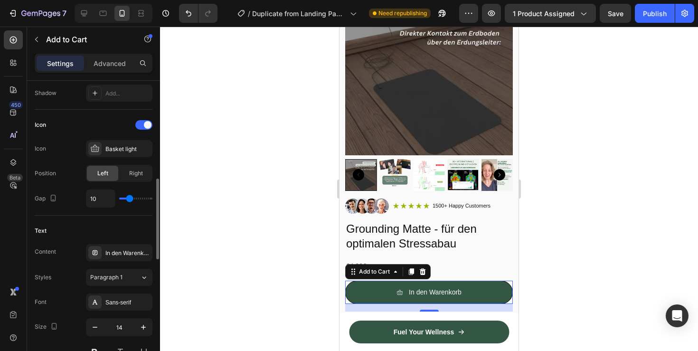
type input "9"
type input "8"
click at [128, 197] on input "range" at bounding box center [135, 198] width 33 height 2
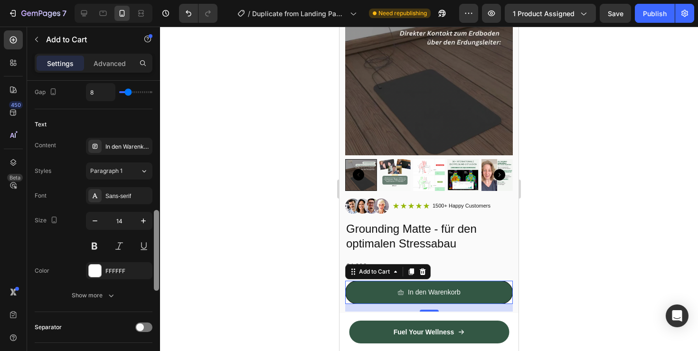
scroll to position [469, 0]
drag, startPoint x: 159, startPoint y: 194, endPoint x: 159, endPoint y: 223, distance: 29.4
click at [159, 223] on div at bounding box center [156, 248] width 5 height 81
click at [140, 219] on icon "button" at bounding box center [143, 218] width 9 height 9
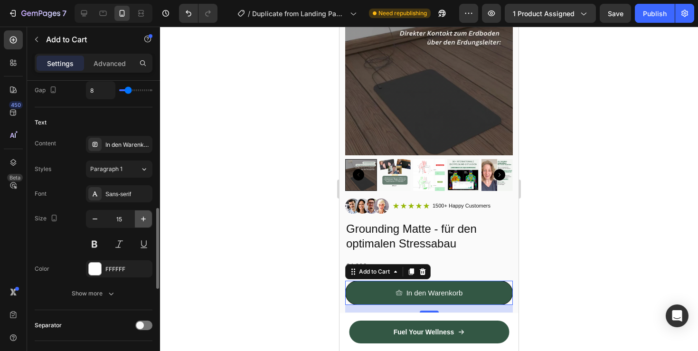
click at [140, 219] on icon "button" at bounding box center [143, 218] width 9 height 9
type input "18"
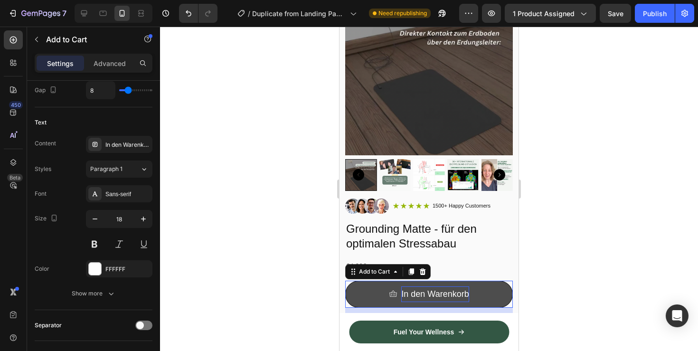
click at [447, 296] on div "In den Warenkorb" at bounding box center [434, 293] width 67 height 15
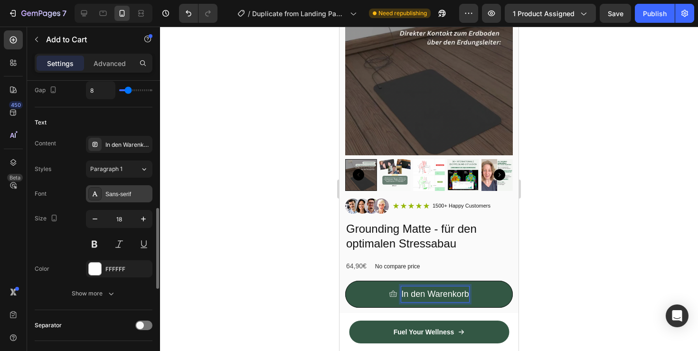
click at [132, 196] on div "Sans-serif" at bounding box center [127, 194] width 45 height 9
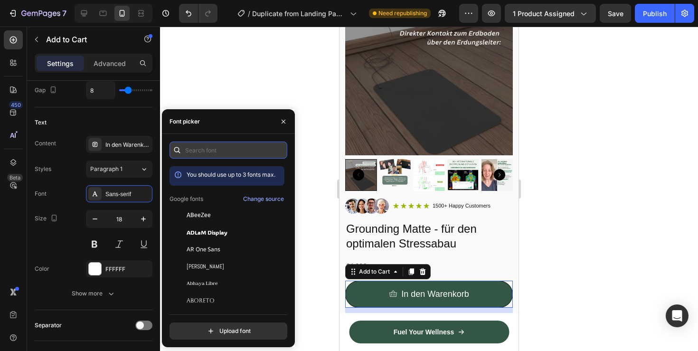
click at [222, 153] on input "text" at bounding box center [228, 149] width 118 height 17
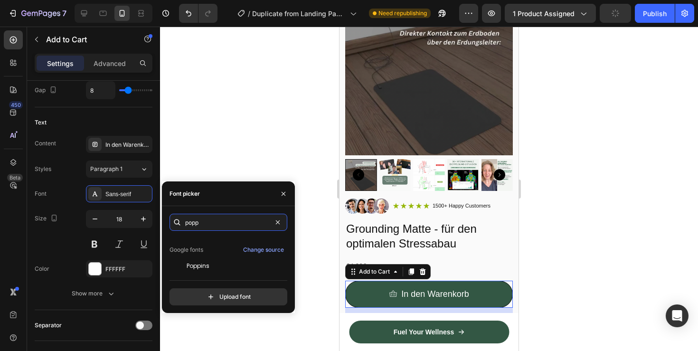
scroll to position [23, 0]
type input "popp"
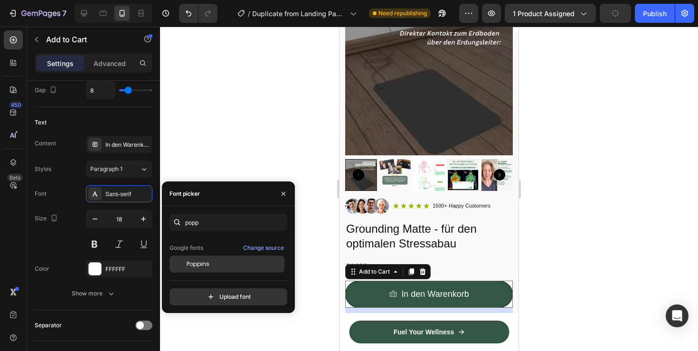
click at [238, 263] on div "Poppins" at bounding box center [235, 264] width 96 height 9
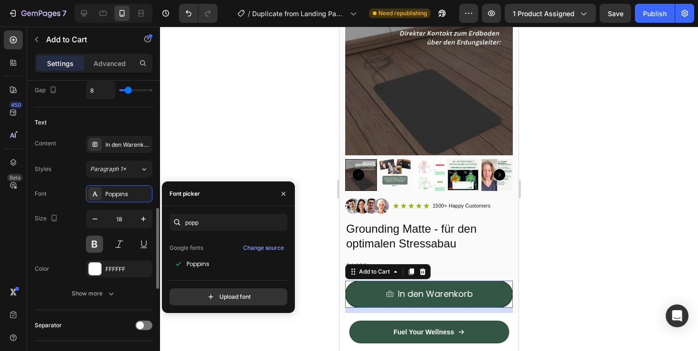
click at [96, 237] on button at bounding box center [94, 243] width 17 height 17
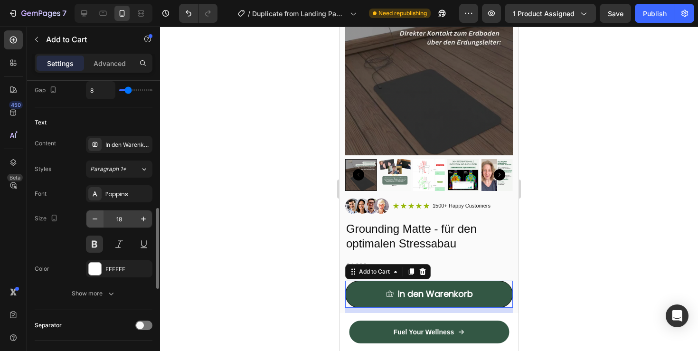
click at [96, 225] on button "button" at bounding box center [94, 218] width 17 height 17
type input "16"
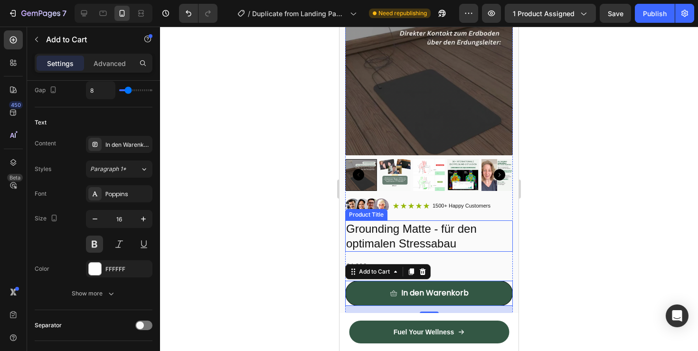
click at [489, 246] on h2 "Grounding Matte - für den optimalen Stressabau" at bounding box center [429, 235] width 168 height 31
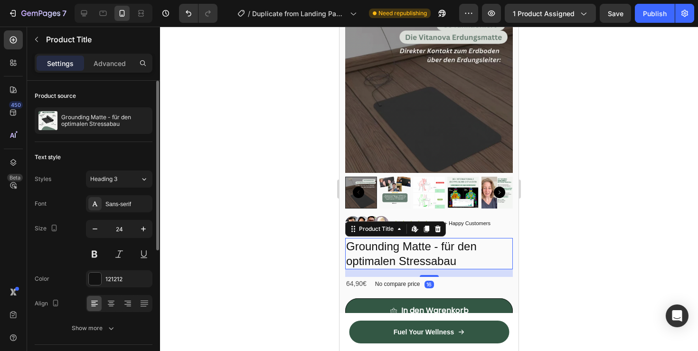
scroll to position [49, 0]
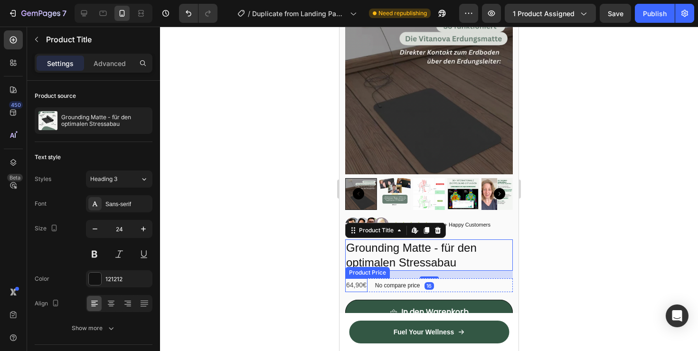
click at [362, 287] on div "64,90€" at bounding box center [356, 285] width 22 height 14
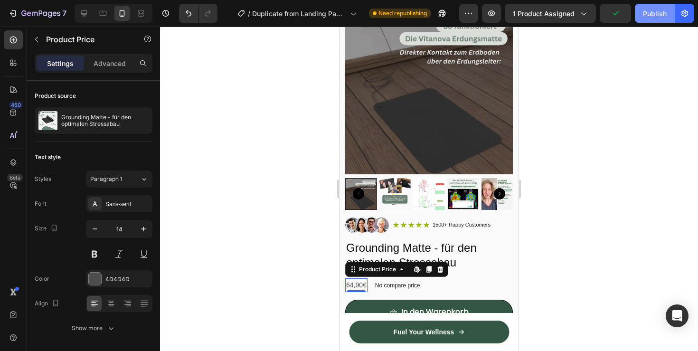
click at [647, 11] on div "Publish" at bounding box center [655, 14] width 24 height 10
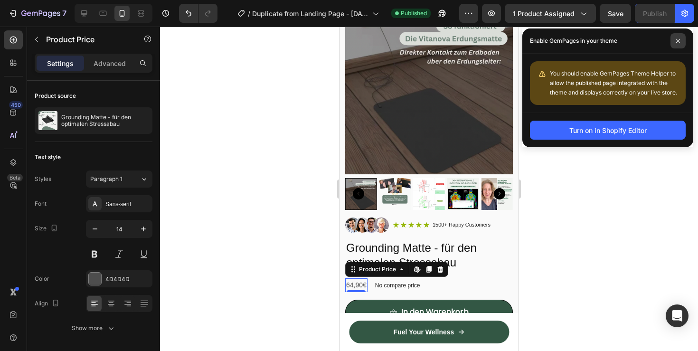
click at [684, 40] on span at bounding box center [677, 40] width 15 height 15
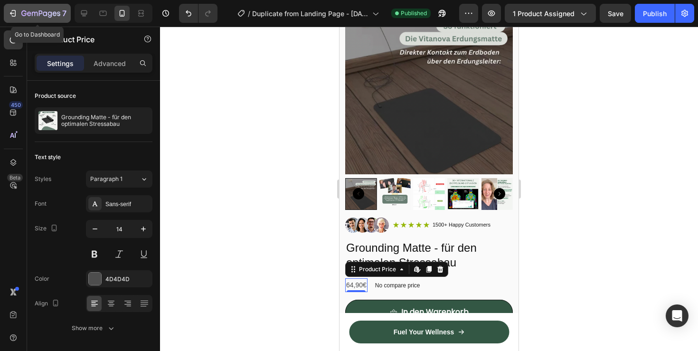
click at [19, 9] on div "7" at bounding box center [37, 13] width 58 height 11
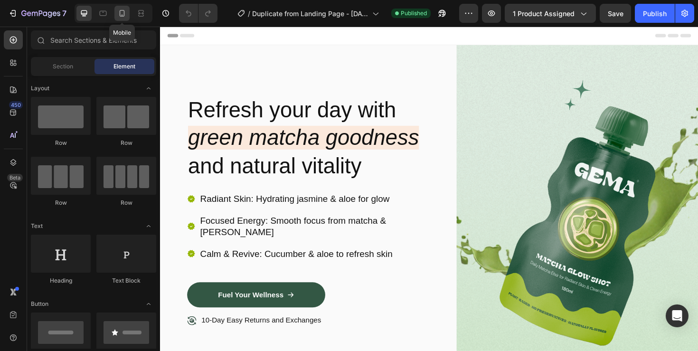
click at [121, 19] on div at bounding box center [121, 13] width 15 height 15
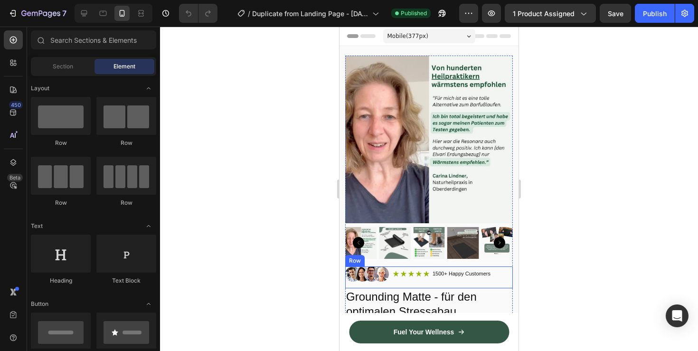
click at [443, 280] on div "Icon Icon Icon Icon Icon Icon List 1500+ Happy Customers Text Block Row" at bounding box center [442, 273] width 99 height 15
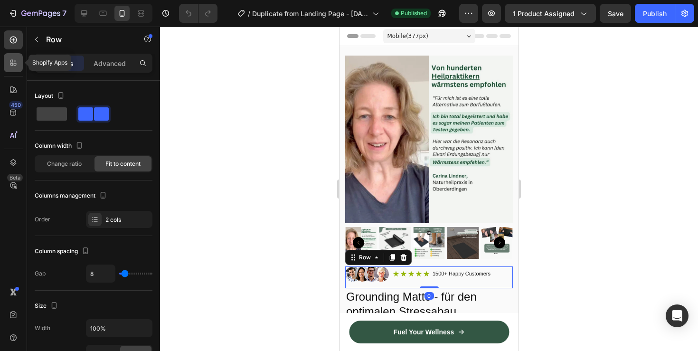
click at [16, 65] on icon at bounding box center [15, 64] width 3 height 3
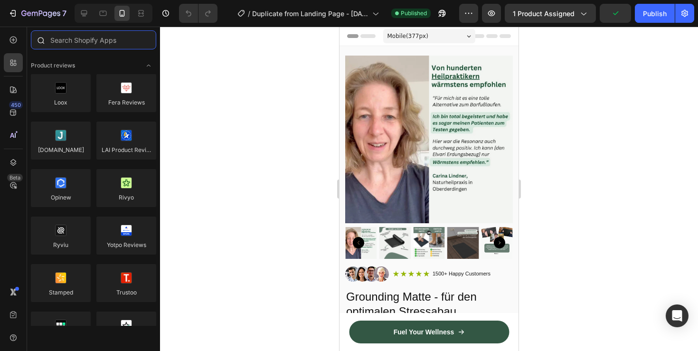
click at [82, 44] on input "text" at bounding box center [93, 39] width 125 height 19
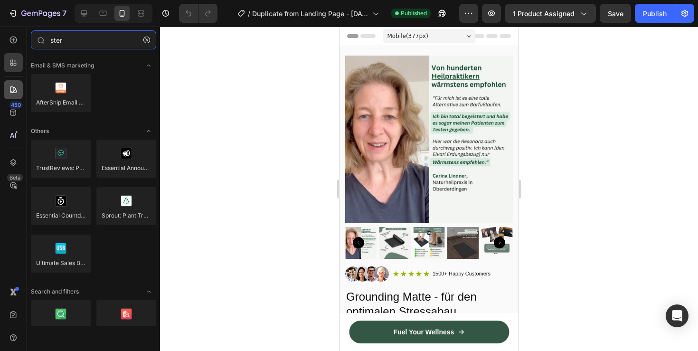
type input "ster"
click at [14, 93] on icon at bounding box center [13, 89] width 7 height 7
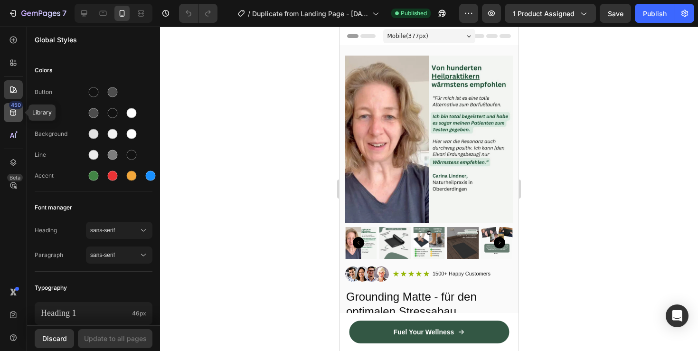
click at [9, 110] on icon at bounding box center [13, 112] width 9 height 9
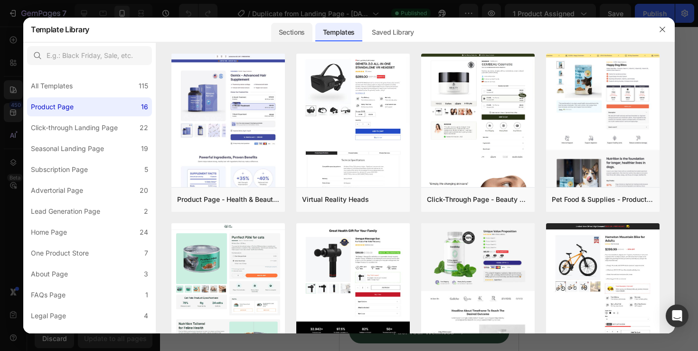
click at [290, 32] on div "Sections" at bounding box center [291, 32] width 41 height 19
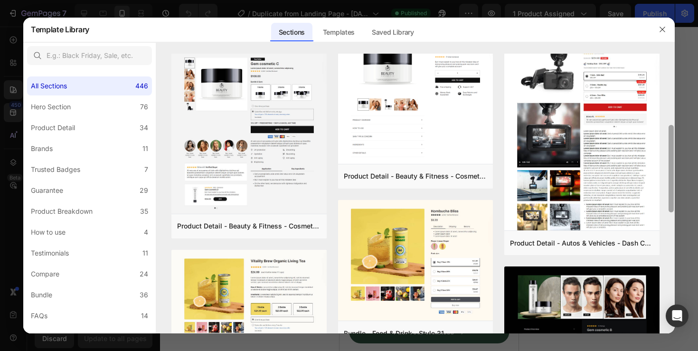
scroll to position [507, 0]
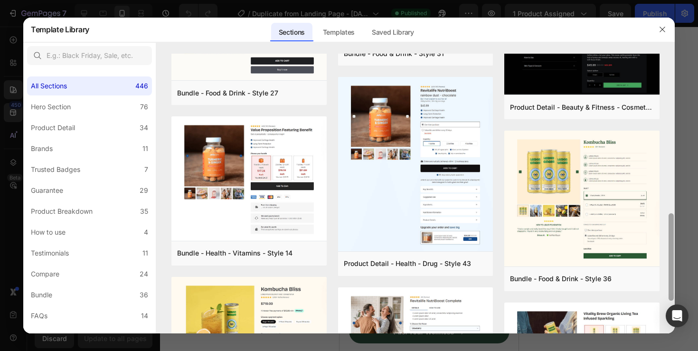
drag, startPoint x: 667, startPoint y: 149, endPoint x: 668, endPoint y: 238, distance: 89.7
click at [668, 238] on div at bounding box center [670, 194] width 7 height 280
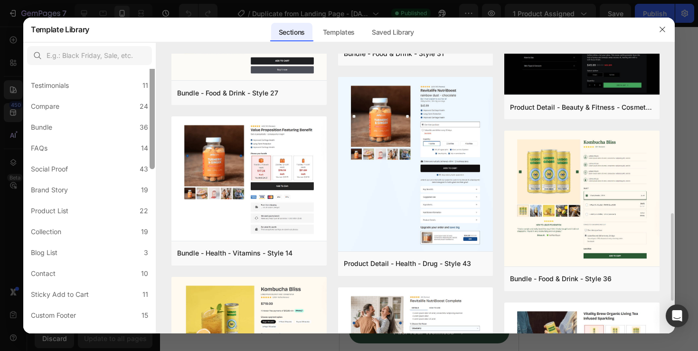
scroll to position [201, 0]
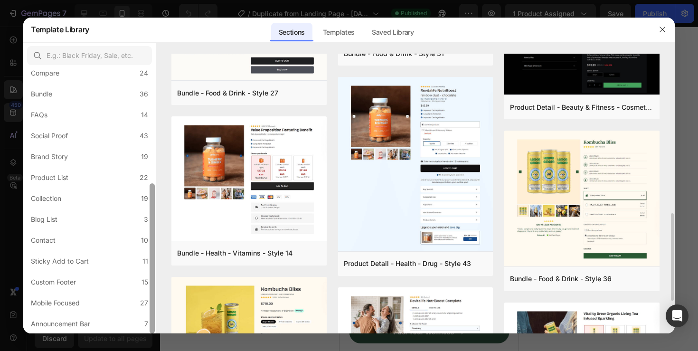
drag, startPoint x: 152, startPoint y: 175, endPoint x: 157, endPoint y: 320, distance: 145.8
click at [157, 320] on div "All Sections 446 Hero Section 76 Product Detail 34 Brands 11 Trusted Badges 7 G…" at bounding box center [348, 187] width 651 height 291
click at [103, 265] on label "Sticky Add to Cart 11" at bounding box center [89, 261] width 125 height 19
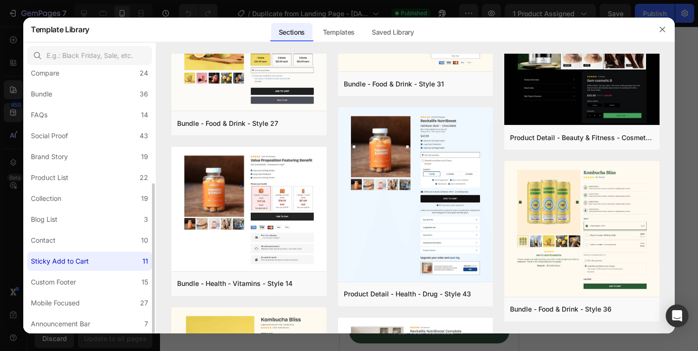
scroll to position [0, 0]
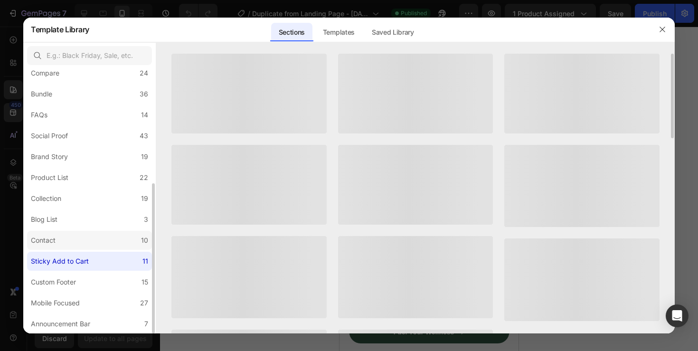
click at [81, 241] on label "Contact 10" at bounding box center [89, 240] width 125 height 19
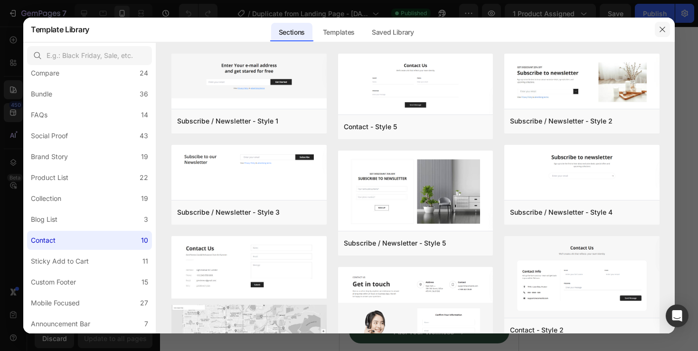
click at [664, 28] on icon "button" at bounding box center [662, 30] width 8 height 8
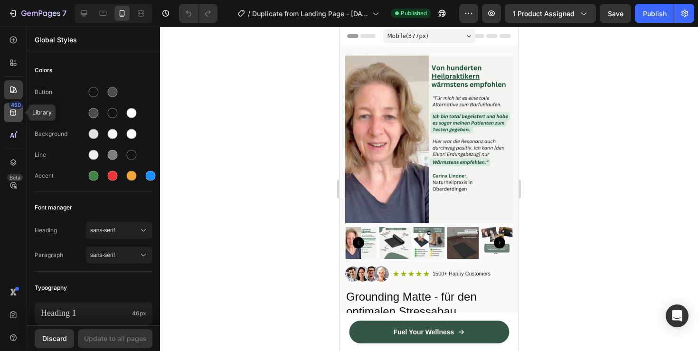
click at [14, 112] on icon at bounding box center [13, 113] width 6 height 6
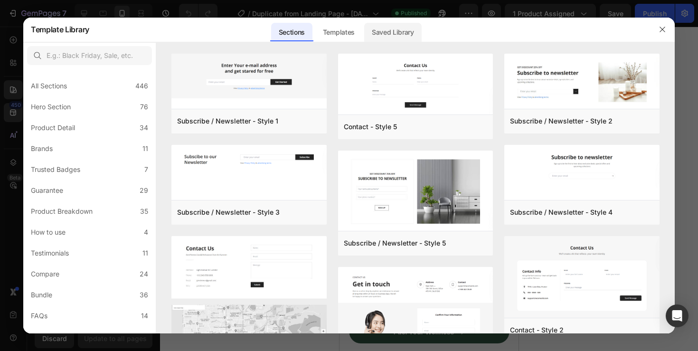
click at [375, 40] on div "Saved Library" at bounding box center [392, 32] width 57 height 19
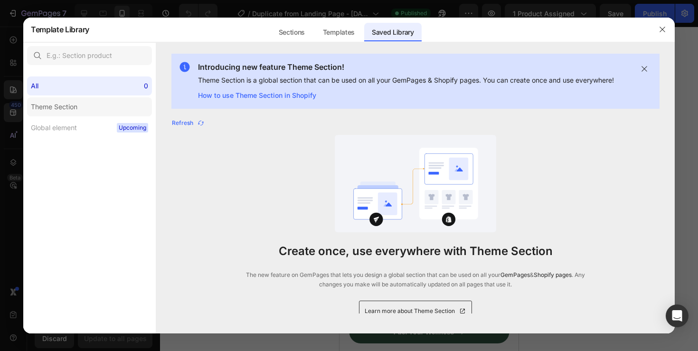
click at [105, 113] on label "Theme Section" at bounding box center [89, 106] width 125 height 19
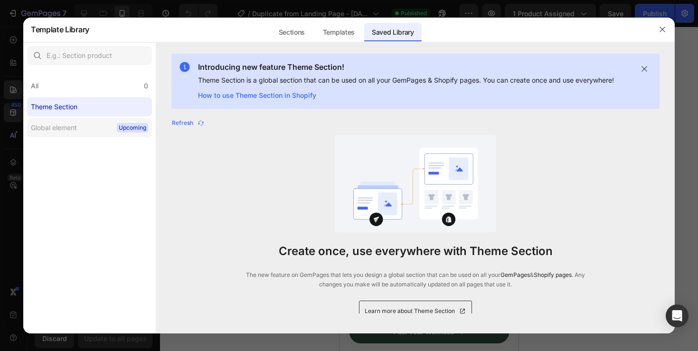
click at [107, 129] on label "Global element Upcoming" at bounding box center [89, 127] width 125 height 19
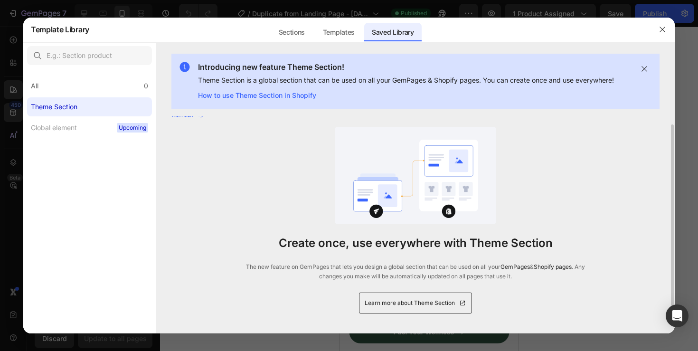
click at [435, 302] on span "Learn more about Theme Section" at bounding box center [410, 302] width 90 height 9
click at [660, 33] on icon "button" at bounding box center [662, 30] width 8 height 8
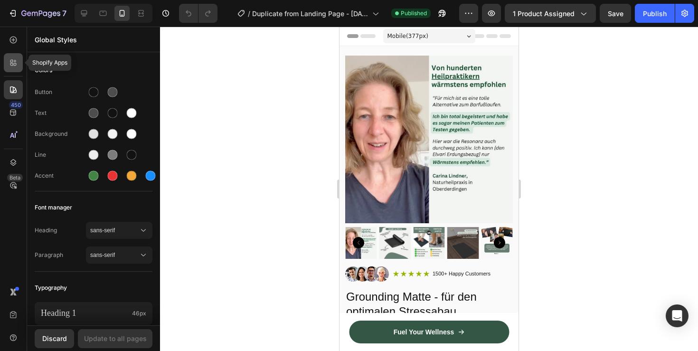
click at [7, 58] on div at bounding box center [13, 62] width 19 height 19
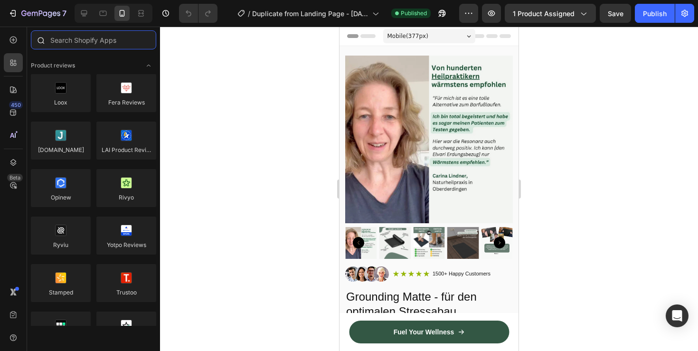
click at [102, 44] on input "text" at bounding box center [93, 39] width 125 height 19
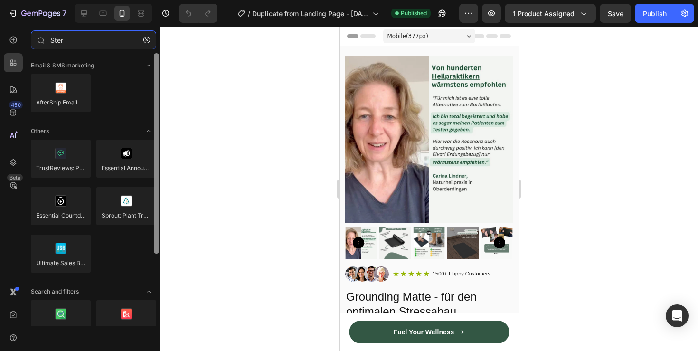
scroll to position [98, 0]
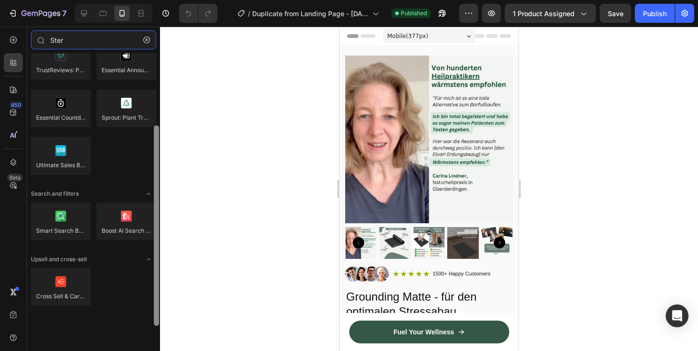
drag, startPoint x: 155, startPoint y: 170, endPoint x: 155, endPoint y: 305, distance: 134.8
click at [155, 305] on div at bounding box center [156, 225] width 5 height 200
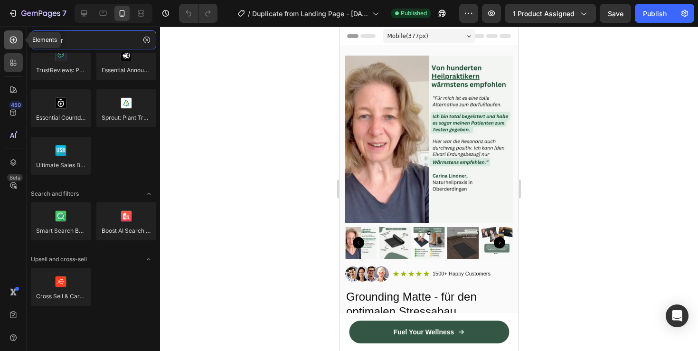
type input "Ster"
click at [14, 47] on div at bounding box center [13, 39] width 19 height 19
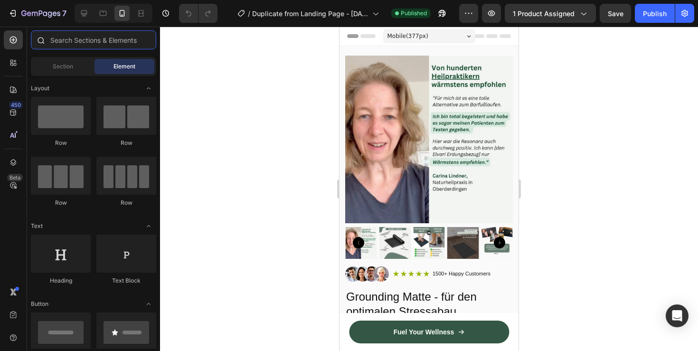
click at [88, 46] on input "text" at bounding box center [93, 39] width 125 height 19
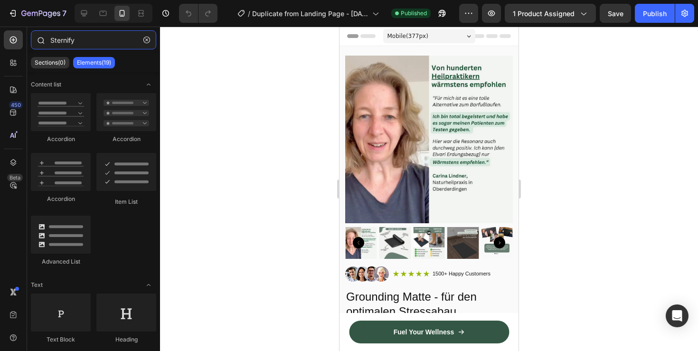
type input "Sternify"
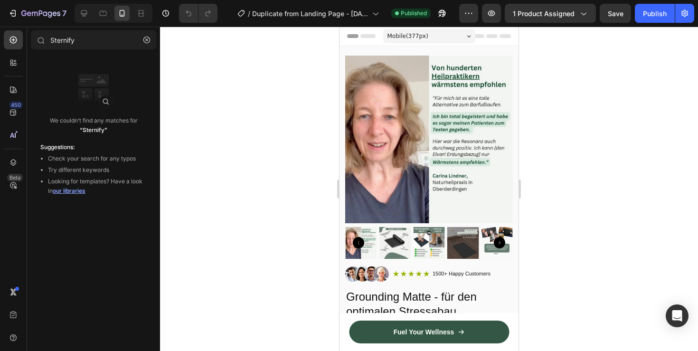
click at [85, 124] on p "We couldn’t find any matches for “Sternify”" at bounding box center [94, 125] width 88 height 19
click at [14, 68] on div at bounding box center [13, 62] width 19 height 19
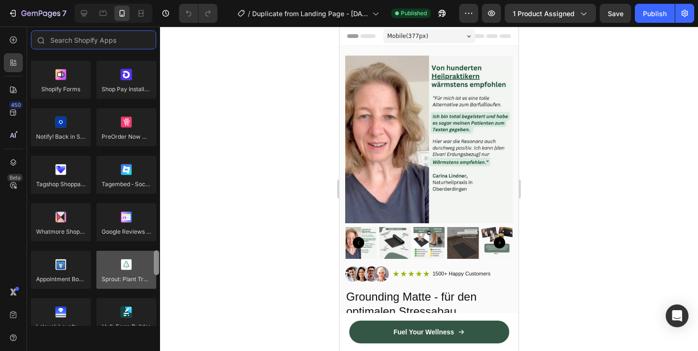
scroll to position [2180, 0]
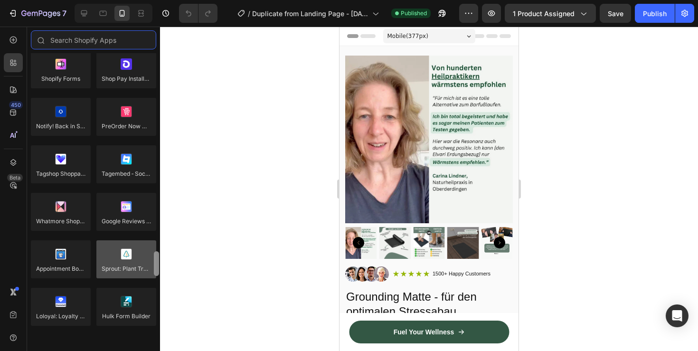
drag, startPoint x: 158, startPoint y: 72, endPoint x: 152, endPoint y: 270, distance: 198.0
click at [152, 270] on div "Product reviews Loox Fera Reviews Judge.me LAI Product Reviews Opinew Rivyo Ryv…" at bounding box center [93, 189] width 133 height 272
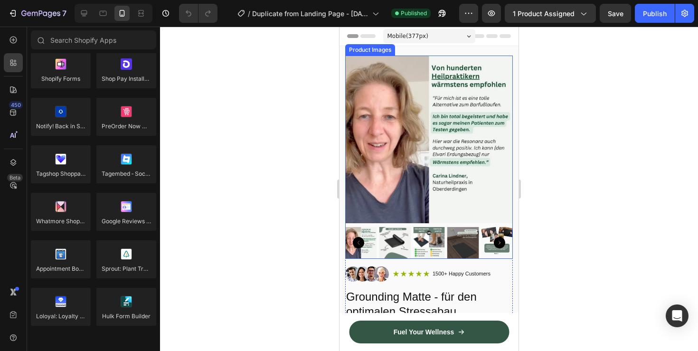
click at [423, 163] on div at bounding box center [429, 140] width 168 height 168
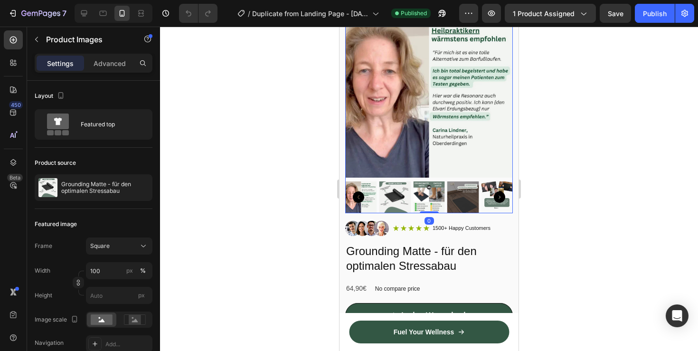
scroll to position [57, 0]
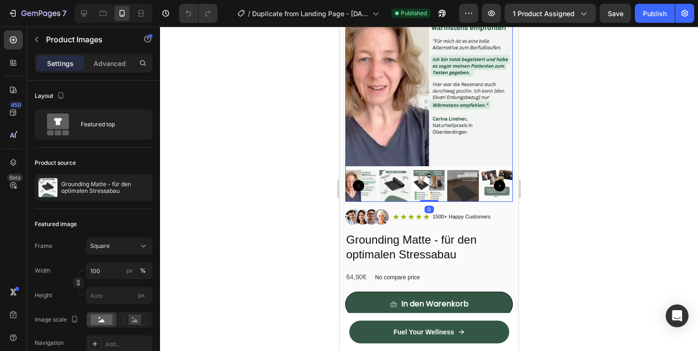
click at [435, 224] on div "Icon Icon Icon Icon Icon Icon List 1500+ Happy Customers Text Block Row" at bounding box center [442, 216] width 99 height 15
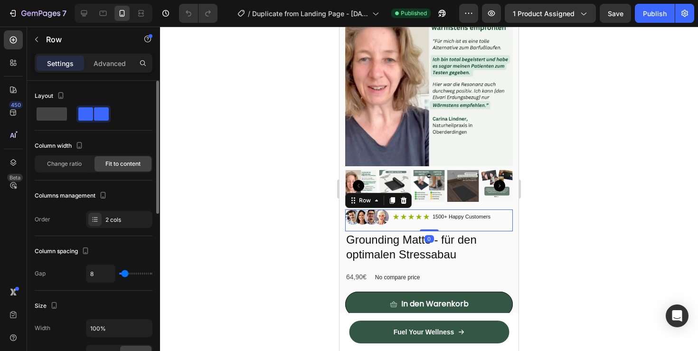
click at [116, 136] on div "Layout Column width Change ratio Fit to content Columns management Order 2 cols" at bounding box center [94, 158] width 118 height 140
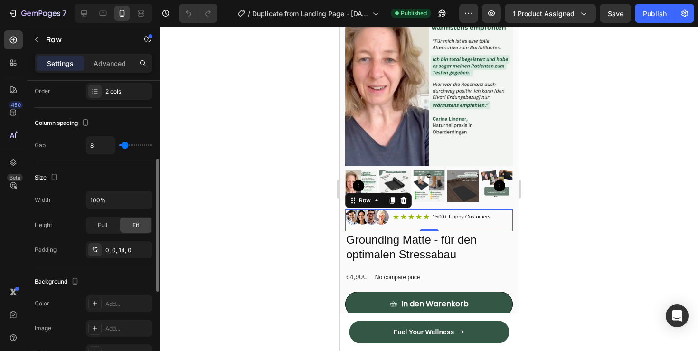
scroll to position [142, 0]
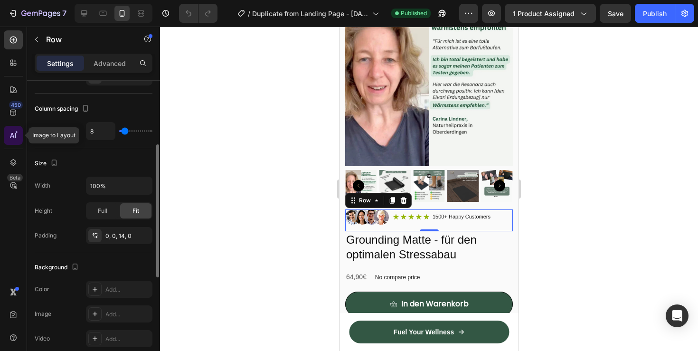
click at [14, 129] on div at bounding box center [13, 135] width 19 height 19
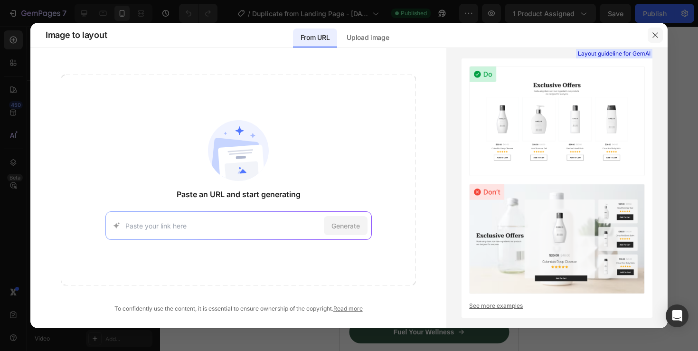
click at [657, 37] on icon "button" at bounding box center [655, 35] width 8 height 8
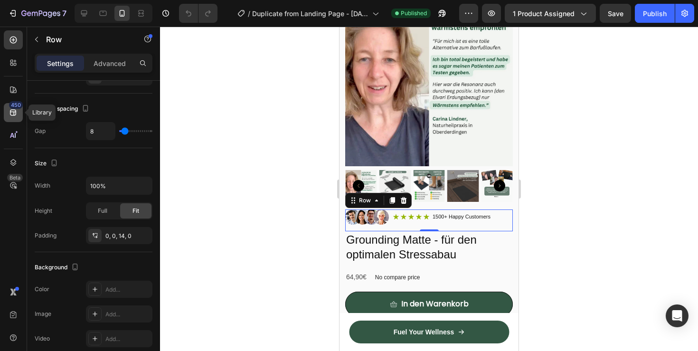
click at [12, 112] on icon at bounding box center [13, 112] width 9 height 9
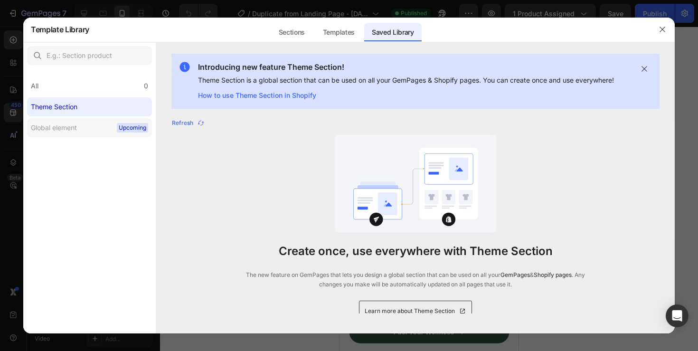
click at [116, 130] on label "Global element Upcoming" at bounding box center [89, 127] width 125 height 19
click at [659, 28] on icon "button" at bounding box center [662, 30] width 8 height 8
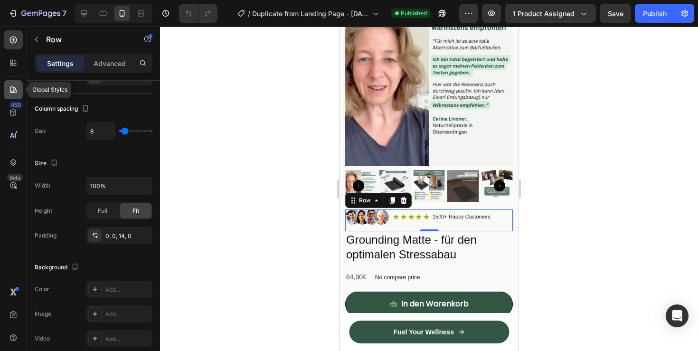
click at [15, 87] on icon at bounding box center [13, 89] width 9 height 9
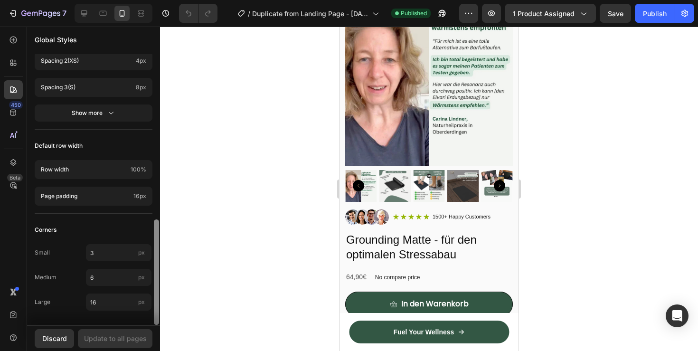
scroll to position [0, 0]
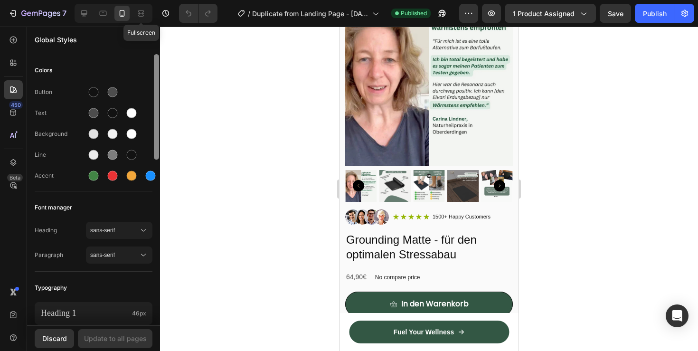
drag, startPoint x: 156, startPoint y: 113, endPoint x: 152, endPoint y: -27, distance: 140.5
click at [152, 0] on html "7 Fullscreen / Duplicate from Landing Page - Sep 27, 14:32:35 Published Preview…" at bounding box center [349, 0] width 698 height 0
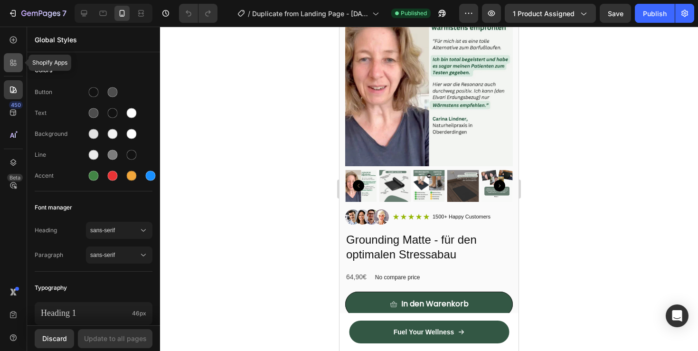
click at [11, 59] on icon at bounding box center [13, 62] width 9 height 9
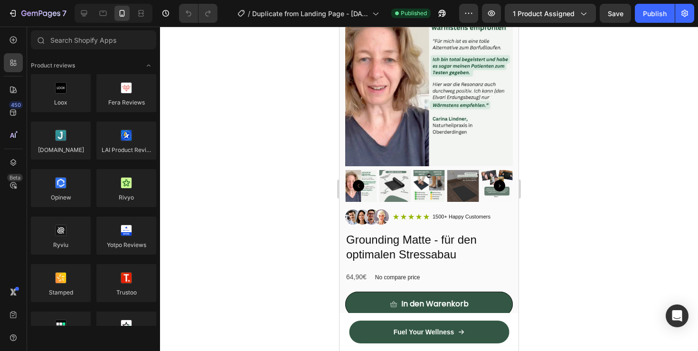
click at [192, 0] on div "7 / Duplicate from Landing Page - Sep 27, 14:32:35 Published Preview 1 product …" at bounding box center [349, 0] width 698 height 0
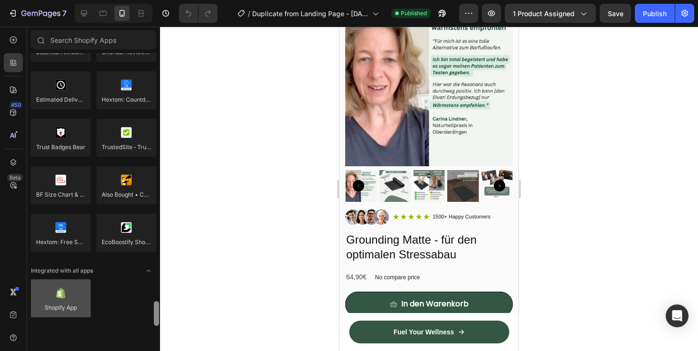
scroll to position [2713, 0]
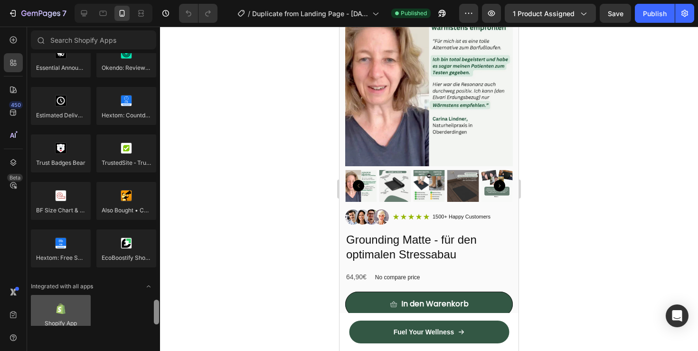
click at [71, 316] on div at bounding box center [61, 314] width 60 height 38
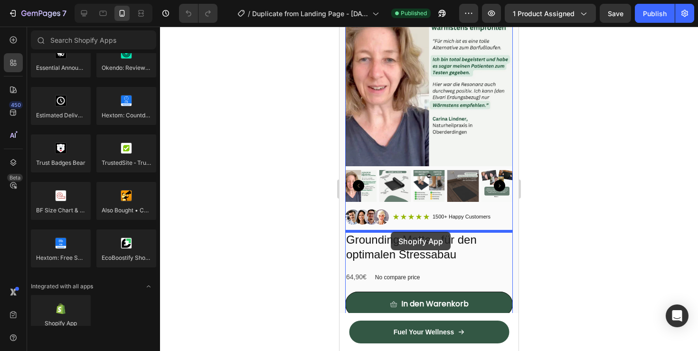
drag, startPoint x: 410, startPoint y: 343, endPoint x: 391, endPoint y: 232, distance: 112.8
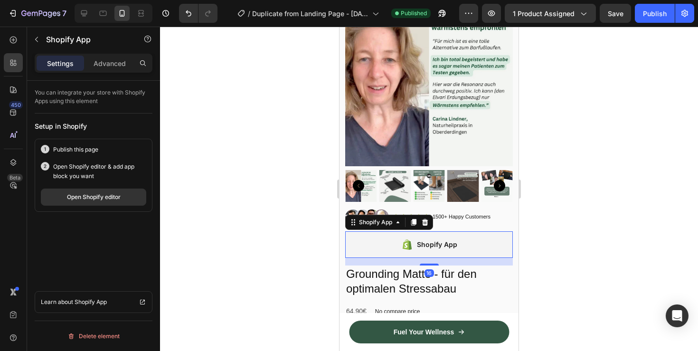
click at [418, 247] on div "Shopify App" at bounding box center [437, 244] width 40 height 11
click at [660, 15] on div "Publish" at bounding box center [655, 14] width 24 height 10
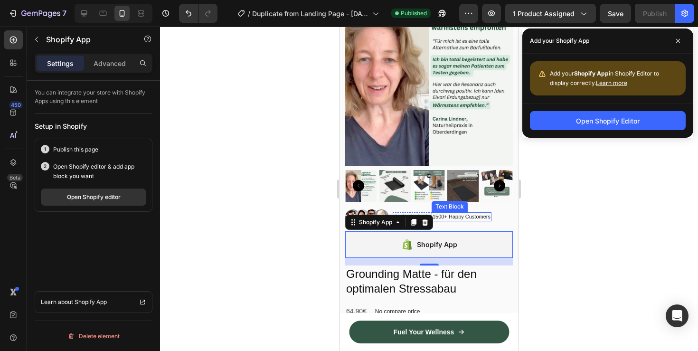
click at [478, 221] on div "1500+ Happy Customers" at bounding box center [461, 216] width 60 height 9
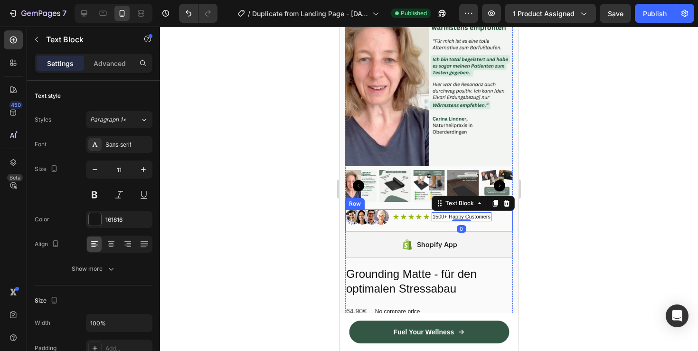
click at [493, 221] on div "Image Icon Icon Icon Icon Icon Icon List 1500+ Happy Customers Text Block 0 Row…" at bounding box center [429, 220] width 168 height 22
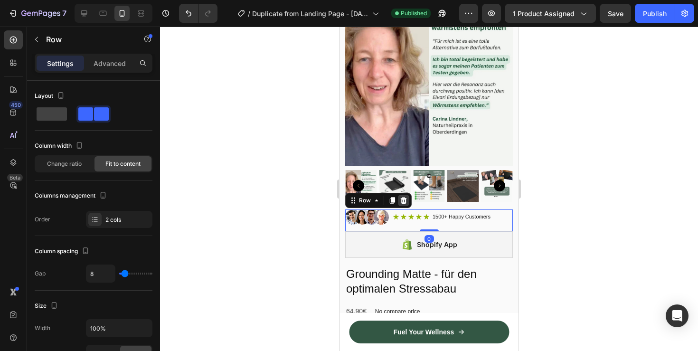
click at [401, 204] on div at bounding box center [403, 200] width 11 height 11
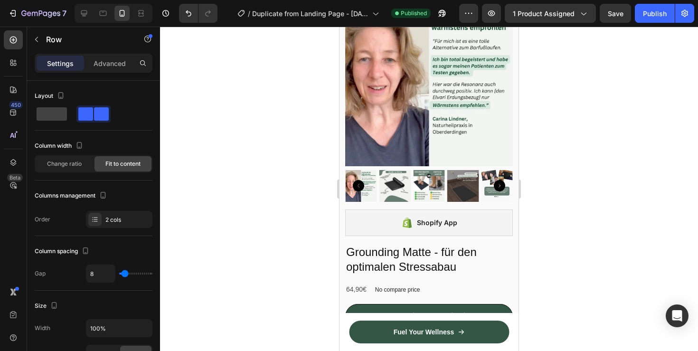
scroll to position [2603, 0]
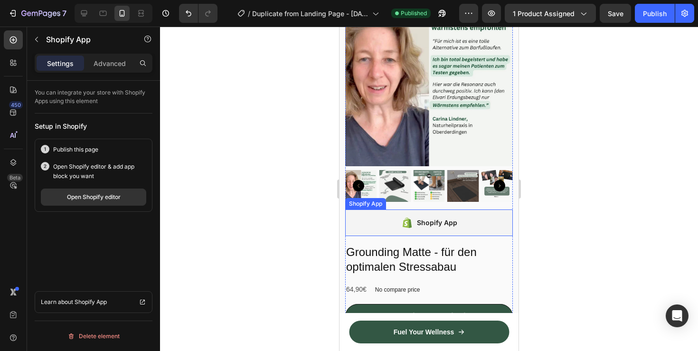
click at [453, 231] on div "Shopify App" at bounding box center [429, 222] width 168 height 27
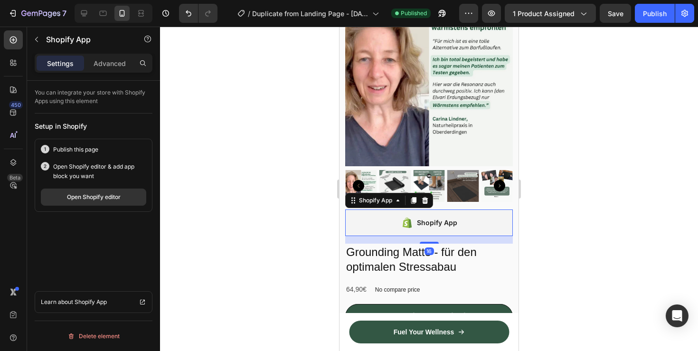
scroll to position [76, 0]
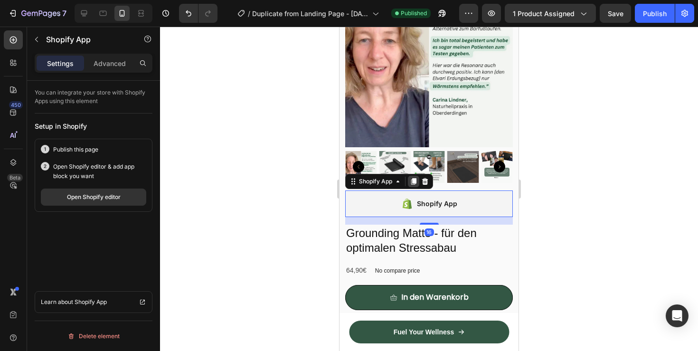
click at [414, 181] on icon at bounding box center [413, 181] width 5 height 7
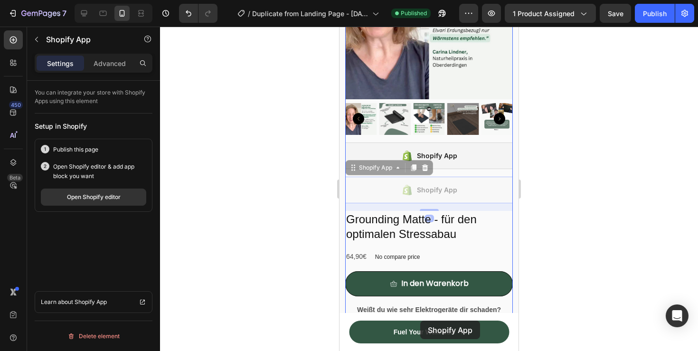
scroll to position [126, 0]
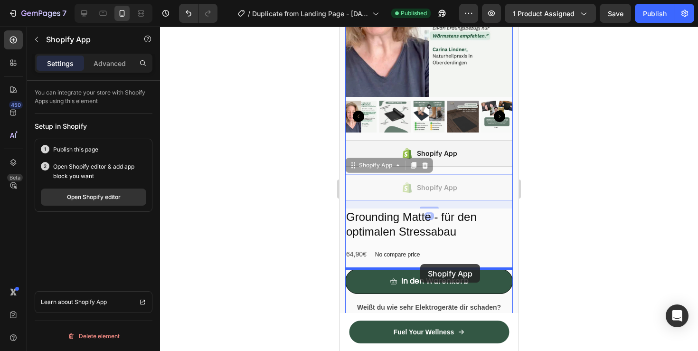
drag, startPoint x: 420, startPoint y: 235, endPoint x: 420, endPoint y: 264, distance: 28.5
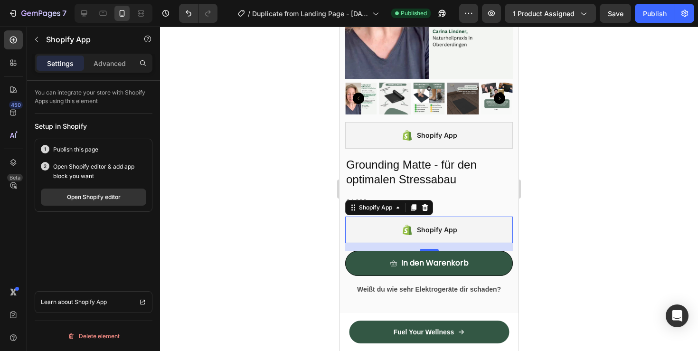
scroll to position [145, 0]
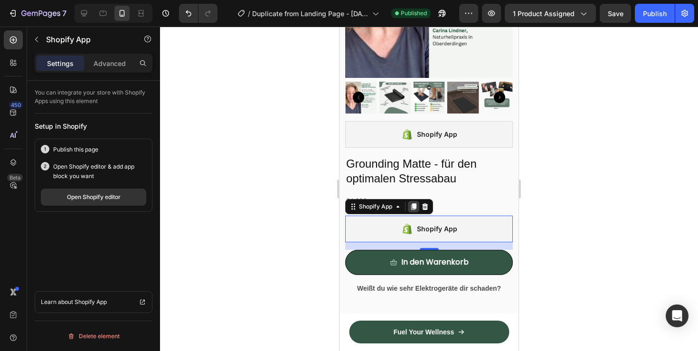
click at [412, 210] on div at bounding box center [413, 206] width 11 height 11
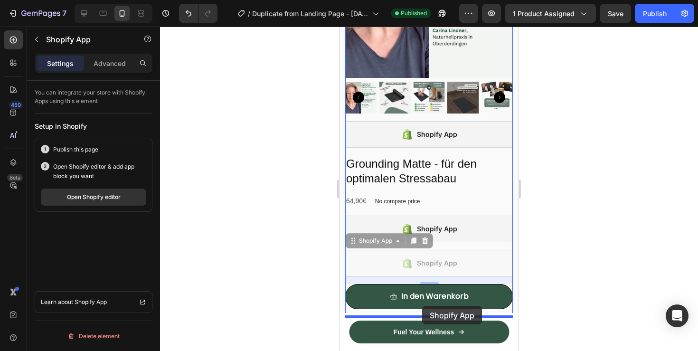
drag, startPoint x: 421, startPoint y: 269, endPoint x: 421, endPoint y: 303, distance: 34.2
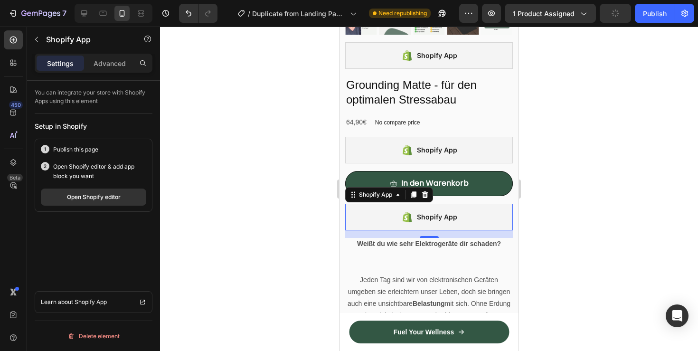
scroll to position [240, 0]
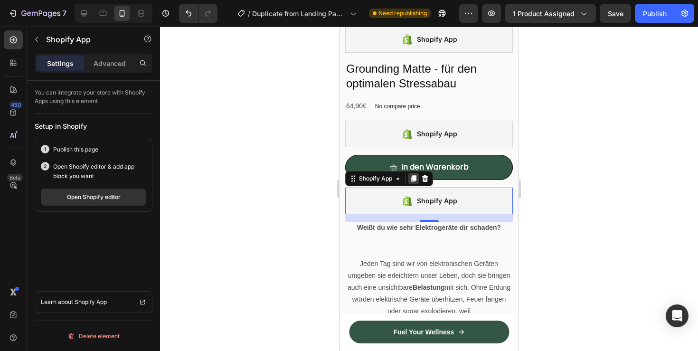
click at [411, 180] on icon at bounding box center [413, 178] width 5 height 7
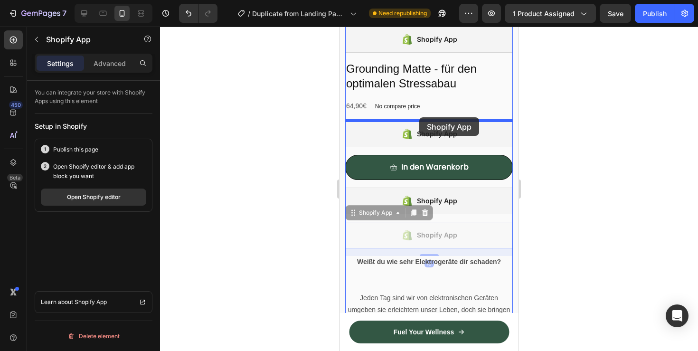
drag, startPoint x: 419, startPoint y: 234, endPoint x: 419, endPoint y: 118, distance: 115.8
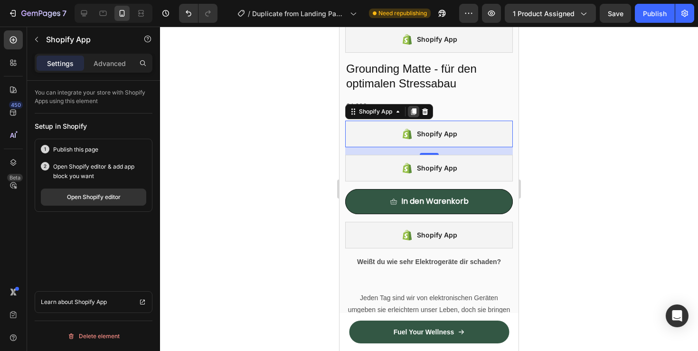
click at [414, 112] on icon at bounding box center [413, 111] width 5 height 7
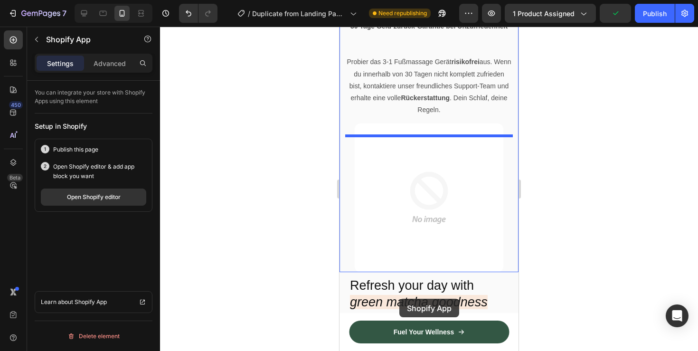
scroll to position [1170, 0]
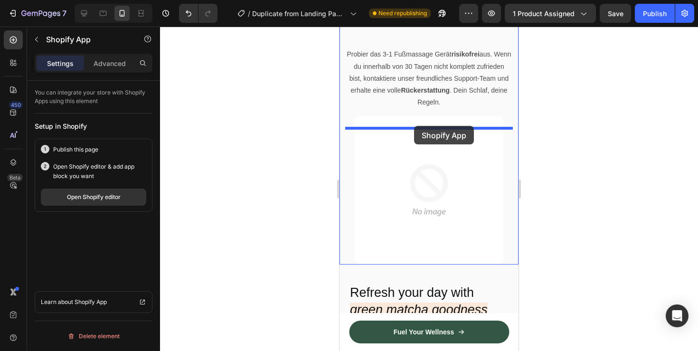
drag, startPoint x: 377, startPoint y: 148, endPoint x: 414, endPoint y: 123, distance: 44.8
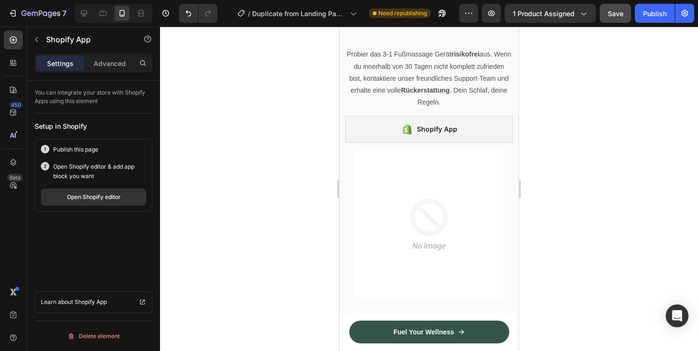
click at [626, 14] on button "Save" at bounding box center [614, 13] width 31 height 19
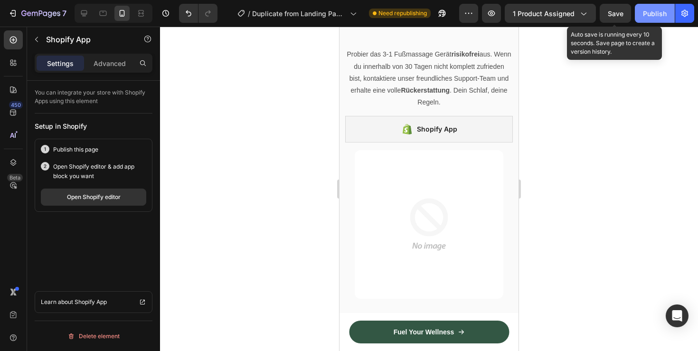
click at [642, 19] on button "Publish" at bounding box center [655, 13] width 40 height 19
